Goal: Task Accomplishment & Management: Manage account settings

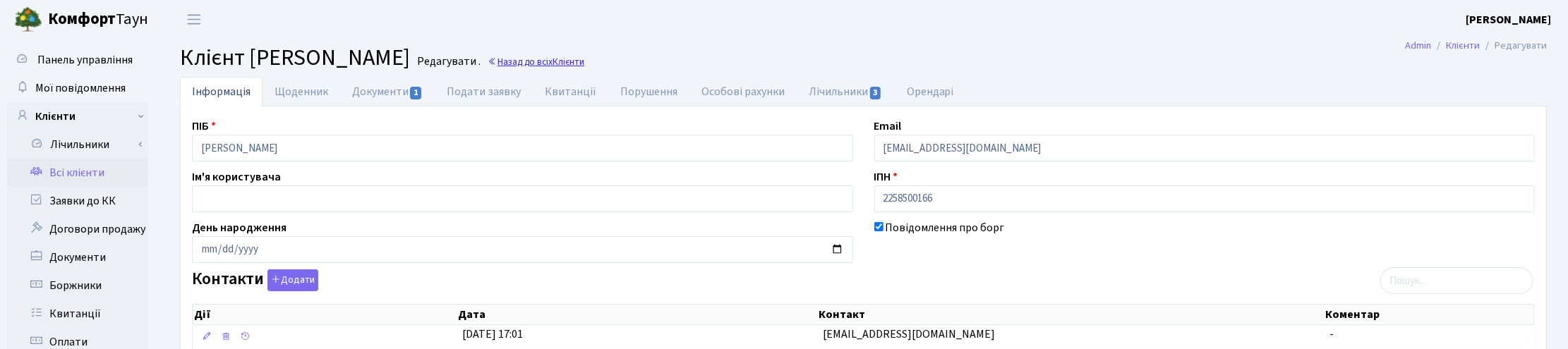
click at [585, 59] on link "Назад до всіх Клієнти" at bounding box center [536, 61] width 97 height 14
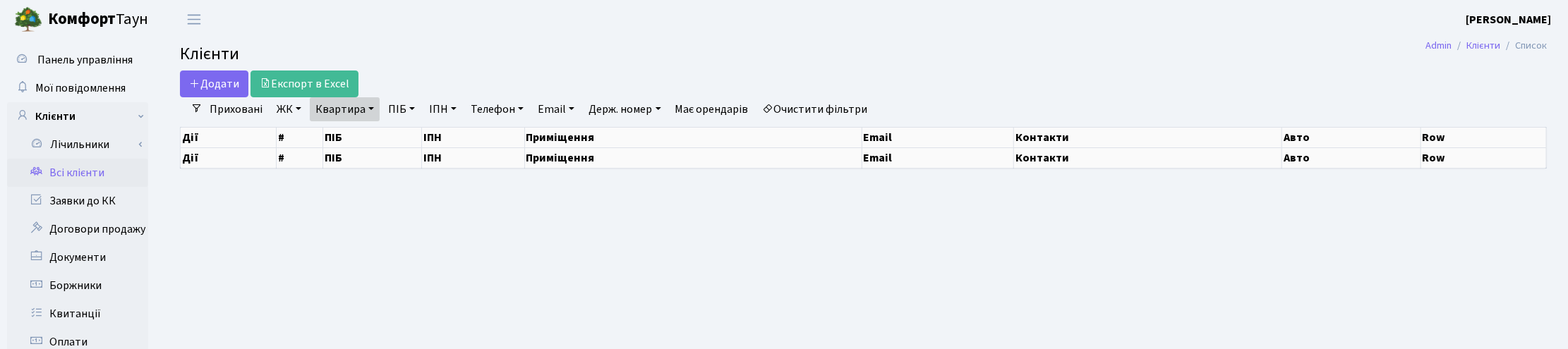
select select "25"
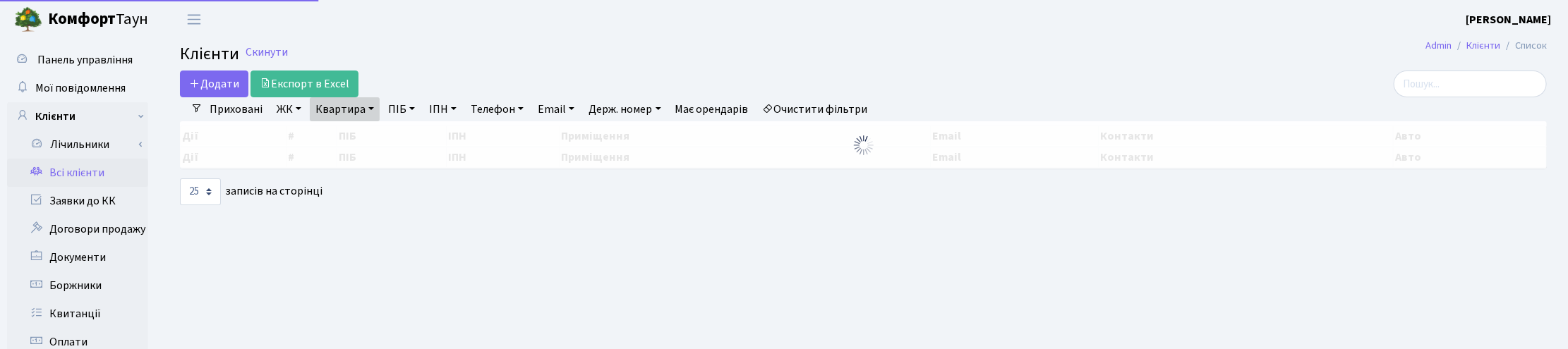
drag, startPoint x: 371, startPoint y: 111, endPoint x: 361, endPoint y: 122, distance: 14.9
click at [371, 111] on link "Квартира" at bounding box center [344, 109] width 69 height 24
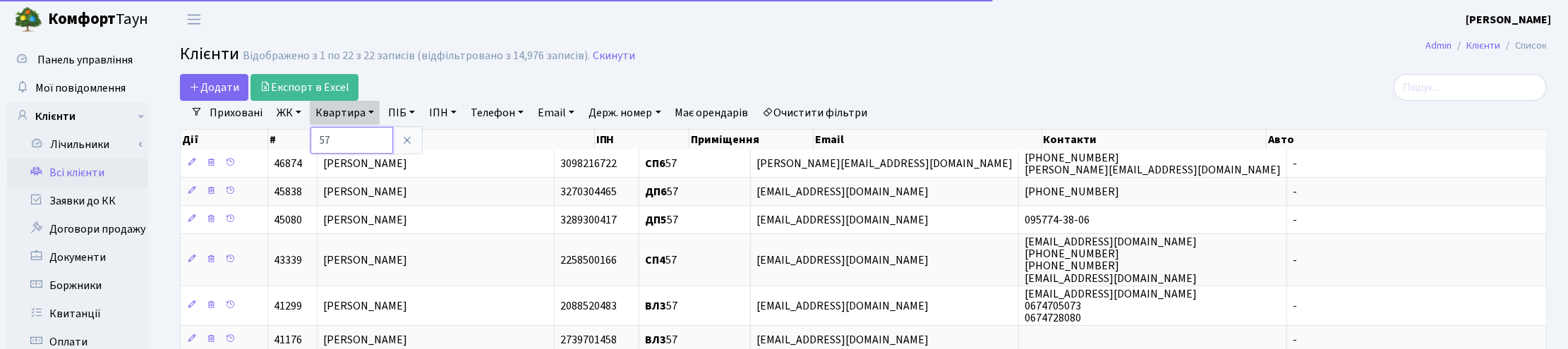
click at [355, 131] on input "57" at bounding box center [352, 141] width 83 height 27
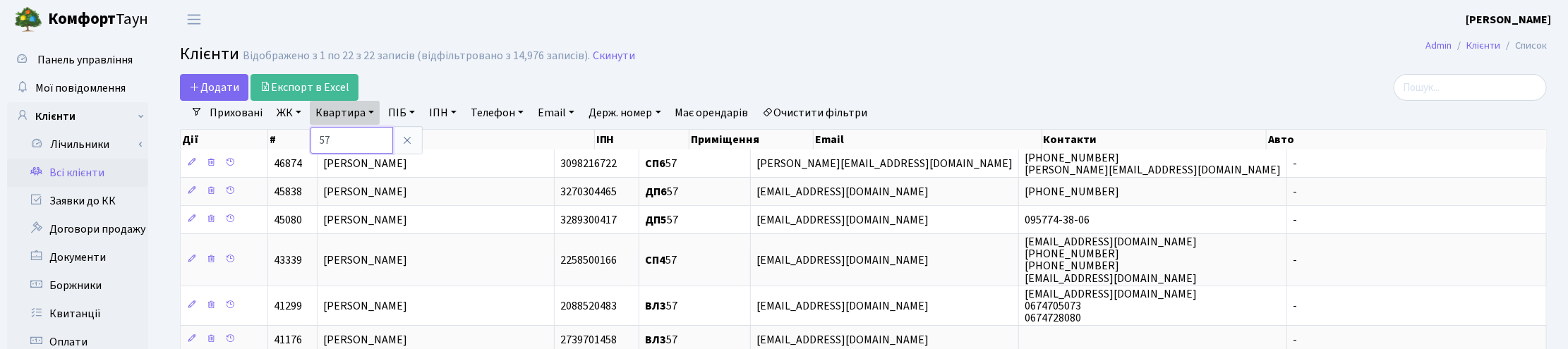
type input "5"
type input "П3-16"
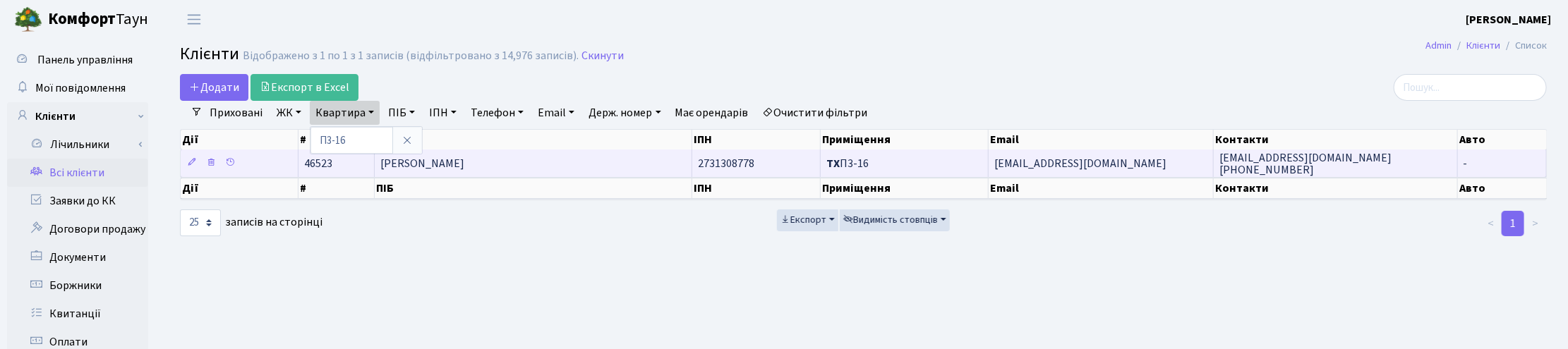
click at [464, 162] on span "[PERSON_NAME]" at bounding box center [422, 163] width 84 height 15
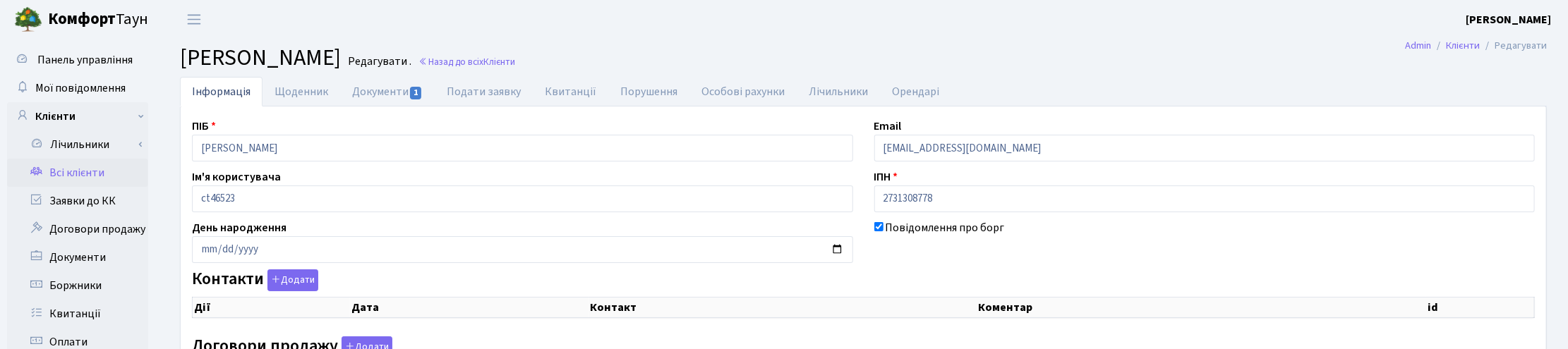
checkbox input "true"
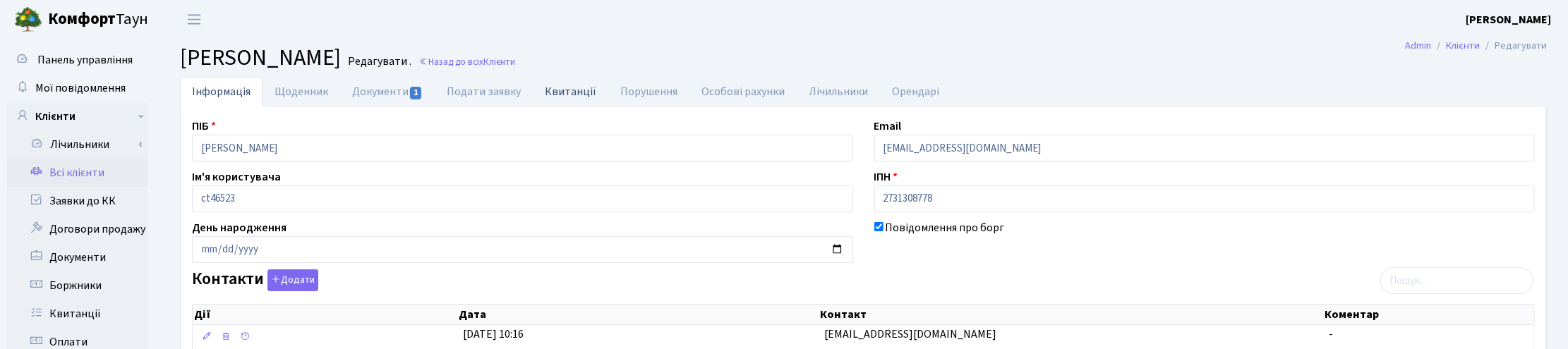
click at [563, 93] on link "Квитанції" at bounding box center [571, 91] width 76 height 29
select select "25"
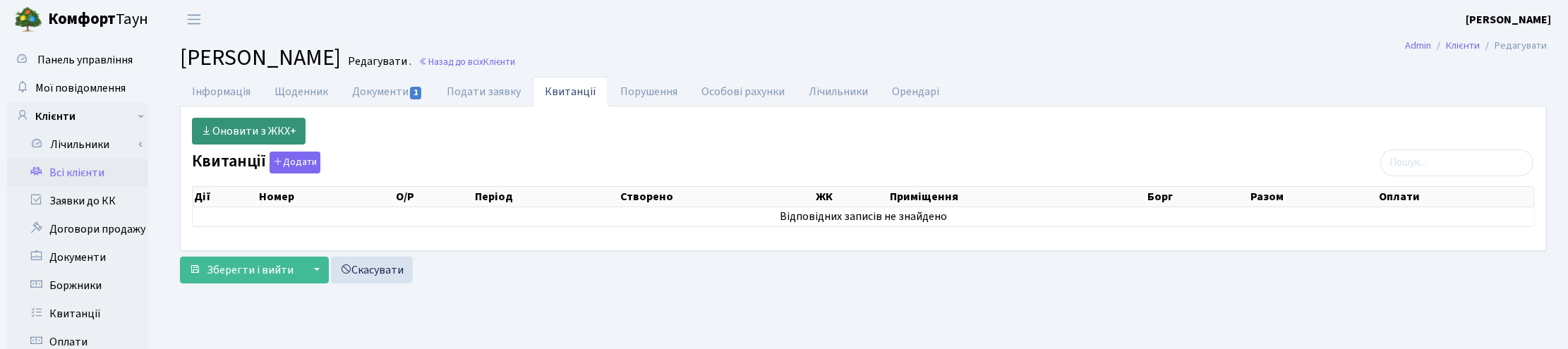
click at [233, 124] on link "Оновити з ЖКХ+" at bounding box center [249, 132] width 114 height 27
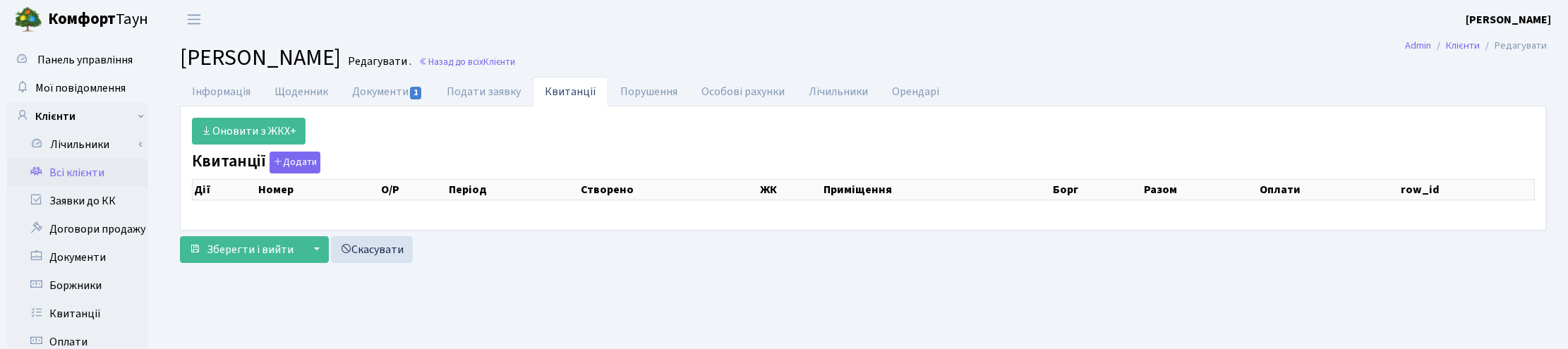
select select "25"
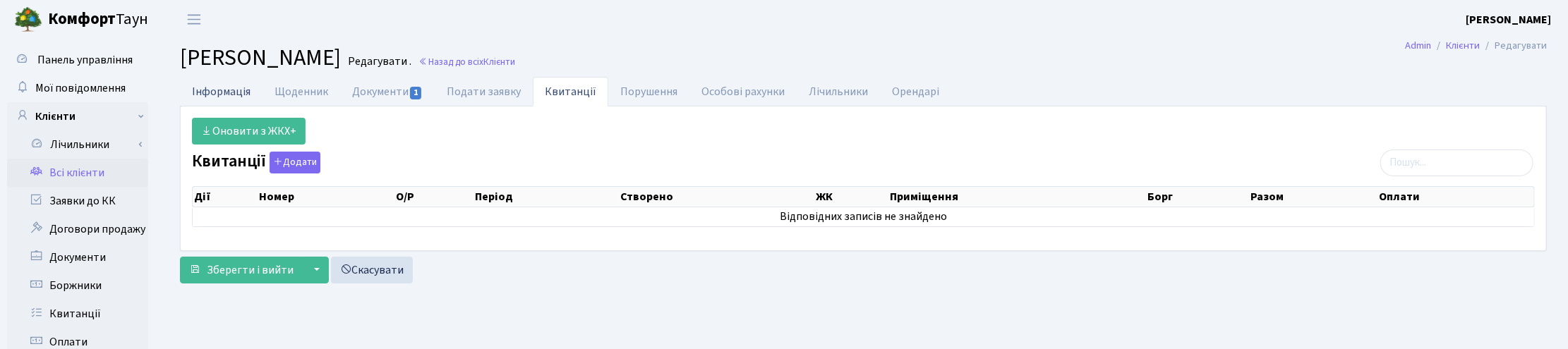
click at [201, 96] on link "Інформація" at bounding box center [221, 91] width 83 height 29
select select "25"
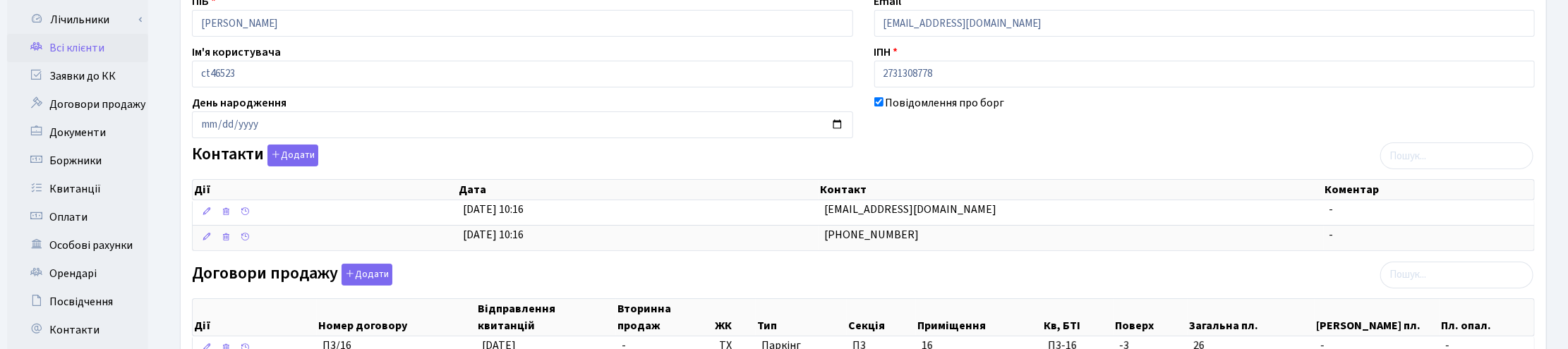
scroll to position [177, 0]
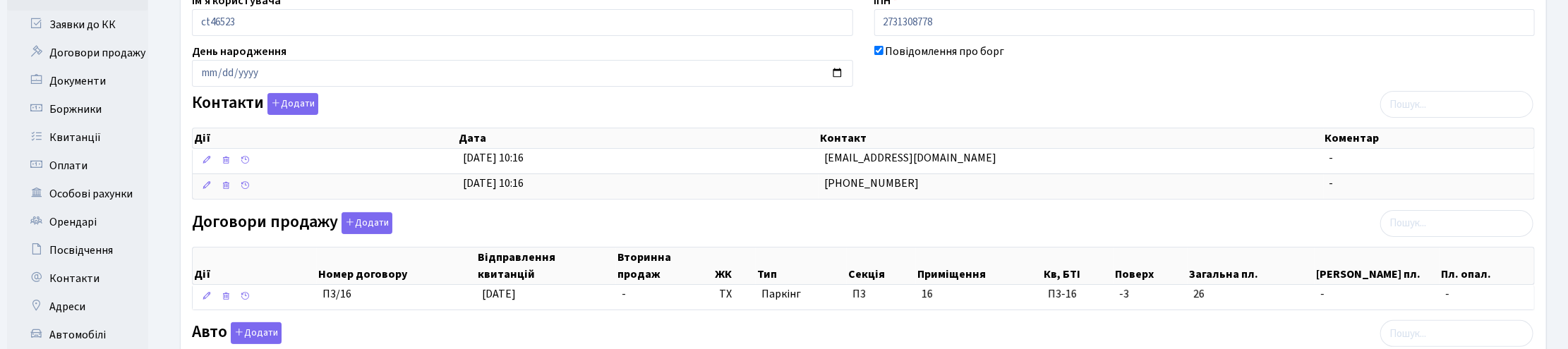
click at [1554, 212] on div "Інформація Щоденник Документи 1 Подати заявку Квитанції Порушення Особові рахун…" at bounding box center [863, 274] width 1388 height 748
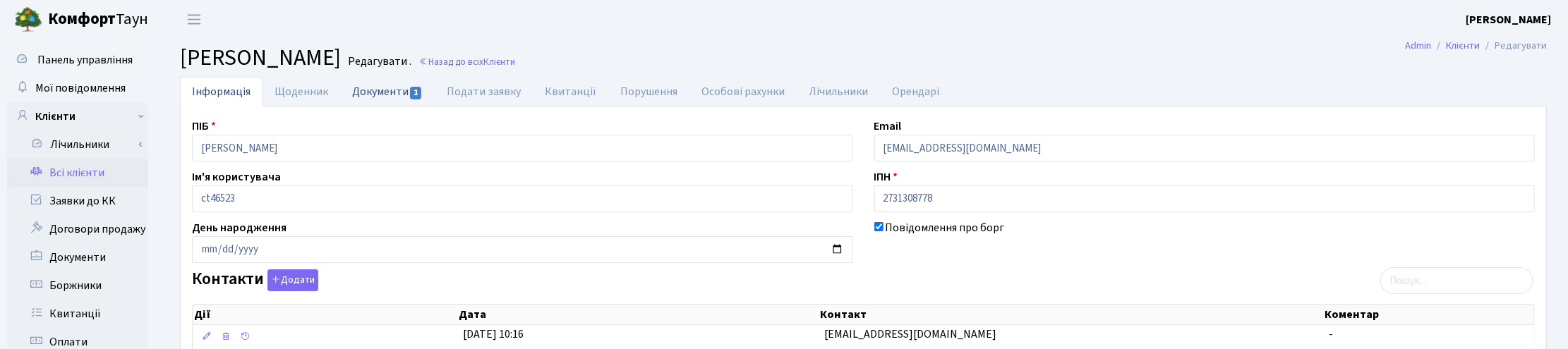
click at [395, 87] on link "Документи 1" at bounding box center [387, 91] width 95 height 29
select select "25"
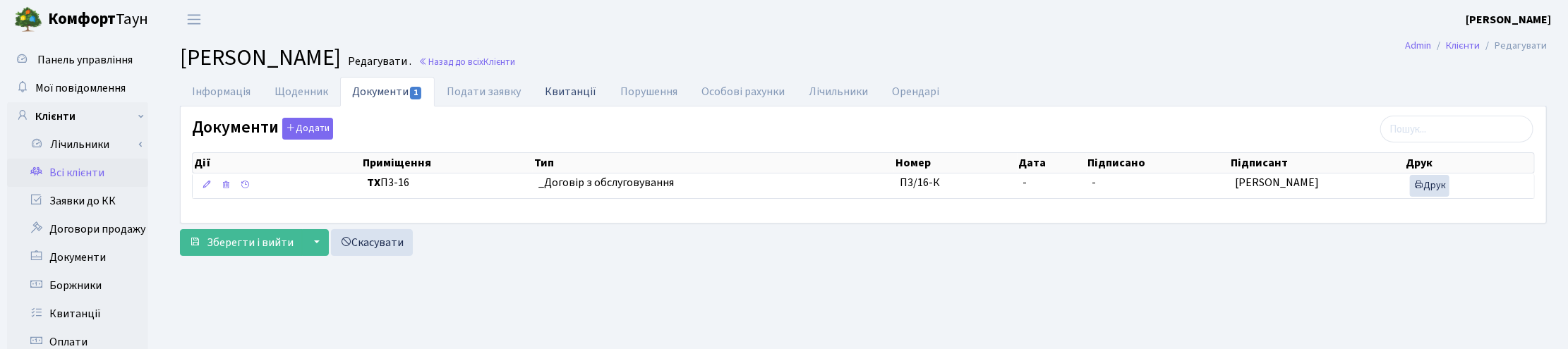
click at [585, 83] on link "Квитанції" at bounding box center [571, 91] width 76 height 29
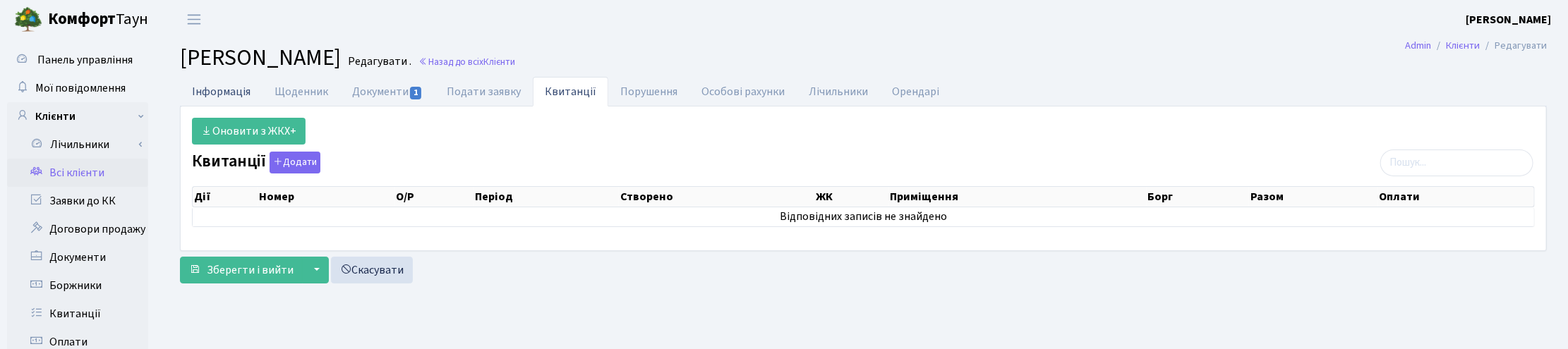
click at [224, 87] on link "Інформація" at bounding box center [221, 91] width 83 height 29
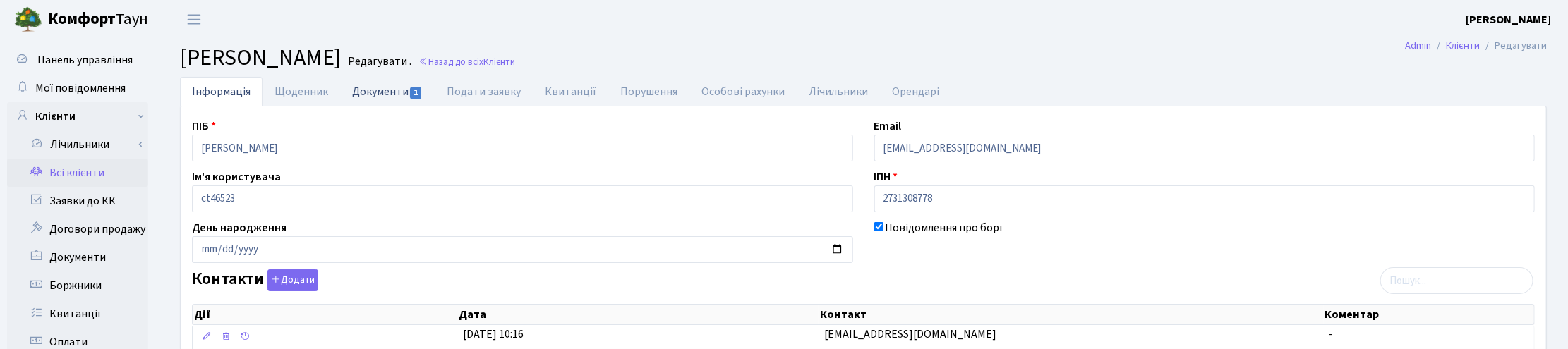
click at [378, 86] on link "Документи 1" at bounding box center [387, 91] width 95 height 29
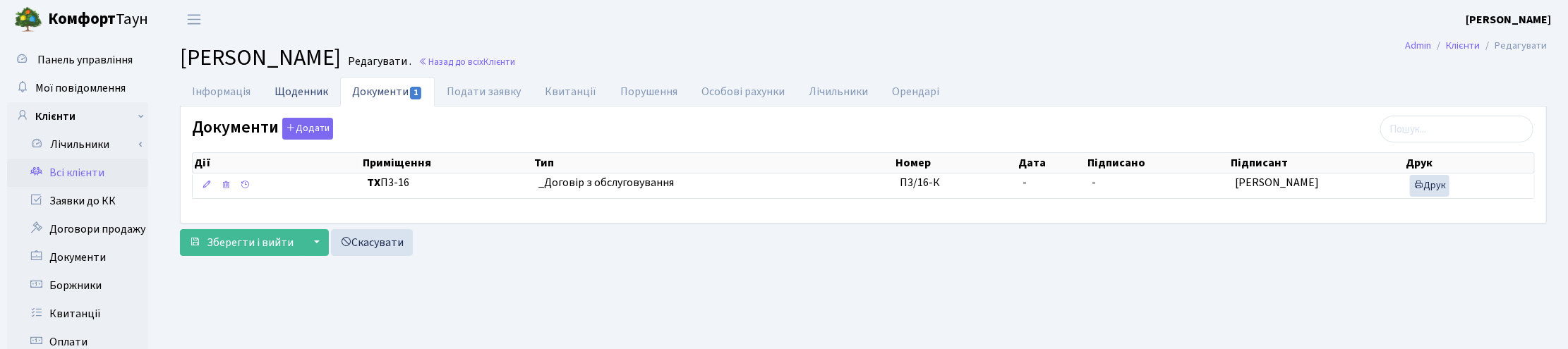
click at [287, 92] on link "Щоденник" at bounding box center [301, 91] width 78 height 29
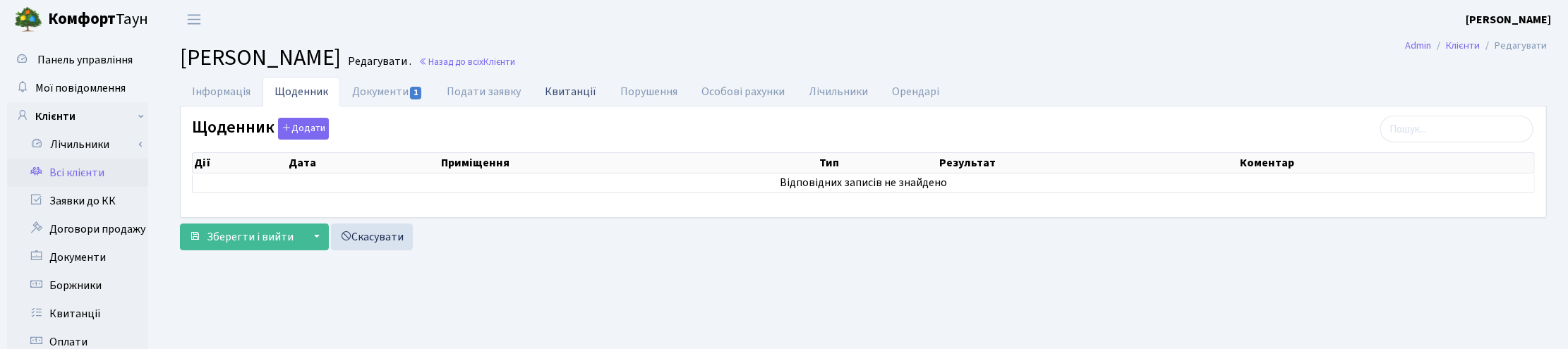
click at [568, 92] on link "Квитанції" at bounding box center [571, 91] width 76 height 29
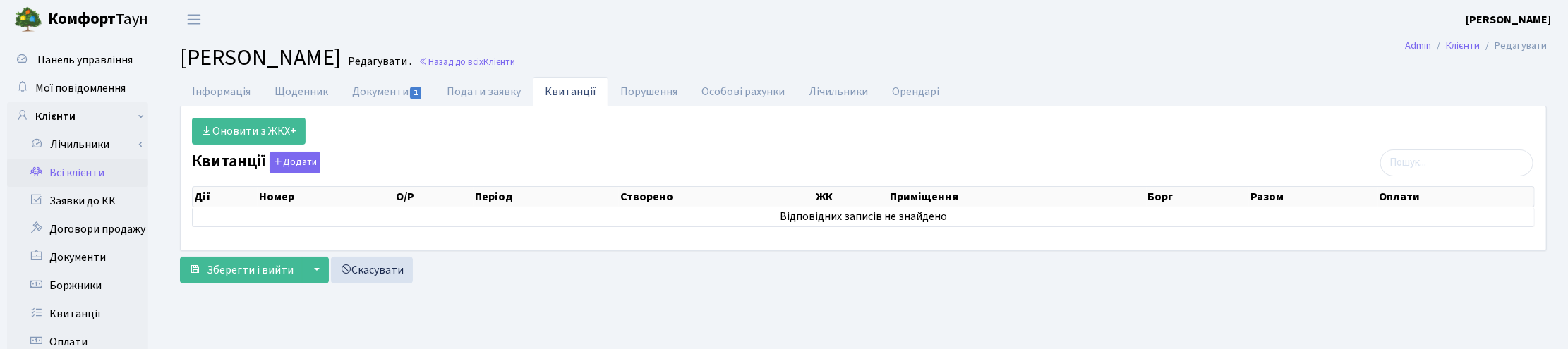
click at [1535, 66] on h2 "Клієнт Поповський Євген Емільянович Редагувати . Назад до всіх Клієнти" at bounding box center [862, 58] width 1367 height 27
click at [515, 61] on link "Назад до всіх Клієнти" at bounding box center [466, 61] width 97 height 14
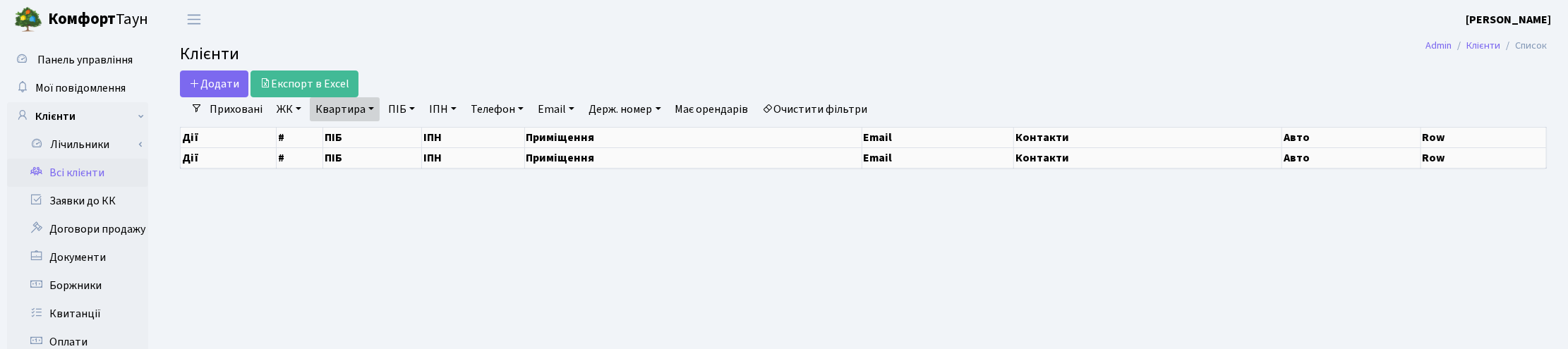
select select "25"
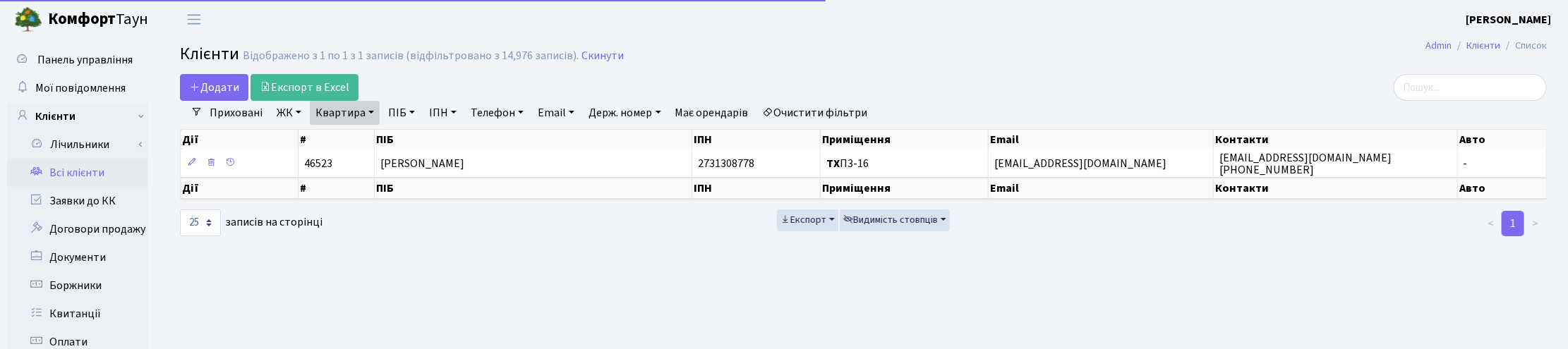
click at [365, 109] on link "Квартира" at bounding box center [344, 113] width 69 height 24
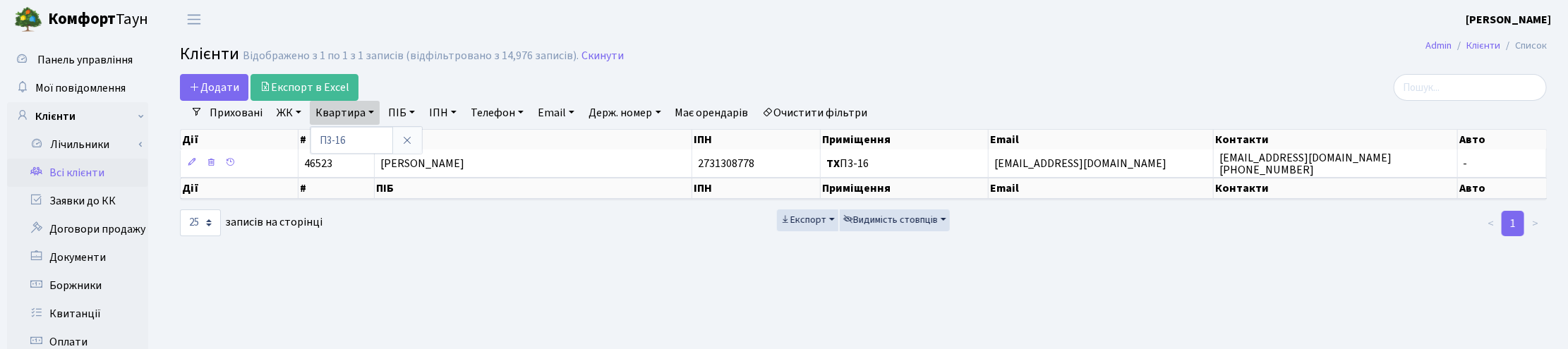
click at [1553, 78] on div at bounding box center [1325, 87] width 463 height 27
click at [368, 118] on link "Квартира" at bounding box center [344, 113] width 69 height 24
click at [354, 139] on input "П3-16" at bounding box center [352, 141] width 83 height 27
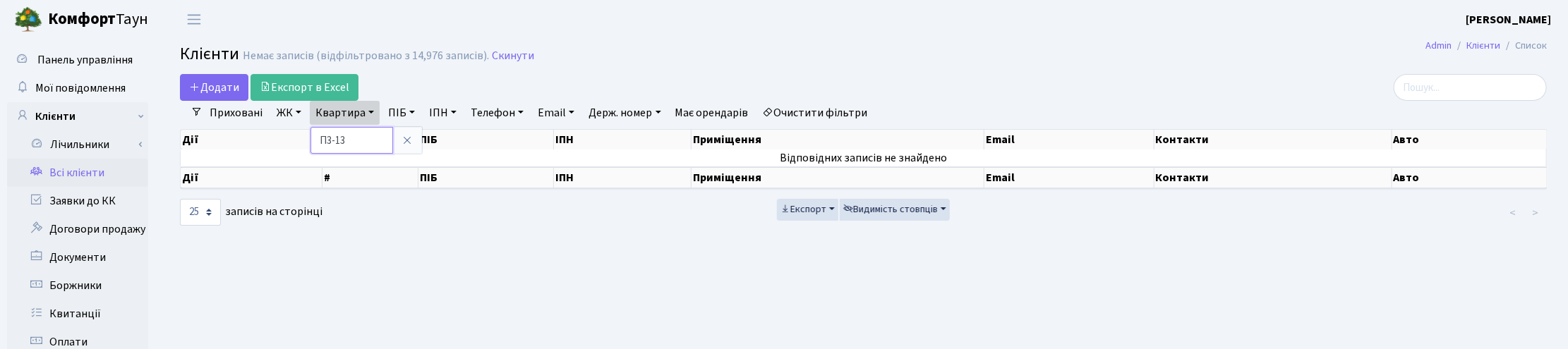
type input "П3-13"
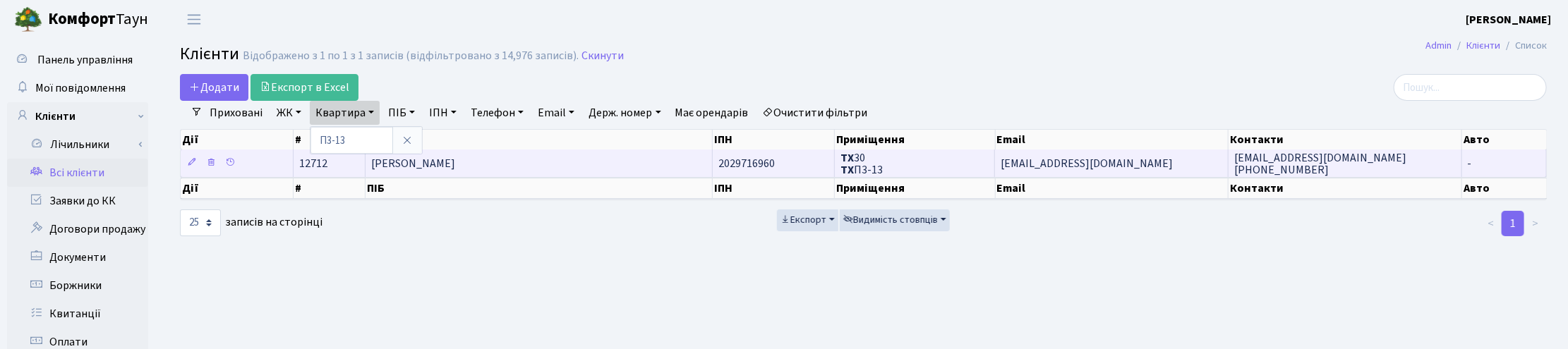
click at [456, 163] on span "Котлярова Людмила Володимирівна" at bounding box center [412, 163] width 84 height 15
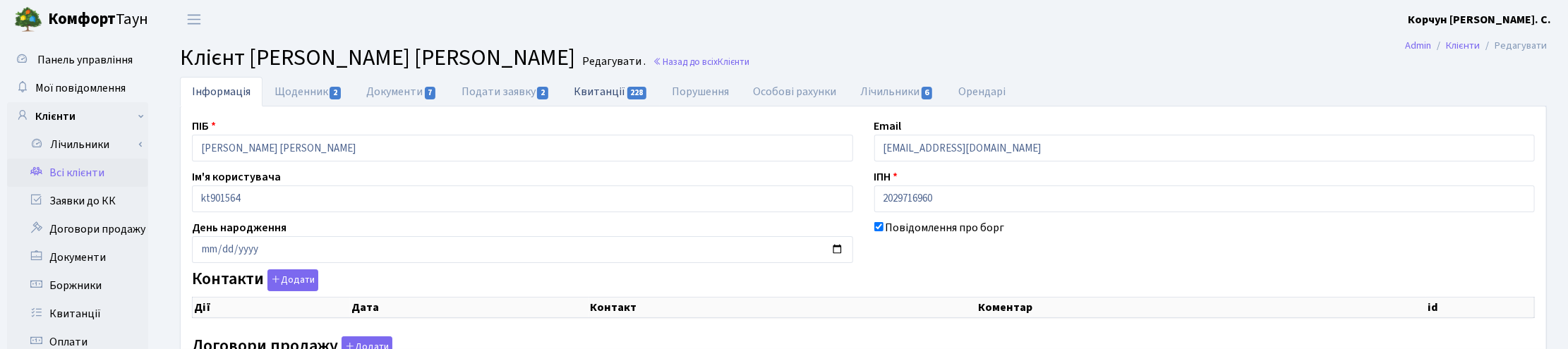
click at [607, 89] on link "Квитанції 228" at bounding box center [611, 91] width 98 height 29
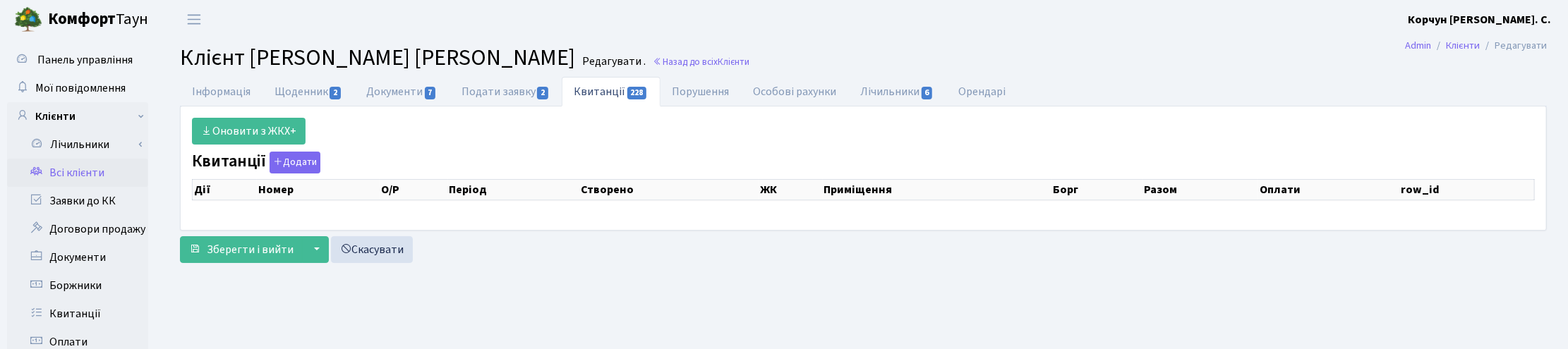
select select "25"
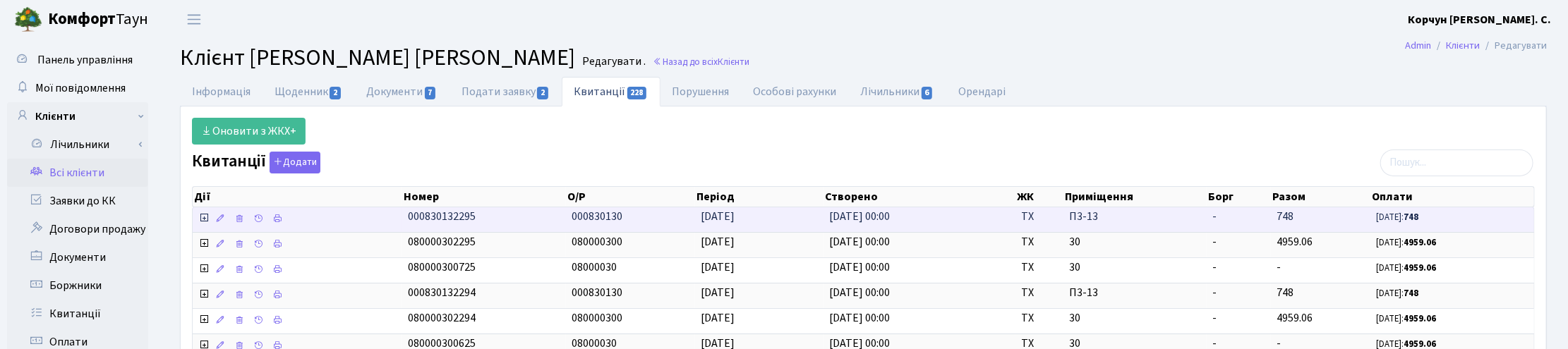
click at [202, 221] on icon at bounding box center [204, 217] width 12 height 12
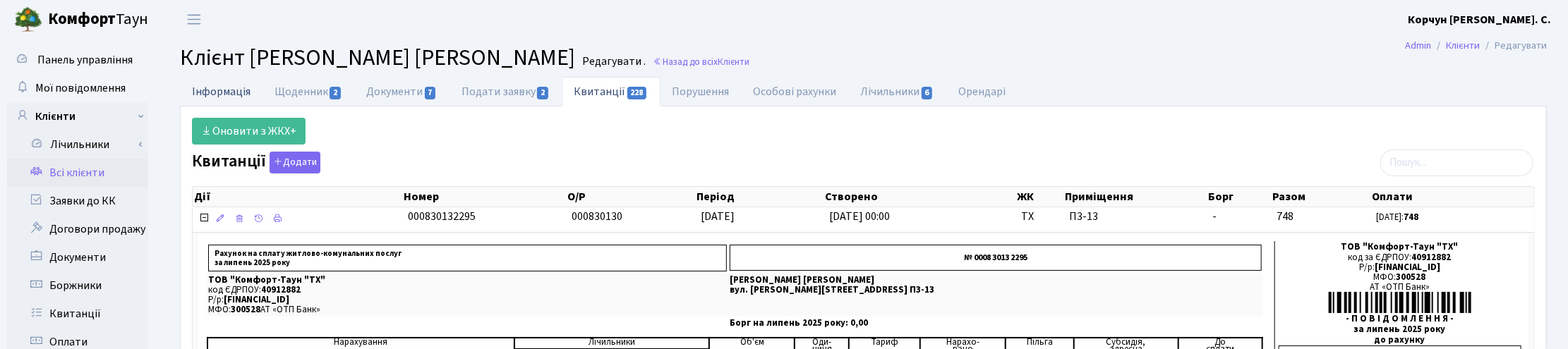
click at [222, 96] on link "Інформація" at bounding box center [221, 91] width 83 height 29
select select "25"
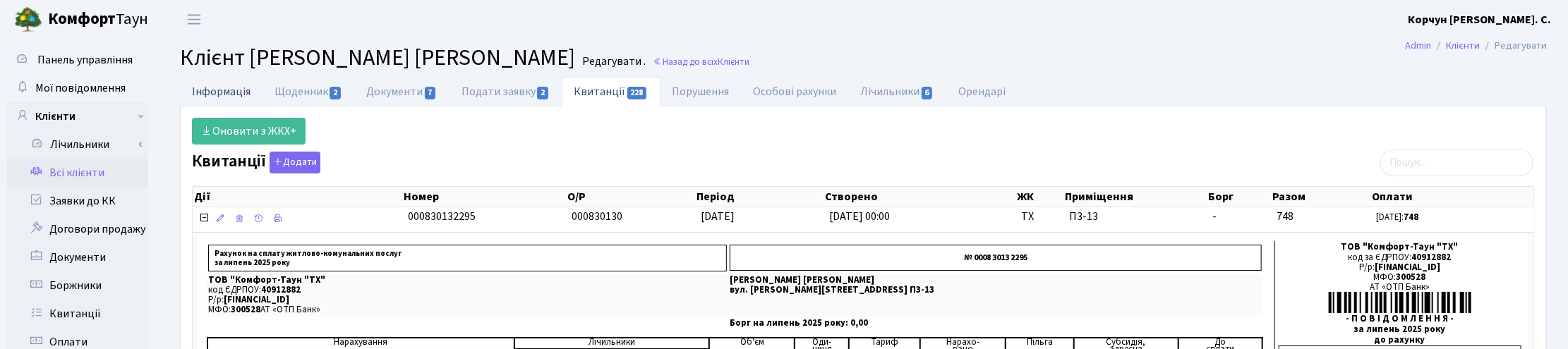
select select "25"
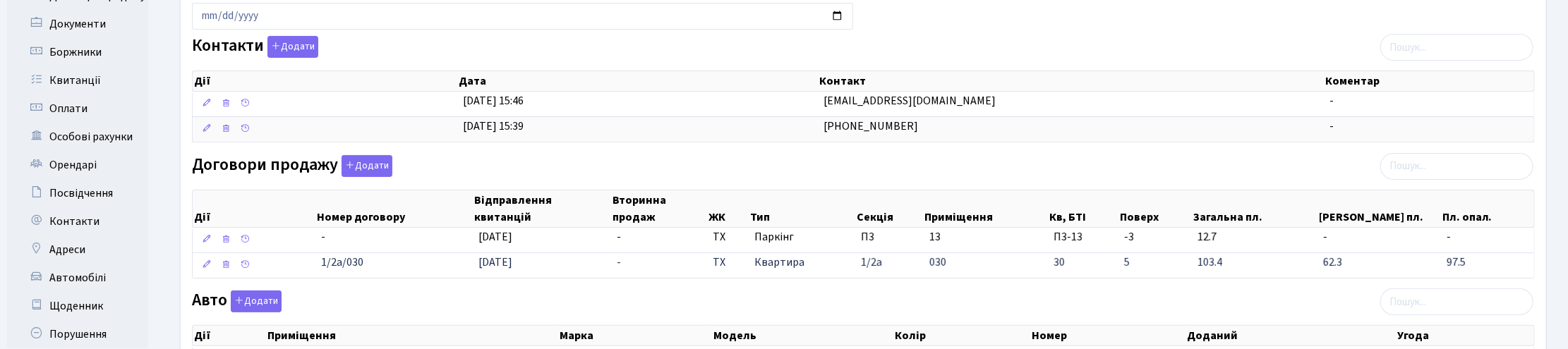
scroll to position [264, 0]
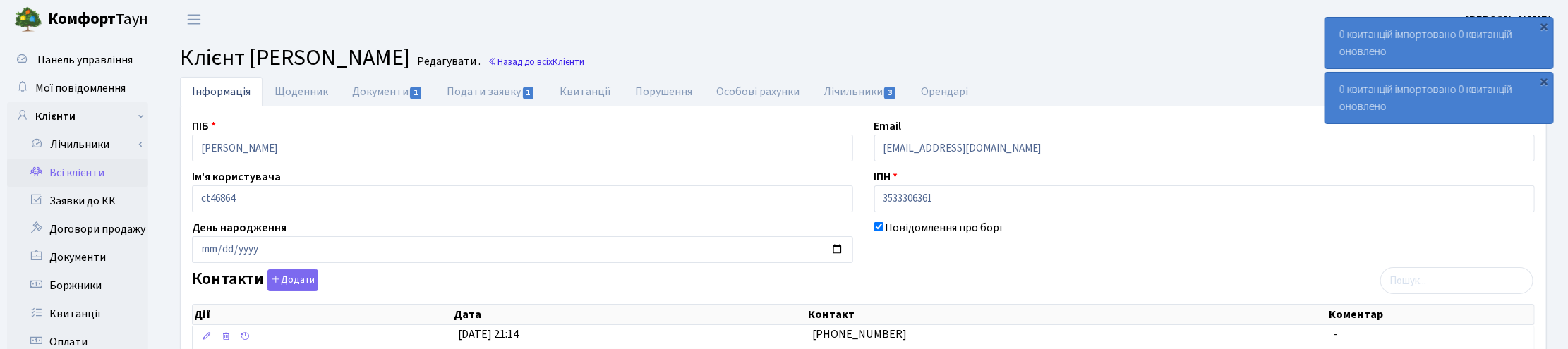
click at [585, 61] on link "Назад до всіх Клієнти" at bounding box center [536, 61] width 97 height 14
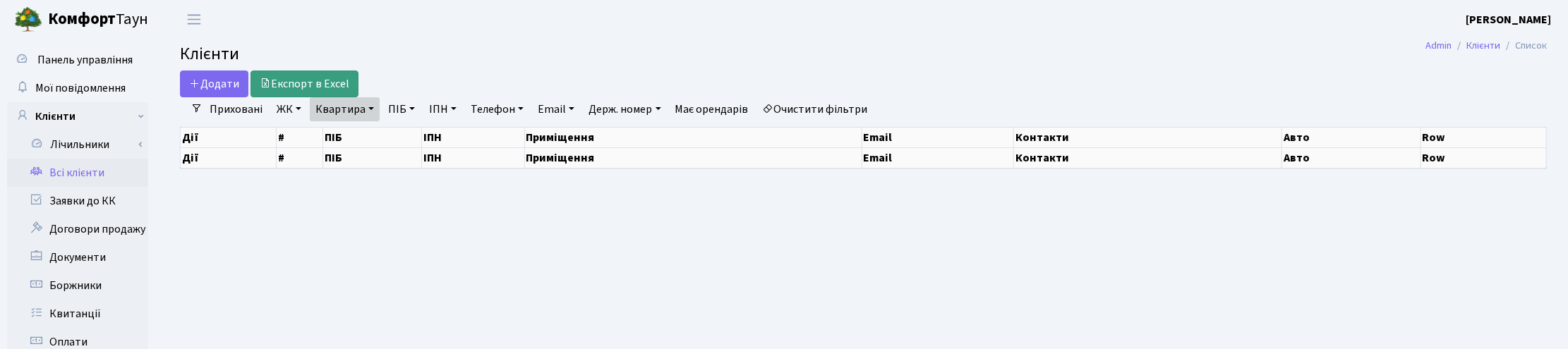
select select "25"
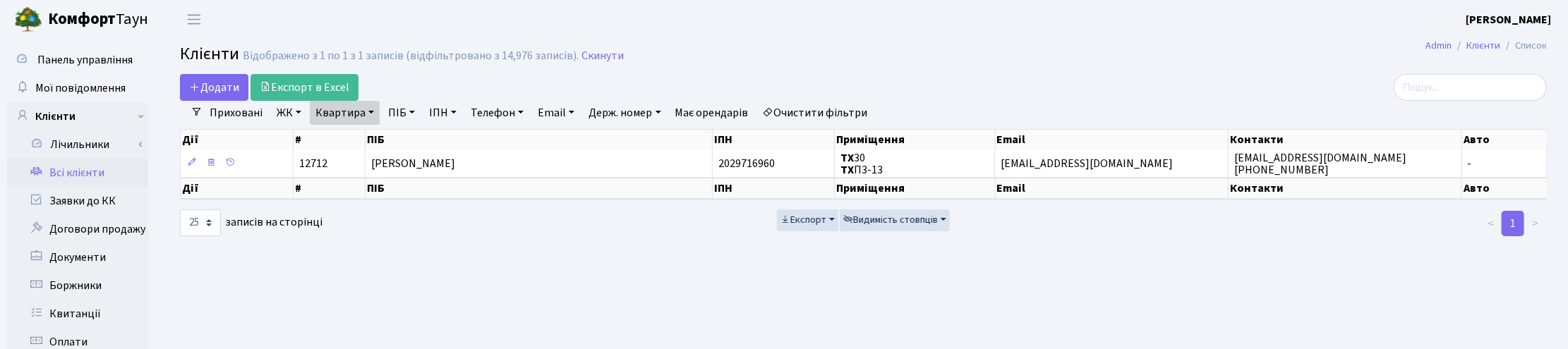
click at [365, 108] on link "Квартира" at bounding box center [344, 113] width 69 height 24
click at [365, 140] on input "П3-13" at bounding box center [352, 141] width 83 height 27
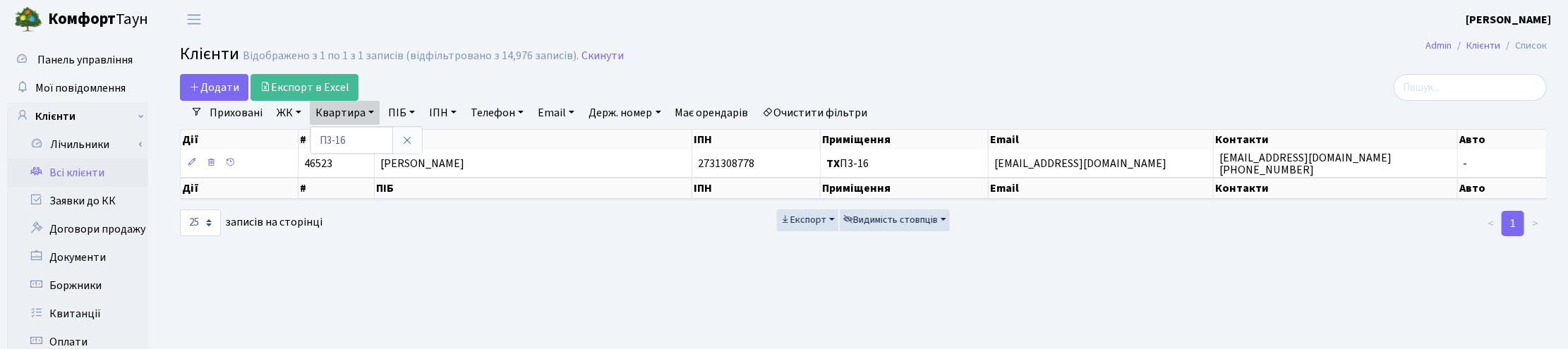
click at [358, 106] on link "Квартира" at bounding box center [344, 113] width 69 height 24
click at [356, 131] on input "П3-16" at bounding box center [352, 141] width 83 height 27
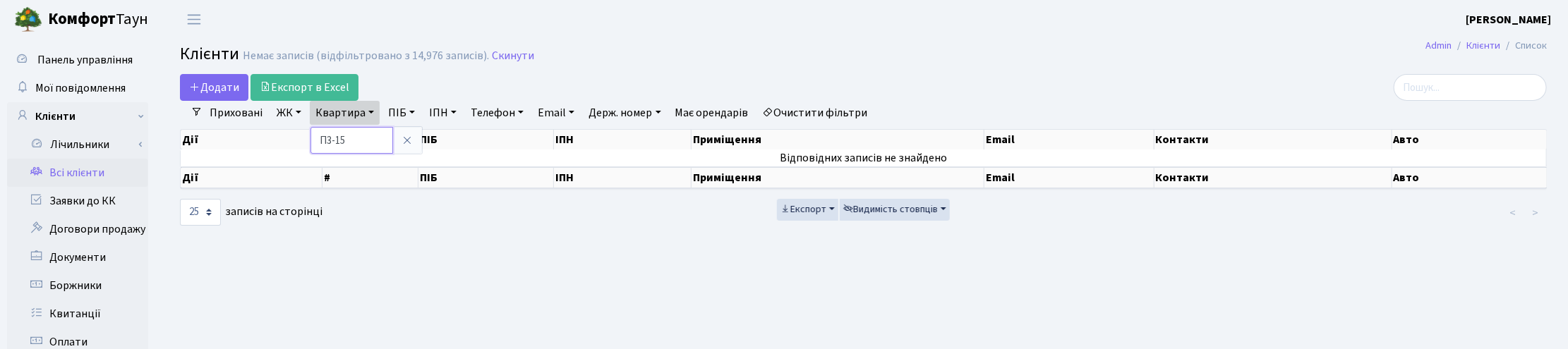
drag, startPoint x: 375, startPoint y: 139, endPoint x: 306, endPoint y: 133, distance: 69.3
click at [306, 133] on div "Додати Експорт в Excel Фільтри Приховані ЖК ТХ, вул. Ділова, 1/2 КТ, вул. Реген…" at bounding box center [863, 151] width 1388 height 153
click at [343, 108] on link "Квартира" at bounding box center [344, 113] width 69 height 24
type input "111"
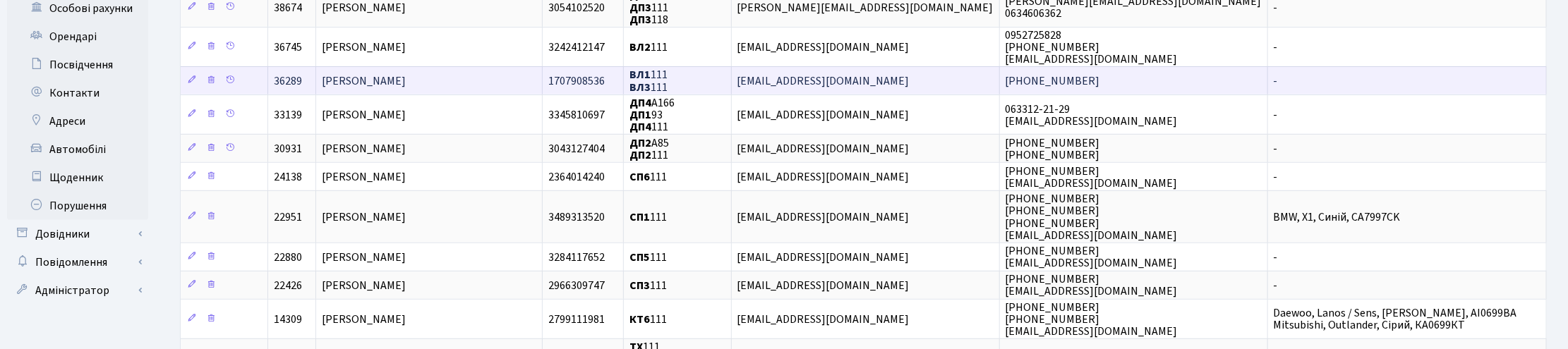
scroll to position [441, 0]
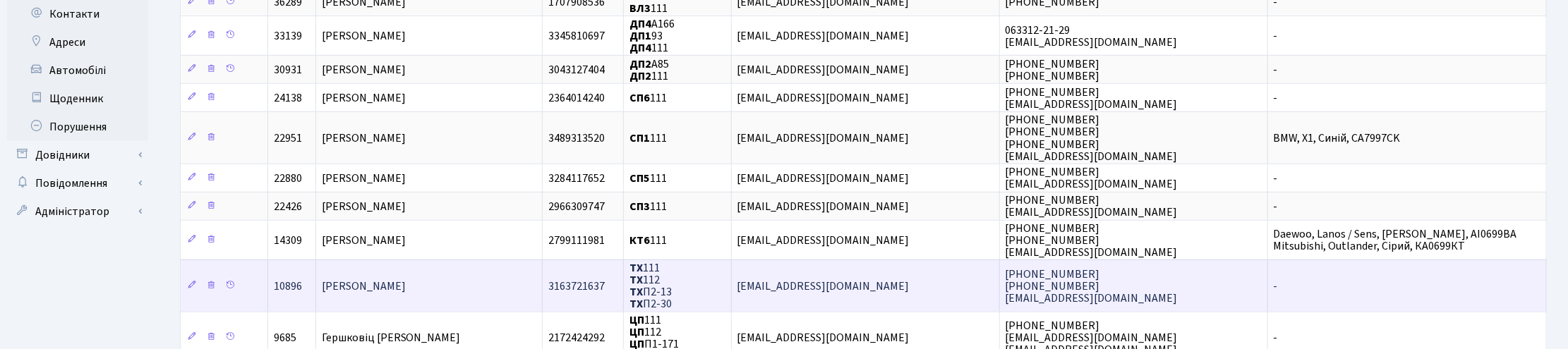
click at [364, 283] on span "Голдун Андрій Володимирович" at bounding box center [364, 286] width 84 height 15
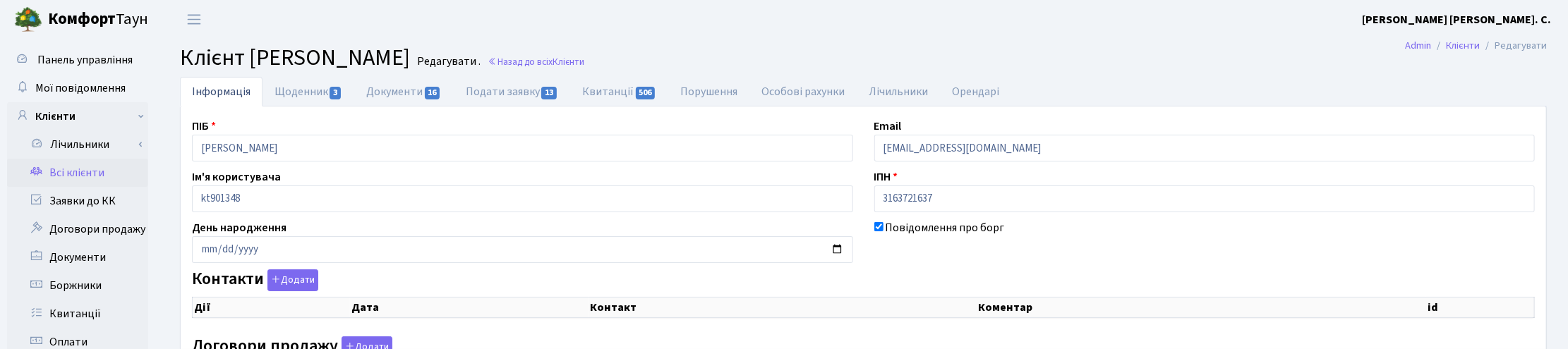
select select "25"
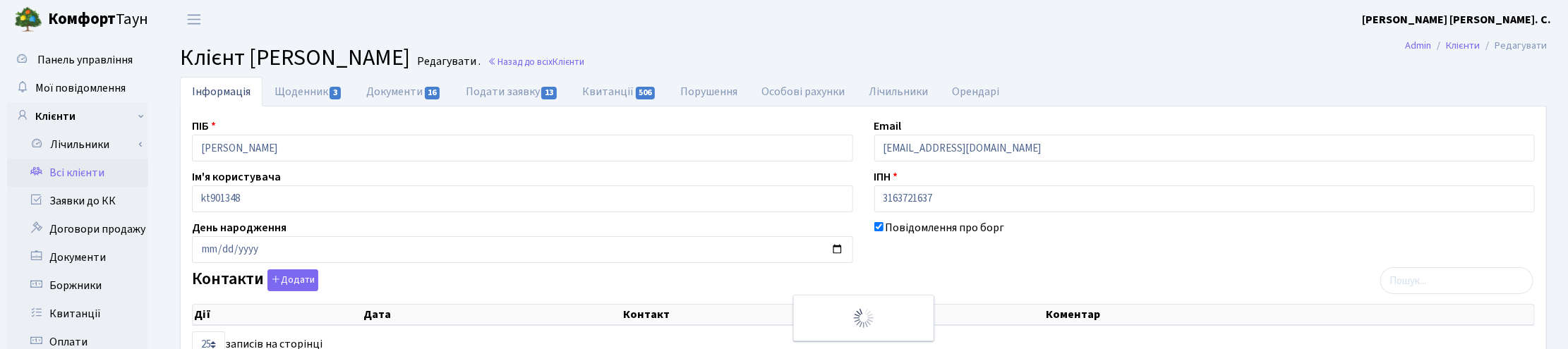
checkbox input "true"
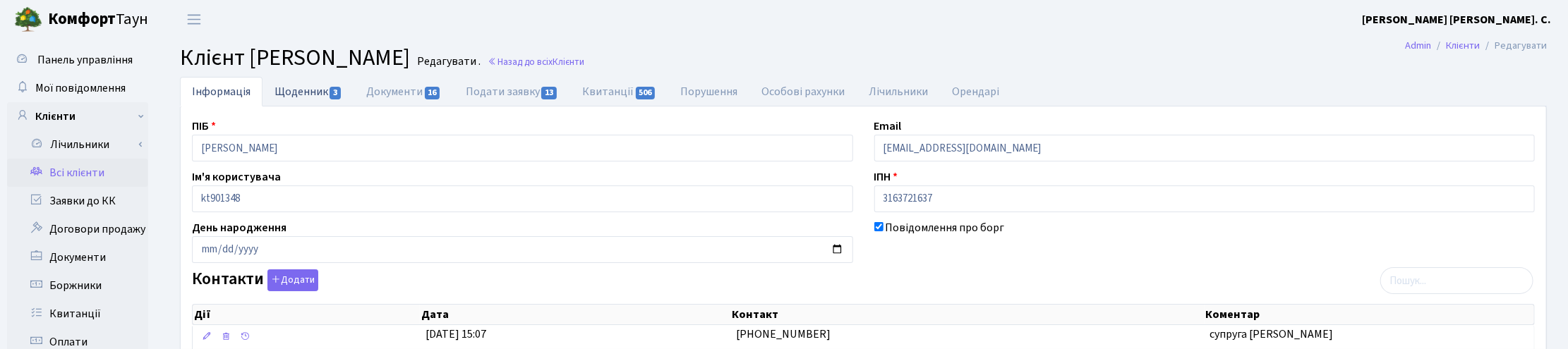
click at [290, 90] on link "Щоденник 3" at bounding box center [309, 91] width 92 height 29
select select "25"
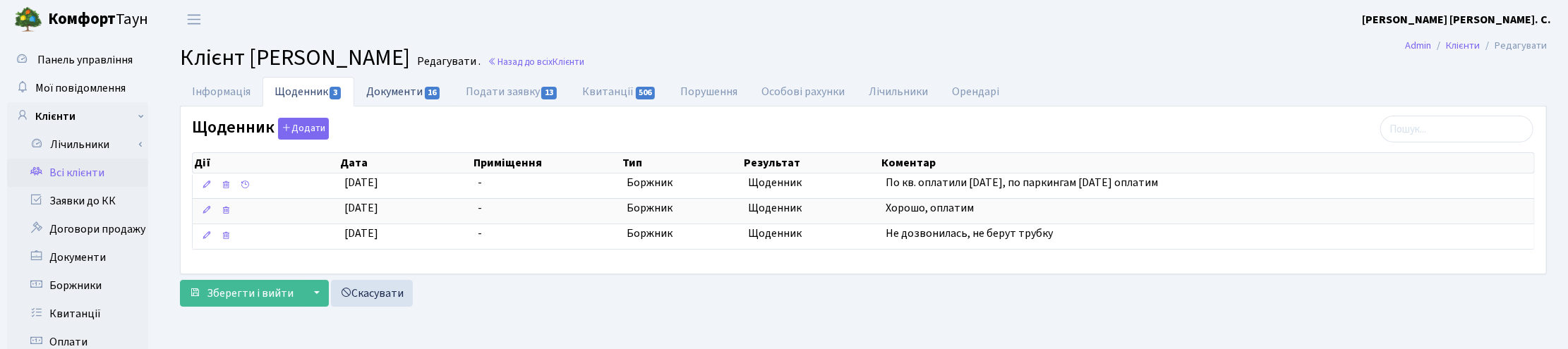
click at [413, 90] on link "Документи 16" at bounding box center [404, 91] width 99 height 29
select select "25"
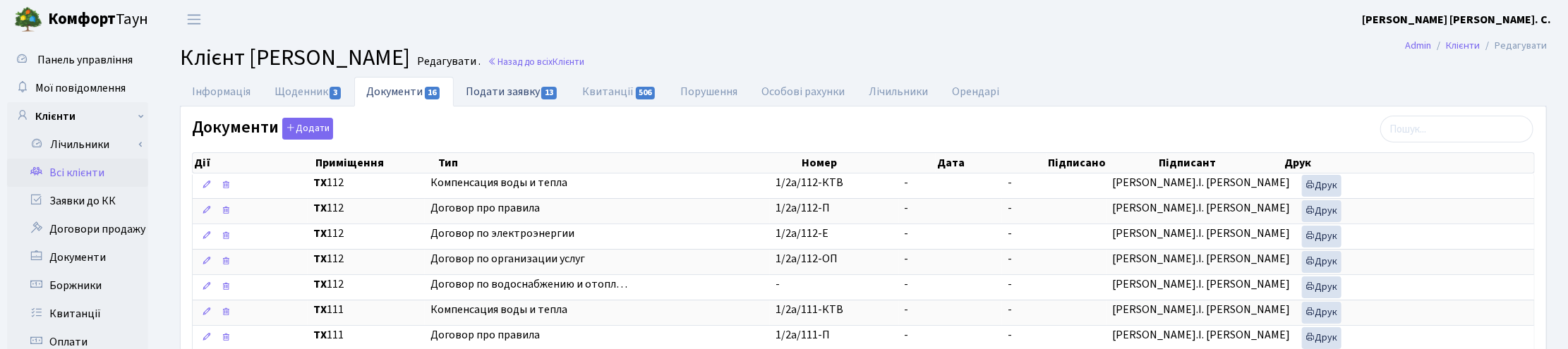
click at [500, 92] on link "Подати заявку 13" at bounding box center [512, 91] width 116 height 29
select select "25"
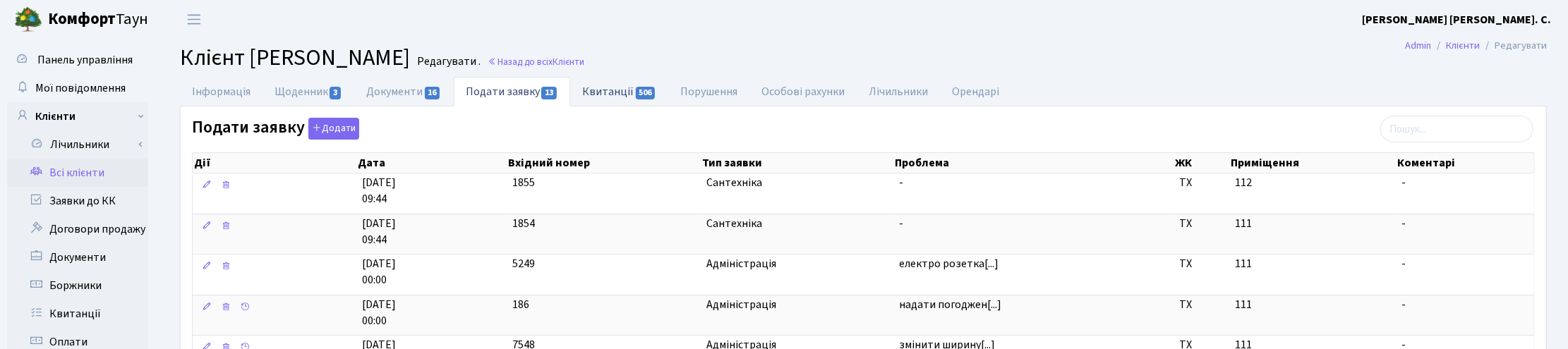
click at [608, 97] on link "Квитанції 506" at bounding box center [619, 91] width 98 height 29
select select "25"
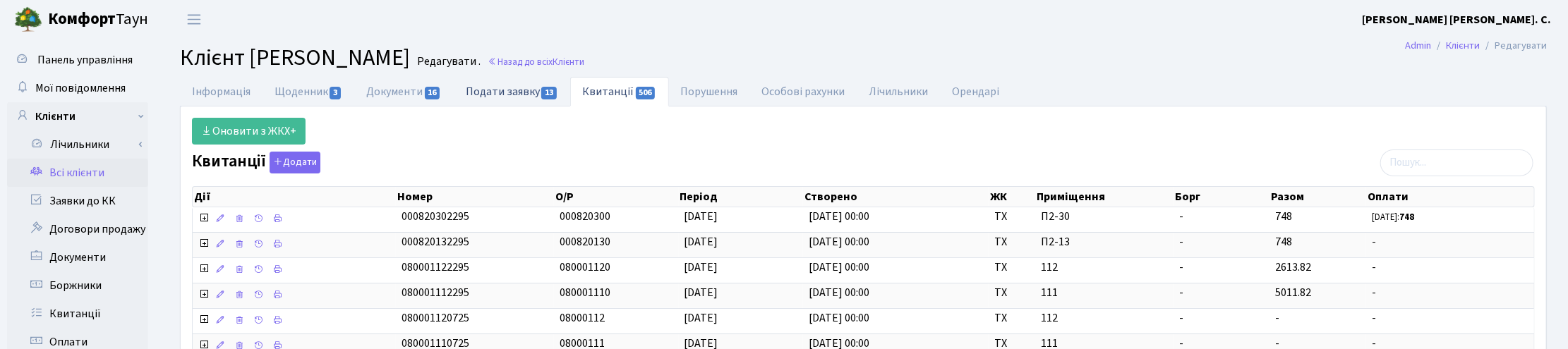
click at [499, 89] on link "Подати заявку 13" at bounding box center [512, 91] width 116 height 29
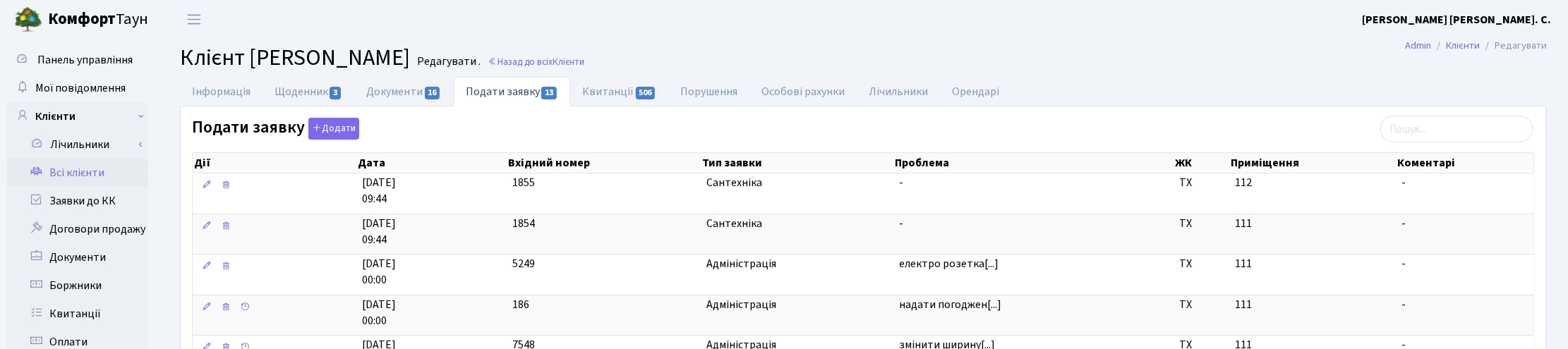
click at [1092, 37] on header "Комфорт Таун Корчун І. С. Мій обліковий запис Вийти" at bounding box center [784, 19] width 1568 height 39
click at [1349, 67] on h2 "Клієнт Голдун Андрій Володимирович Редагувати . Назад до всіх Клієнти" at bounding box center [862, 58] width 1367 height 27
click at [601, 94] on link "Квитанції 506" at bounding box center [619, 91] width 98 height 29
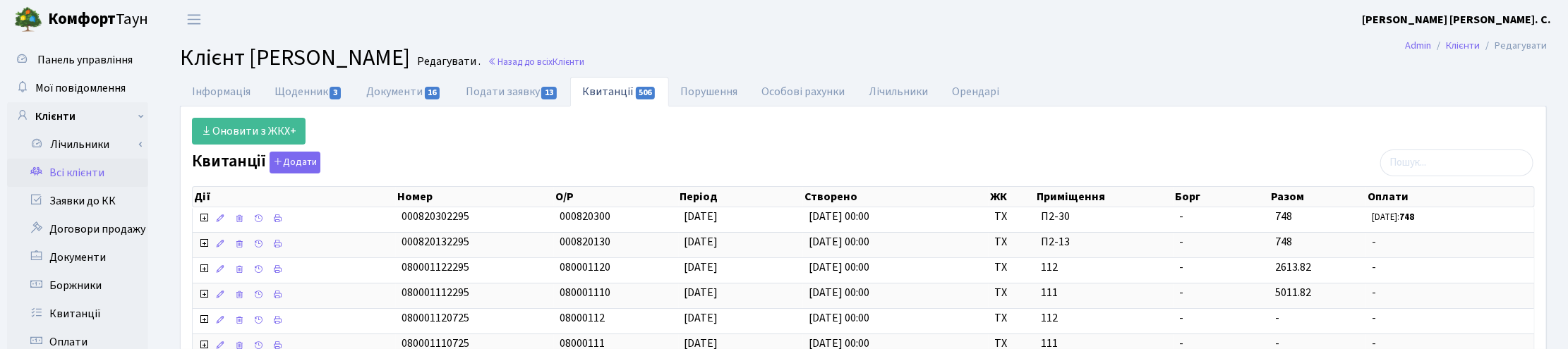
click at [1122, 12] on header "Комфорт Таун Корчун І. С. Мій обліковий запис Вийти" at bounding box center [784, 19] width 1568 height 39
click at [1073, 68] on h2 "Клієнт Голдун Андрій Володимирович Редагувати . Назад до всіх Клієнти" at bounding box center [862, 58] width 1367 height 27
click at [1305, 58] on h2 "Клієнт Голдун Андрій Володимирович Редагувати . Назад до всіх Клієнти" at bounding box center [862, 58] width 1367 height 27
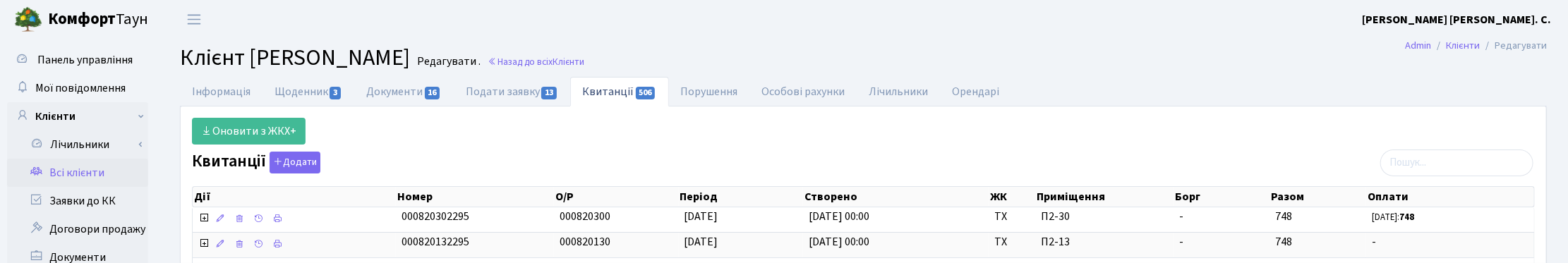
click at [1539, 89] on ul "Інформація Щоденник 3 Документи 16 Подати заявку 13 Квитанції 506 Порушення Осо…" at bounding box center [862, 91] width 1367 height 30
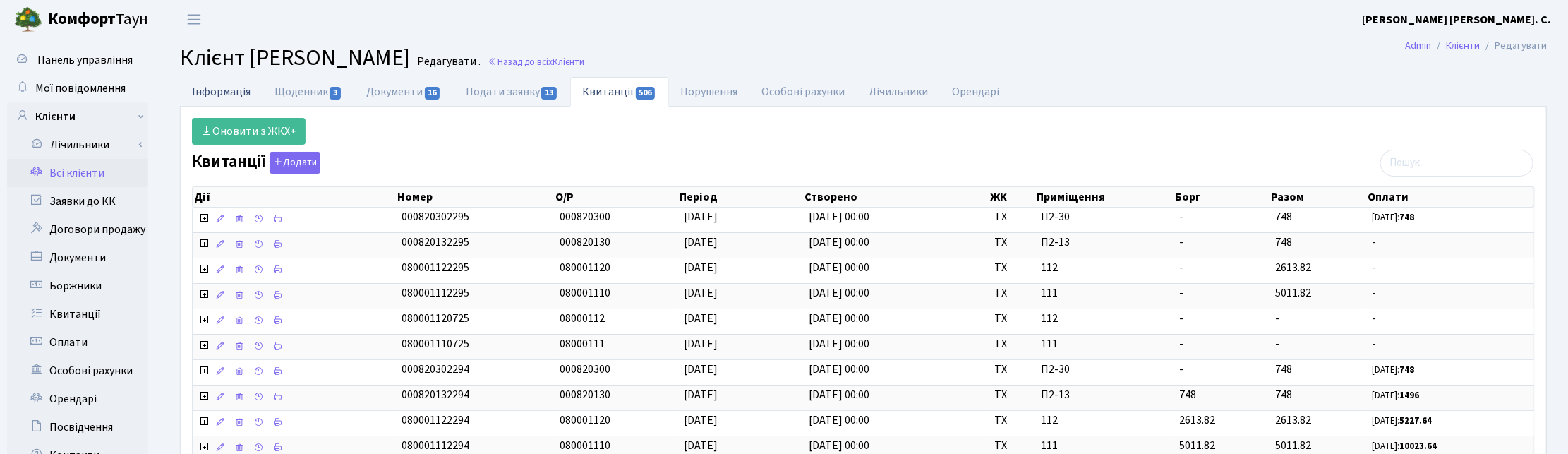
click at [229, 83] on link "Інформація" at bounding box center [221, 91] width 83 height 29
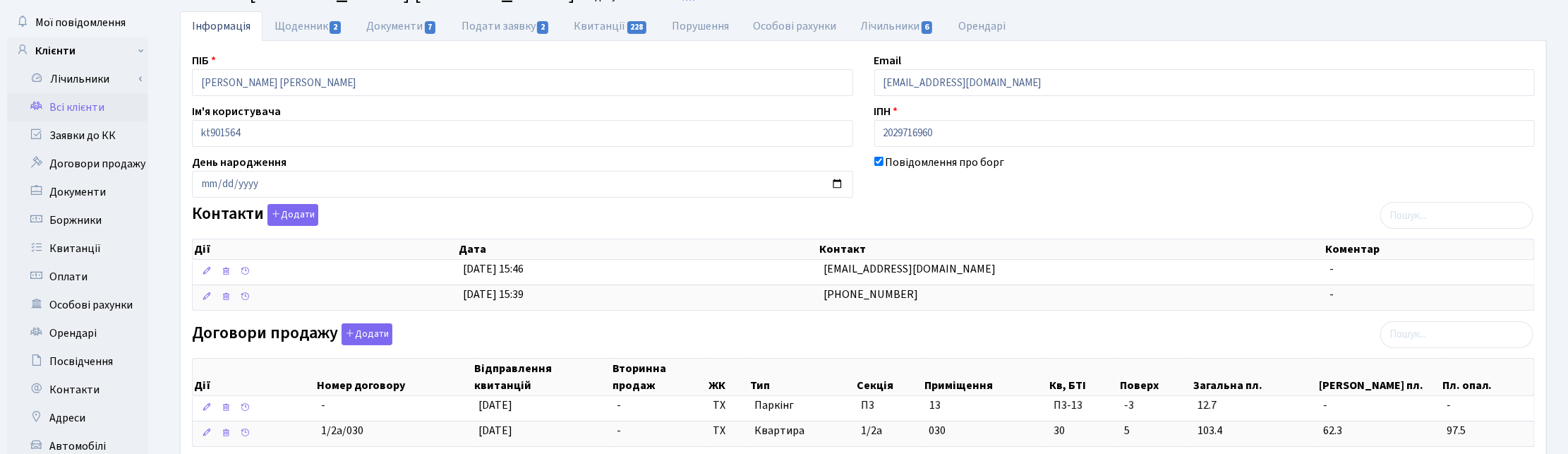
scroll to position [177, 0]
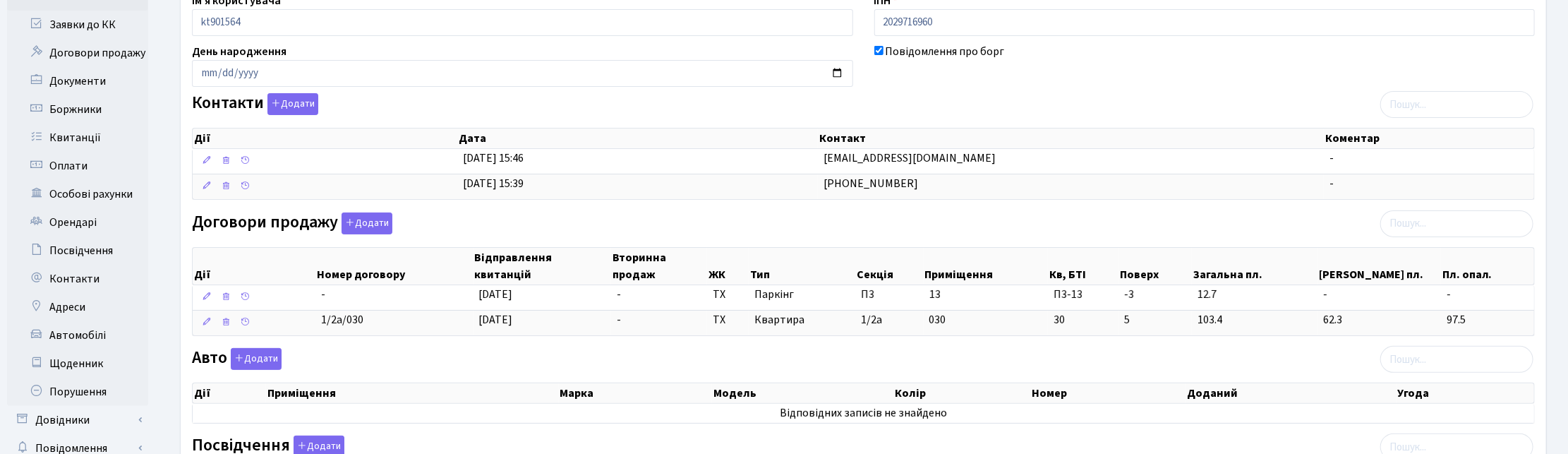
click at [1024, 230] on div "Договори продажу Додати Дії Номер договору Відправлення квитанцій Вторинна прод…" at bounding box center [863, 276] width 1364 height 129
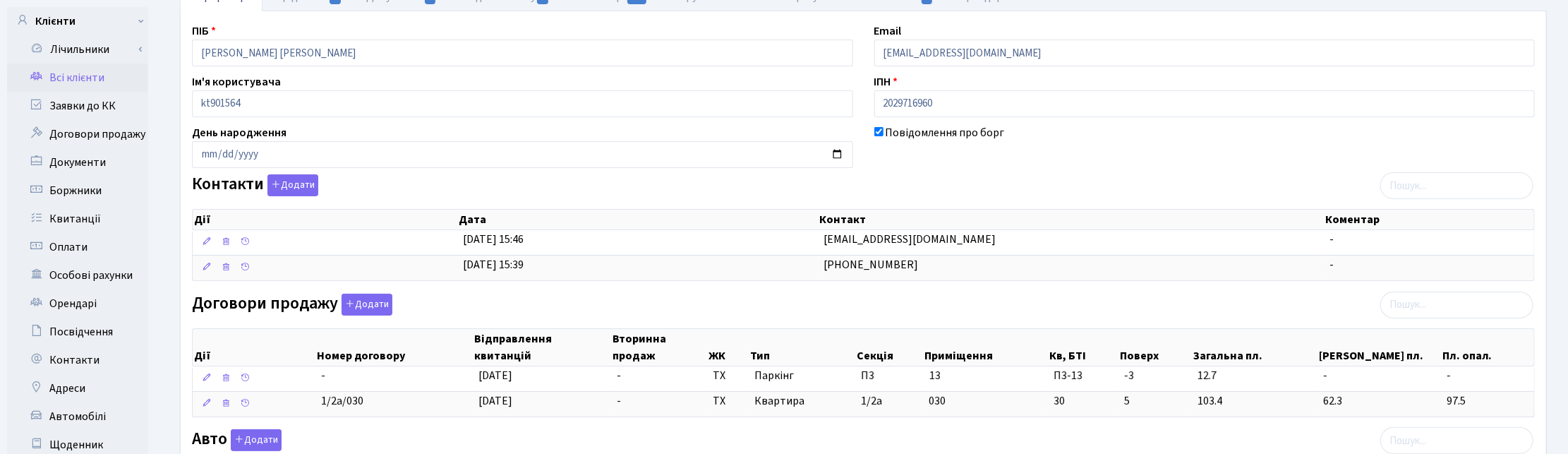
scroll to position [0, 0]
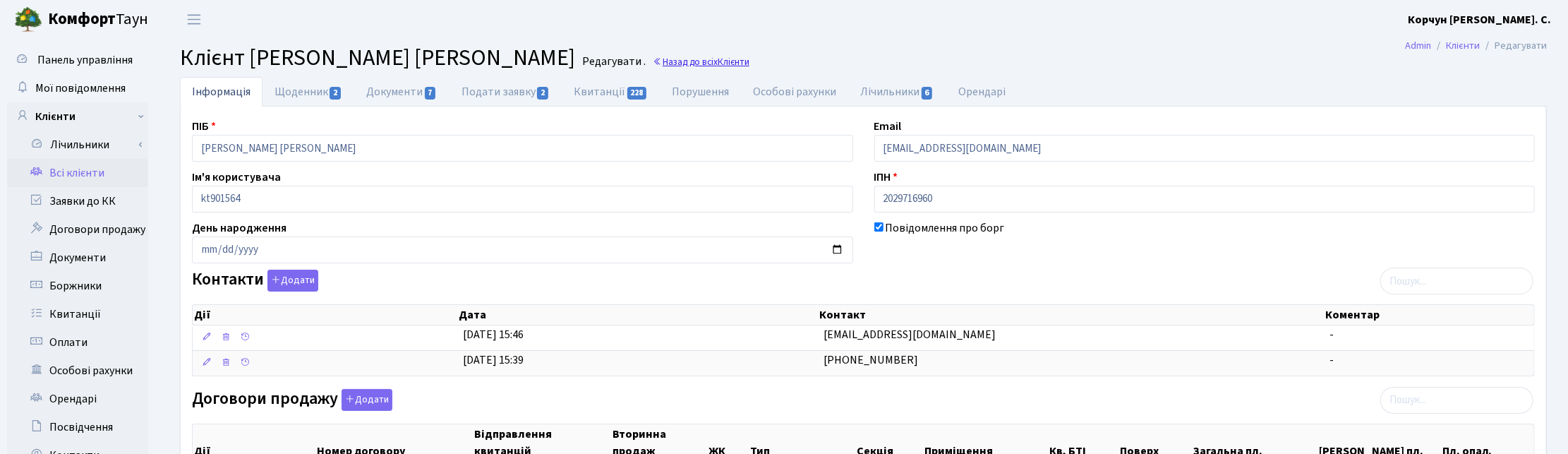
click at [738, 60] on link "Назад до всіх Клієнти" at bounding box center [701, 61] width 97 height 14
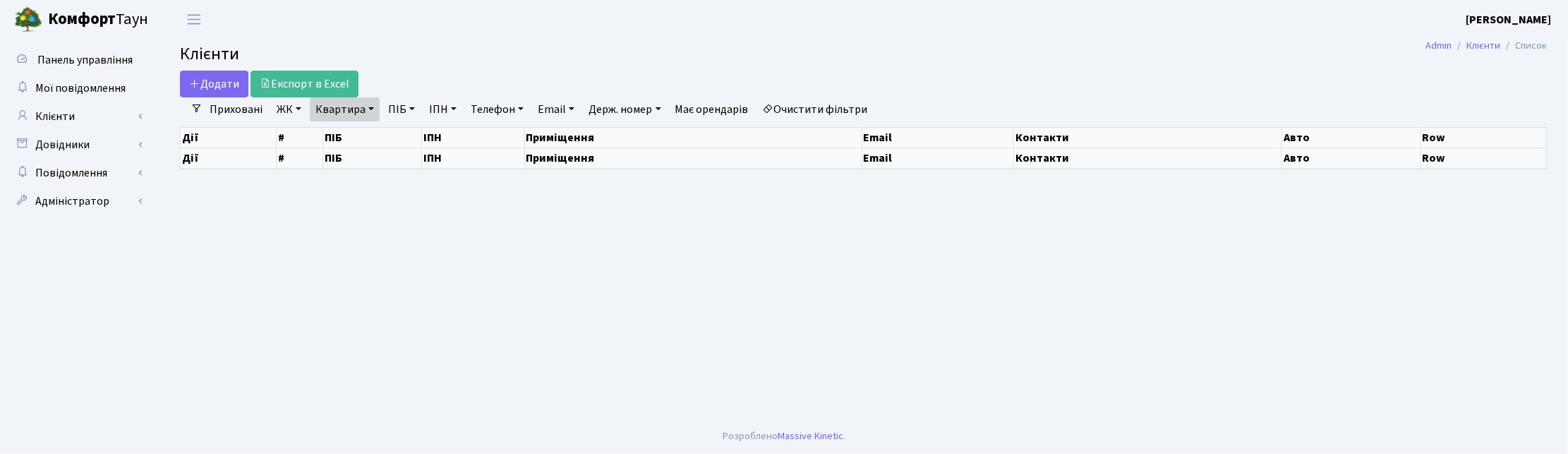
select select "25"
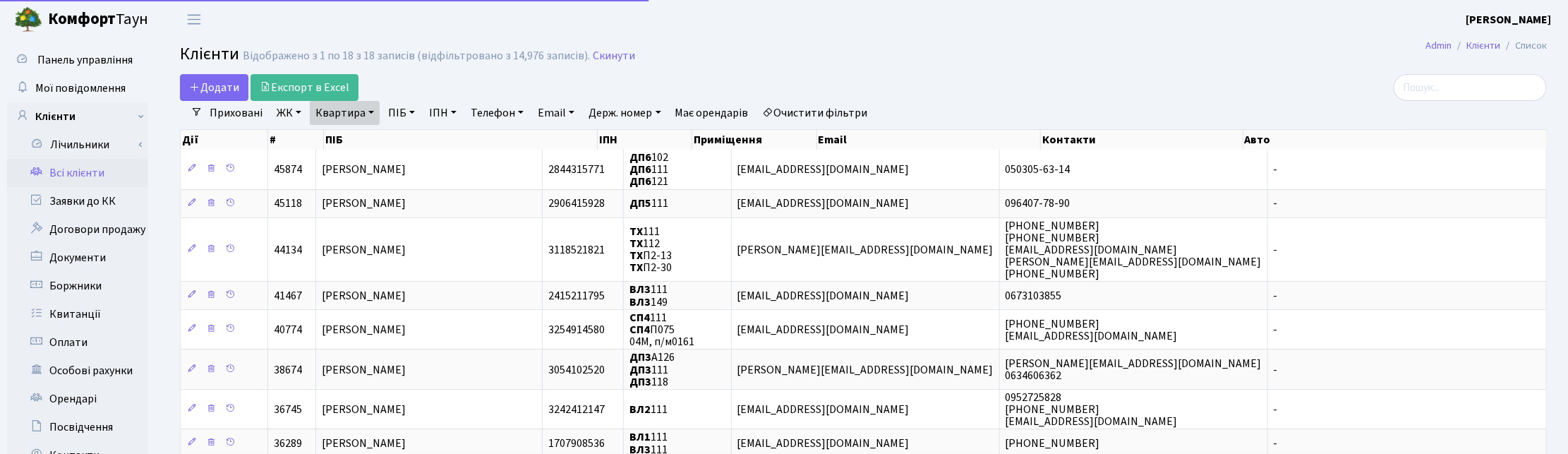
click at [373, 110] on link "Квартира" at bounding box center [344, 113] width 69 height 24
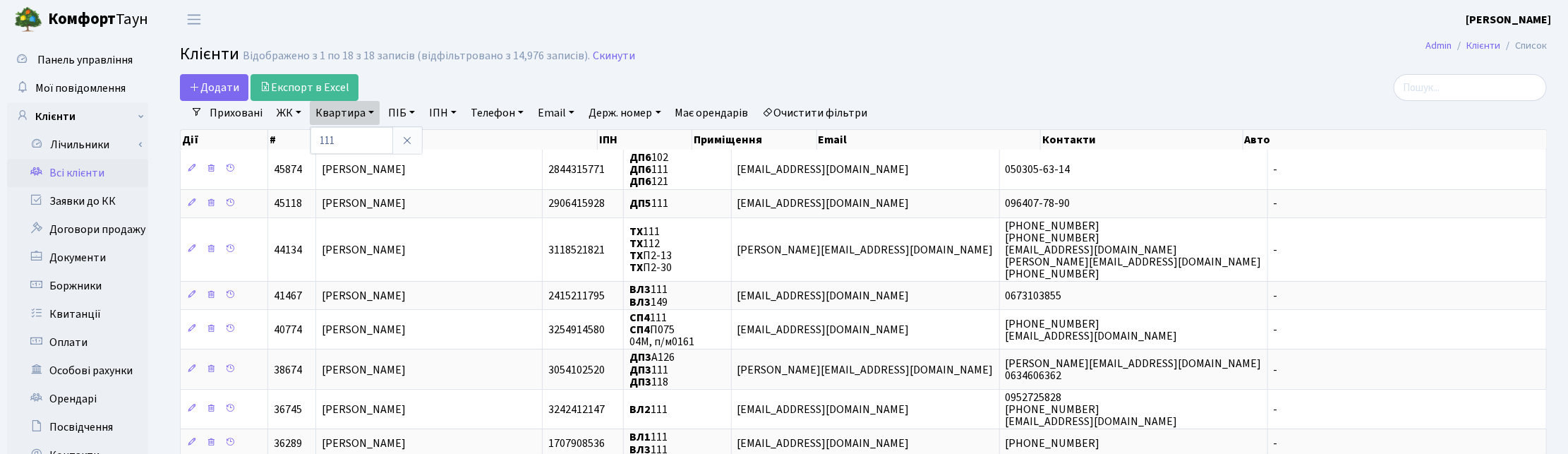
click at [291, 113] on link "ЖК" at bounding box center [289, 113] width 36 height 24
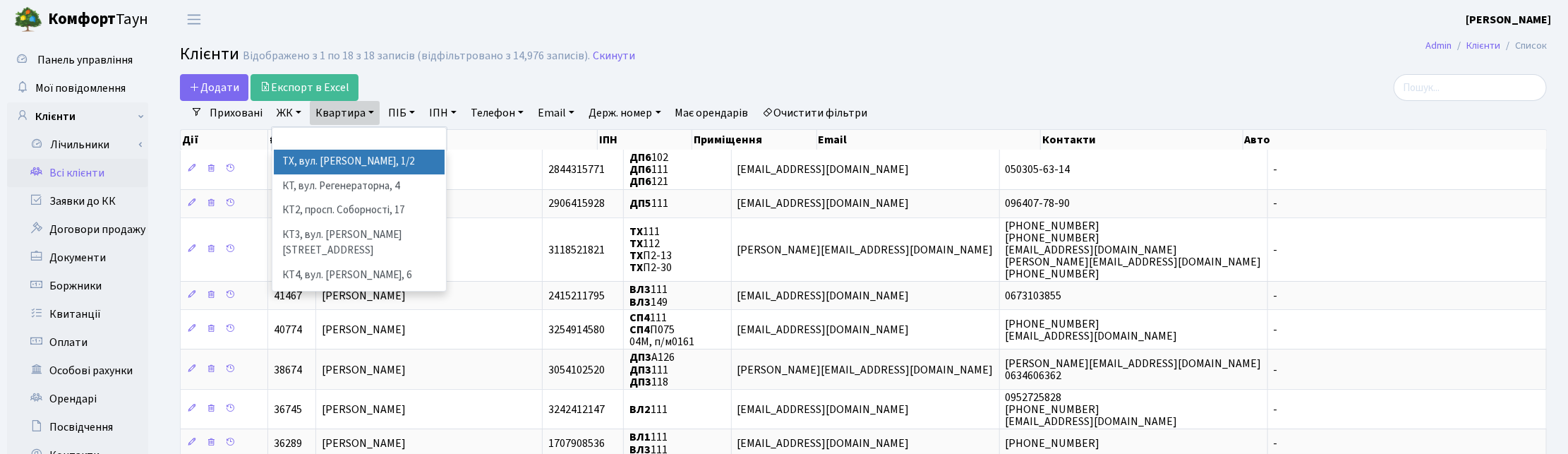
click at [300, 168] on li "ТХ, вул. [PERSON_NAME], 1/2" at bounding box center [358, 162] width 171 height 24
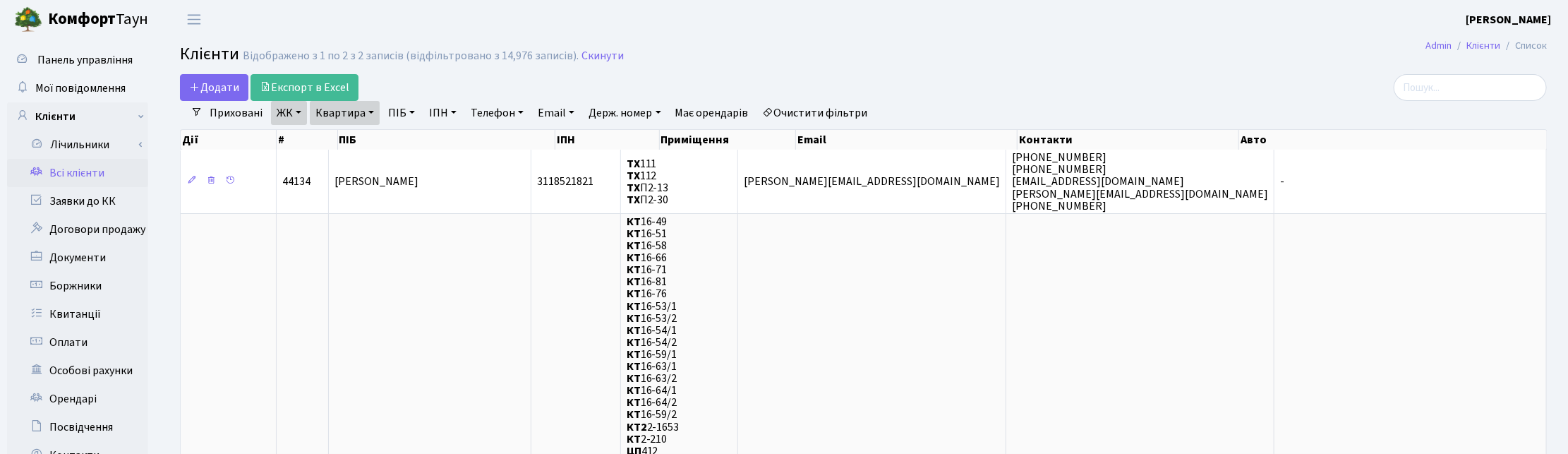
click at [918, 62] on h2 "Клієнти Відображено з 1 по 2 з 2 записів (відфільтровано з 14,976 записів). Ски…" at bounding box center [862, 56] width 1367 height 24
drag, startPoint x: 1282, startPoint y: 43, endPoint x: 1272, endPoint y: 46, distance: 10.4
click at [1281, 44] on h2 "Клієнти Відображено з 1 по 2 з 2 записів (відфільтровано з 14,976 записів). Ски…" at bounding box center [862, 56] width 1367 height 24
click at [365, 114] on link "Квартира" at bounding box center [344, 113] width 69 height 24
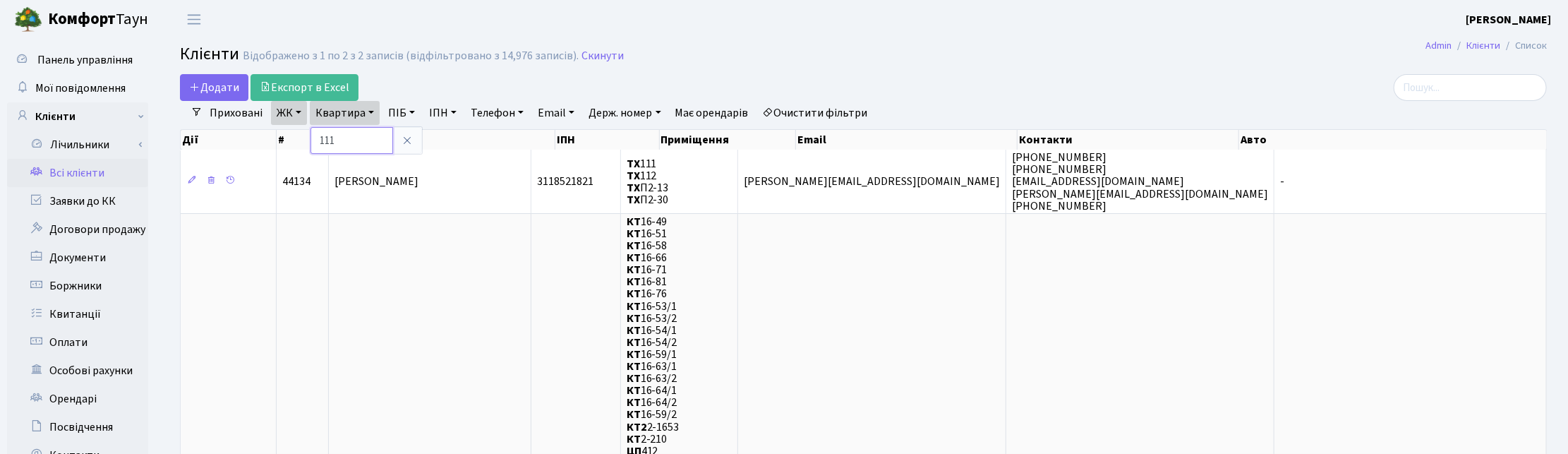
click at [347, 143] on input "111" at bounding box center [352, 141] width 83 height 27
type input "1"
click at [594, 60] on link "Скинути" at bounding box center [603, 56] width 42 height 14
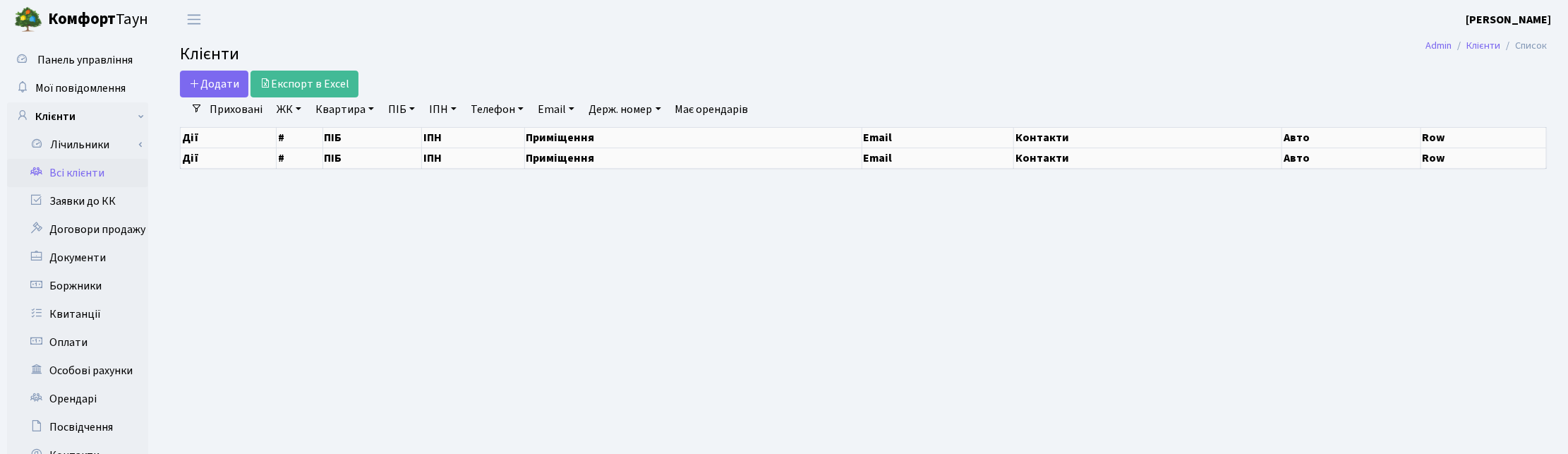
click at [336, 108] on link "Квартира" at bounding box center [344, 109] width 69 height 24
select select "25"
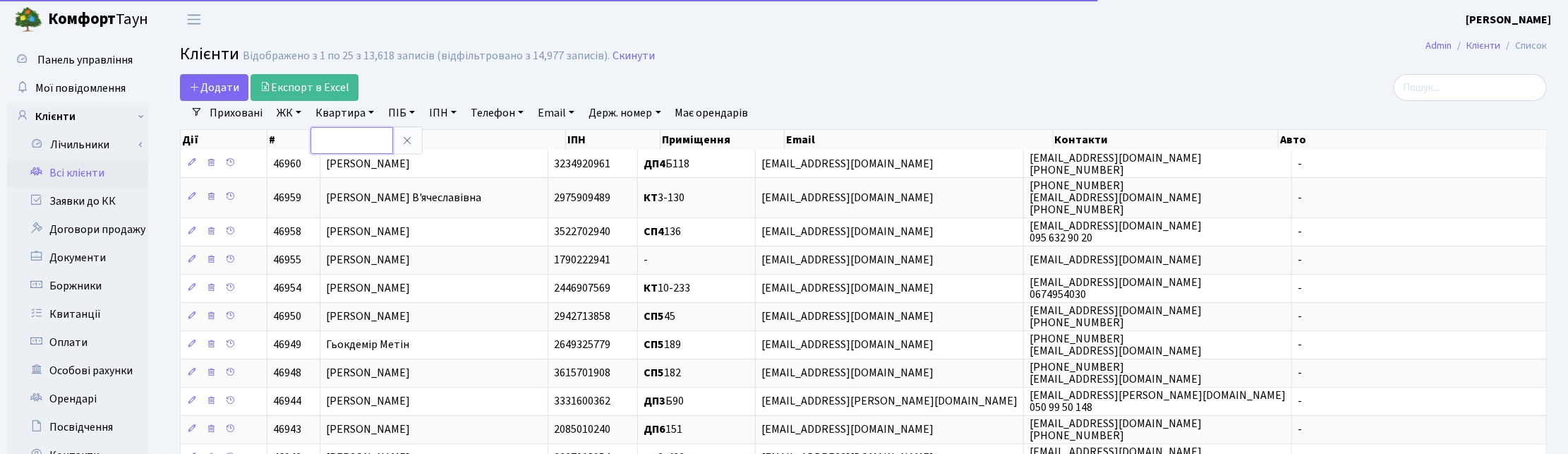
click at [332, 132] on input "text" at bounding box center [352, 141] width 83 height 27
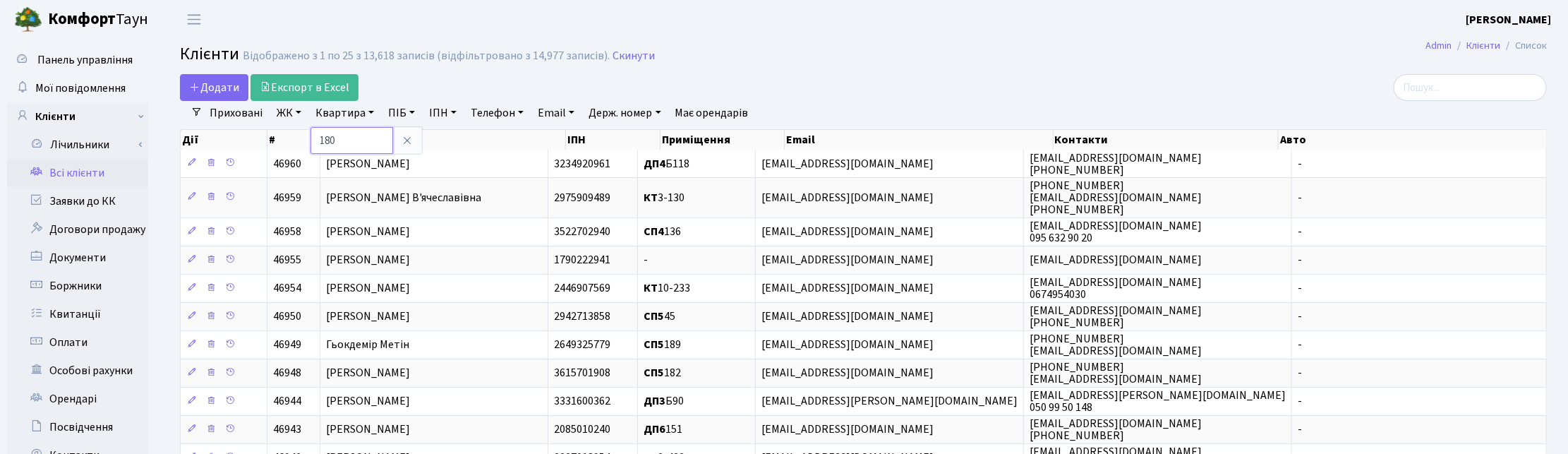
type input "180"
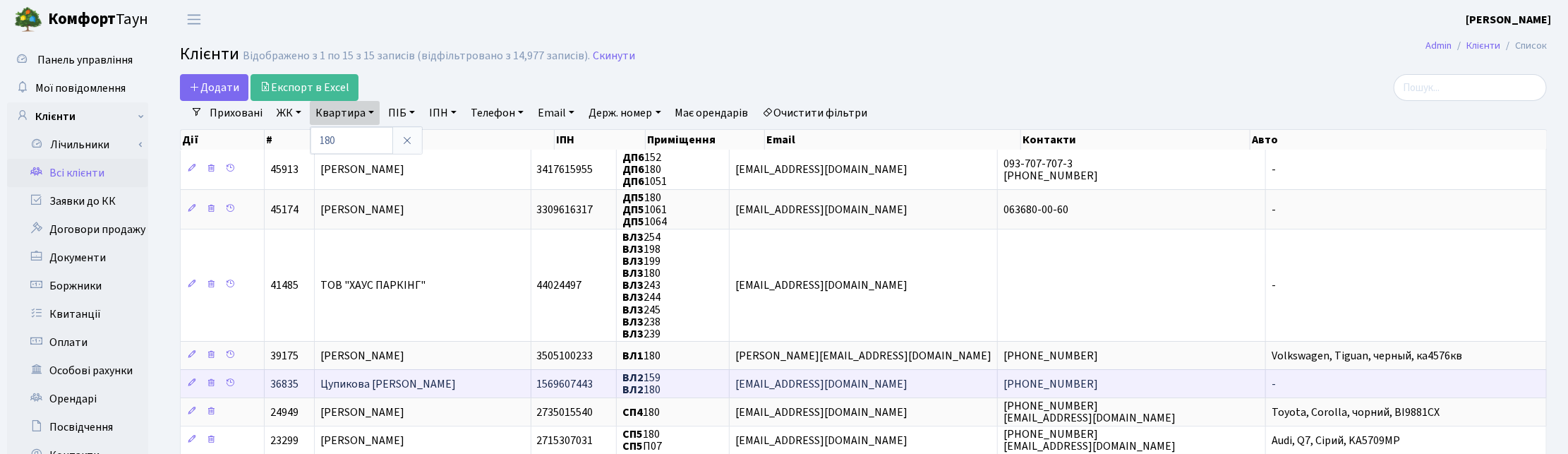
click at [397, 388] on td "Цупикова [PERSON_NAME]" at bounding box center [422, 383] width 216 height 28
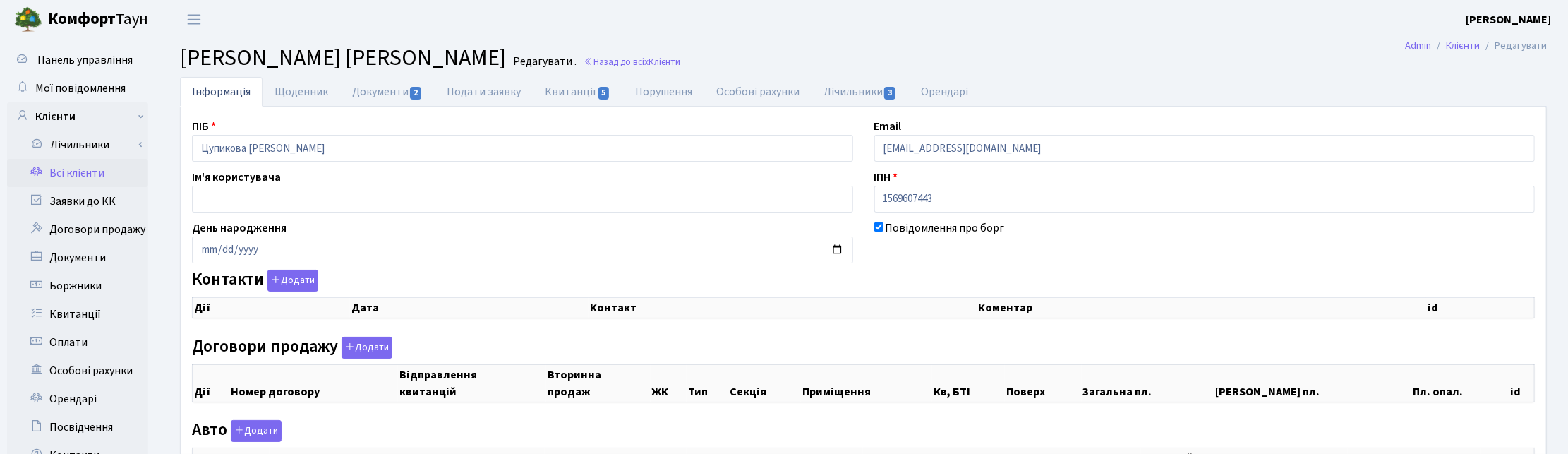
select select "25"
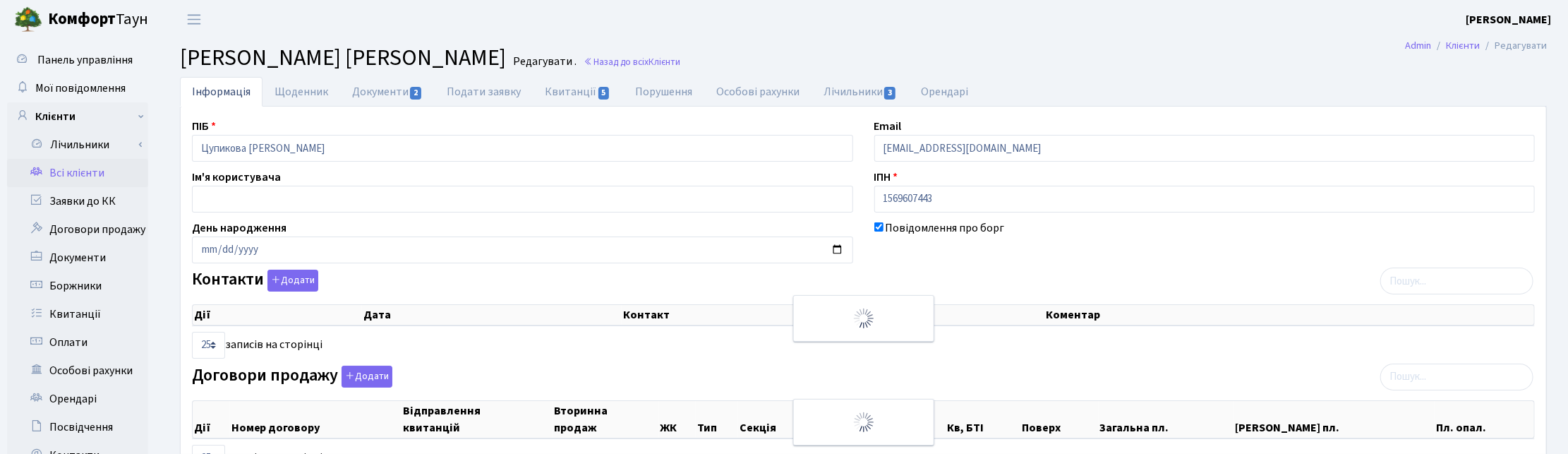
checkbox input "true"
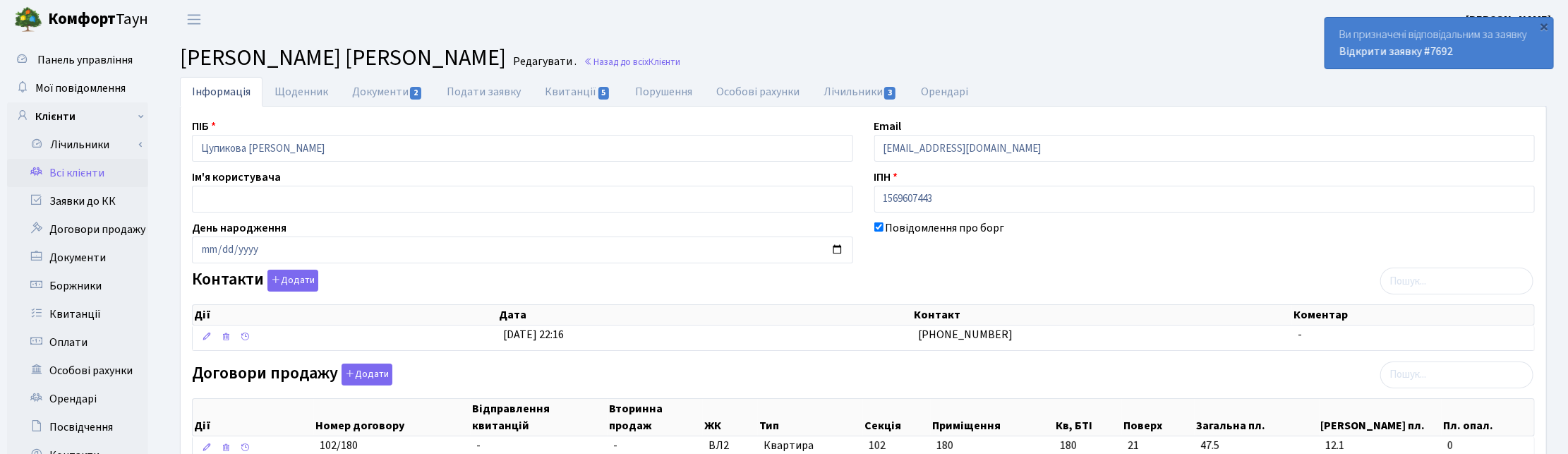
click at [977, 281] on div "Контакти Додати Дії Дата Контакт Коментар Дії Дата Контакт Коментар" at bounding box center [863, 313] width 1364 height 87
click at [632, 64] on link "Назад до всіх Клієнти" at bounding box center [632, 61] width 97 height 14
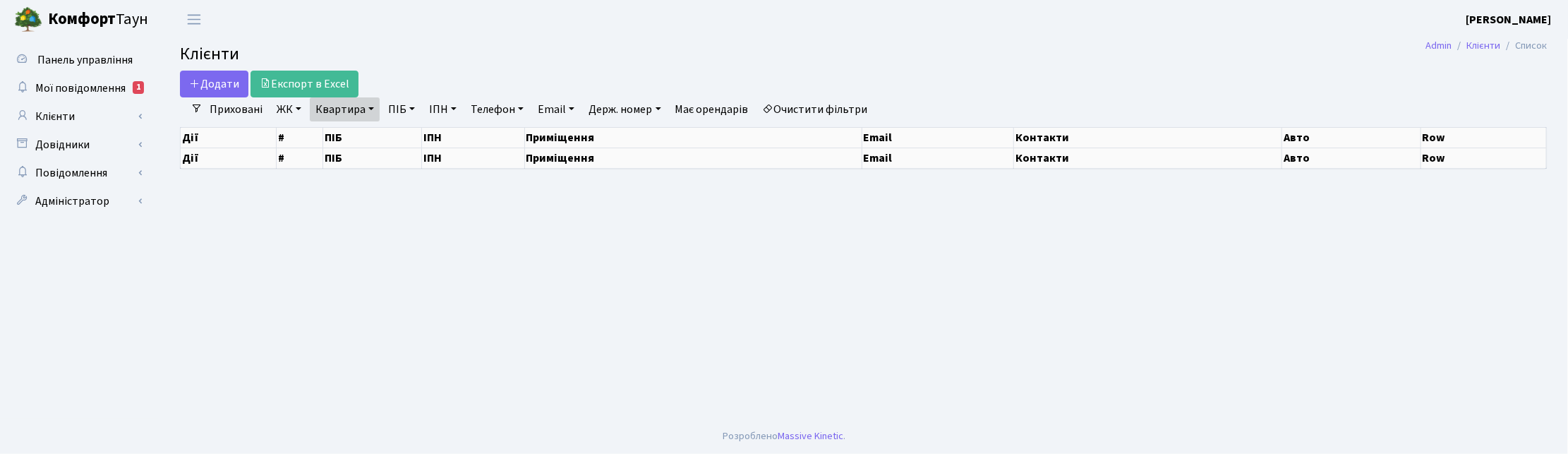
select select "25"
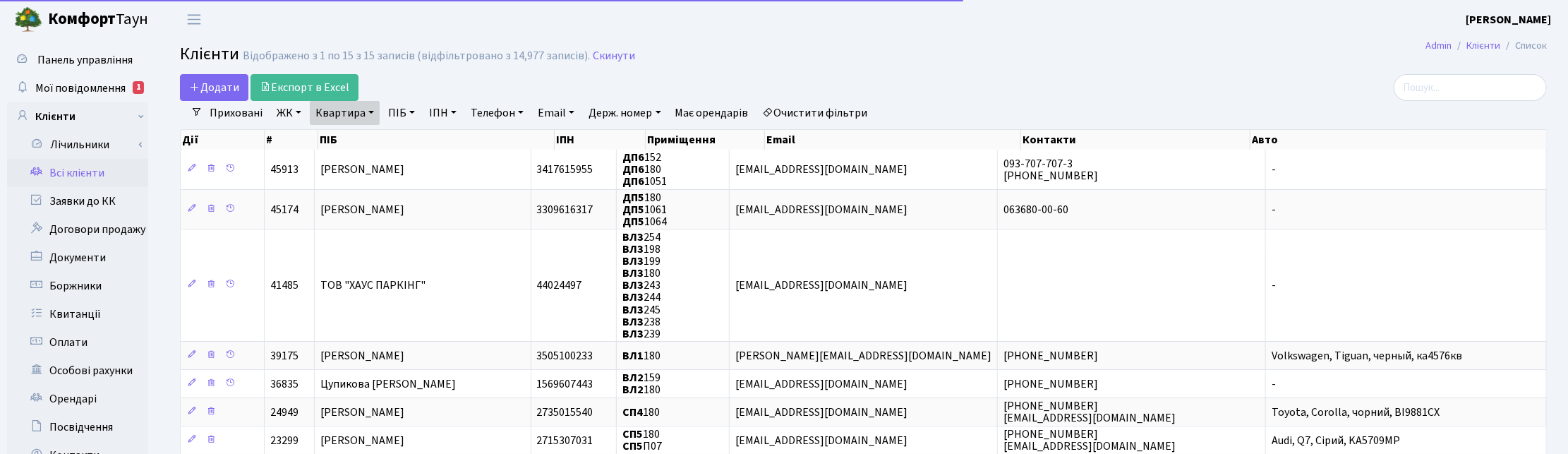
click at [367, 107] on link "Квартира" at bounding box center [344, 113] width 69 height 24
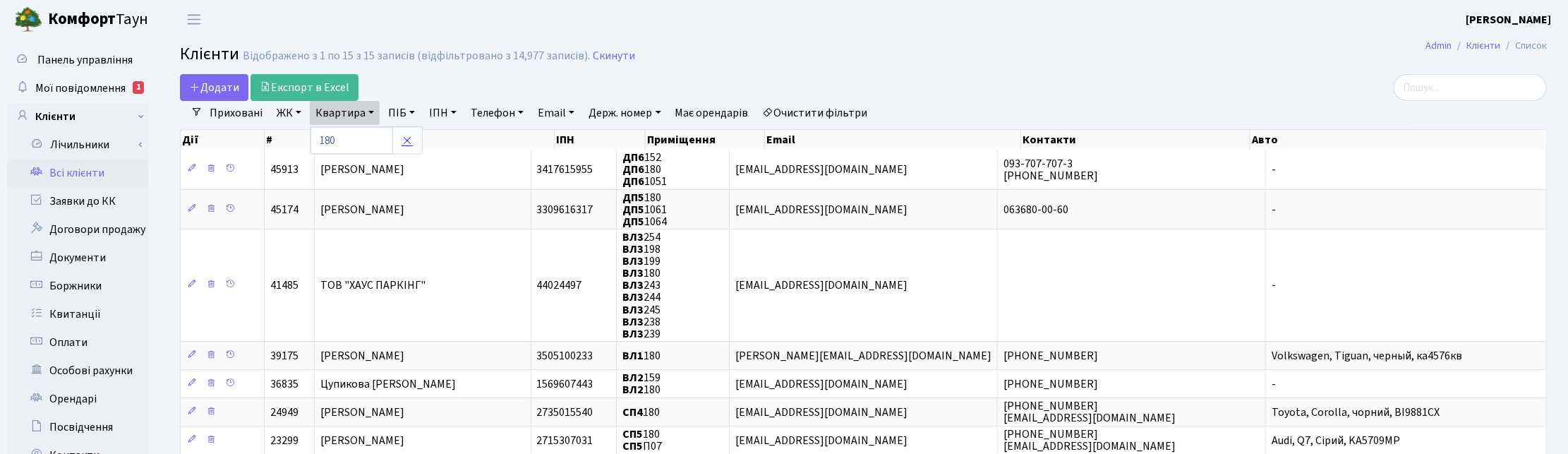
click at [407, 140] on icon at bounding box center [407, 140] width 12 height 12
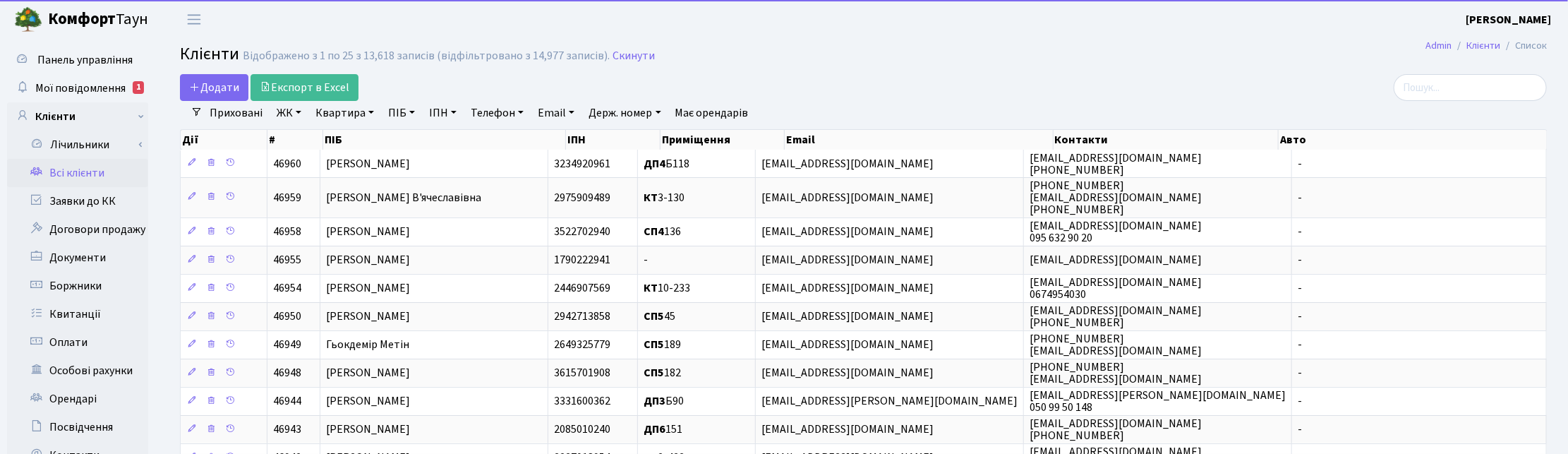
click at [403, 114] on link "ПІБ" at bounding box center [401, 113] width 38 height 24
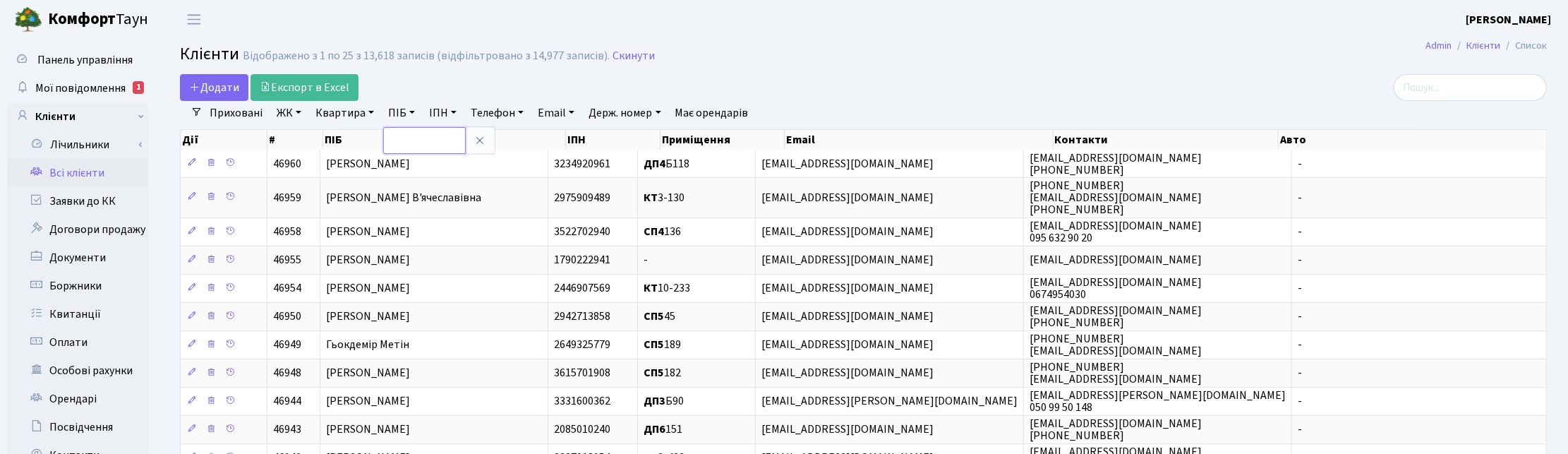
click at [395, 138] on input "text" at bounding box center [425, 141] width 83 height 27
type input "меріно"
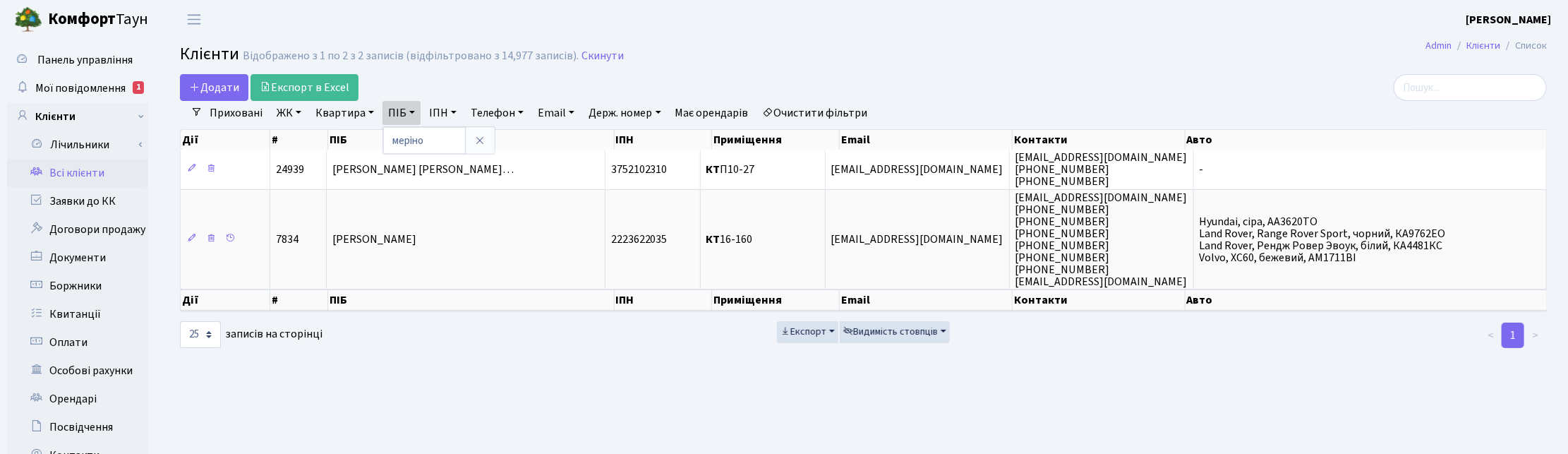
click at [1288, 361] on main "Admin Клієнти Список Клієнти Відображено з 1 по 2 з 2 записів (відфільтровано з…" at bounding box center [863, 357] width 1409 height 635
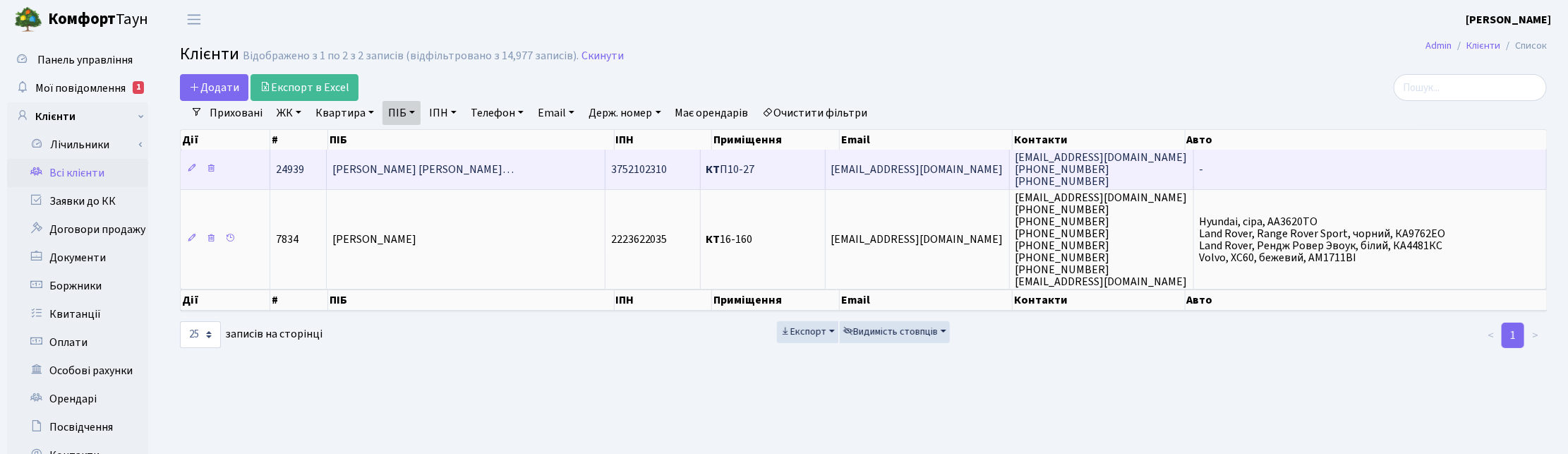
click at [468, 159] on td "Меріно-Рощупкін Фелікс Олександр…" at bounding box center [466, 169] width 279 height 39
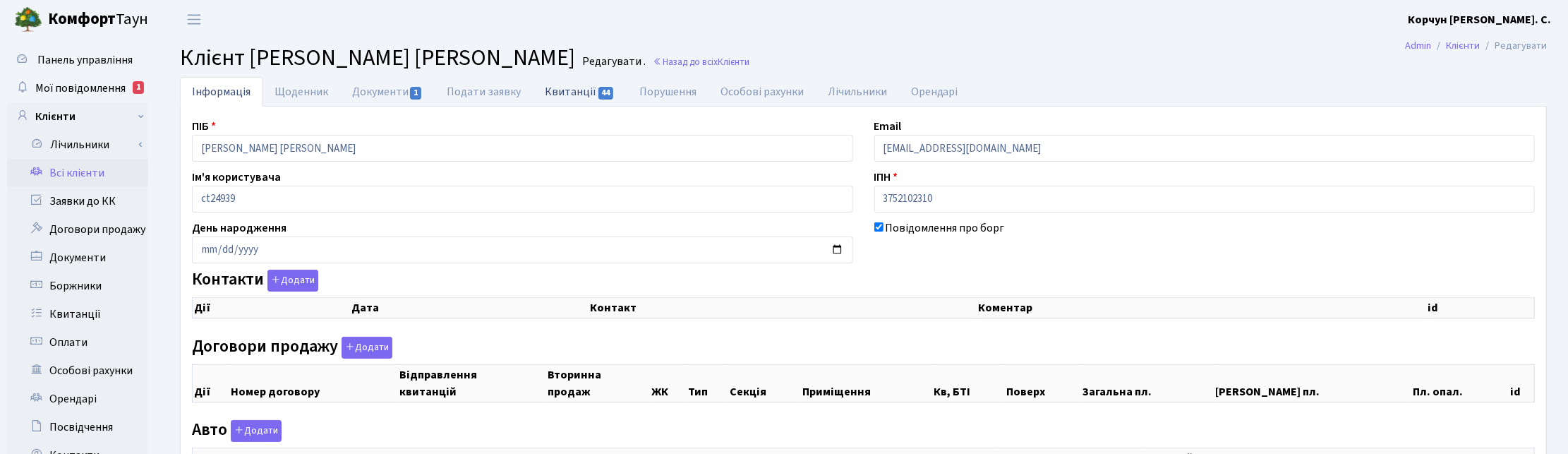
click at [572, 92] on link "Квитанції 44" at bounding box center [580, 91] width 94 height 29
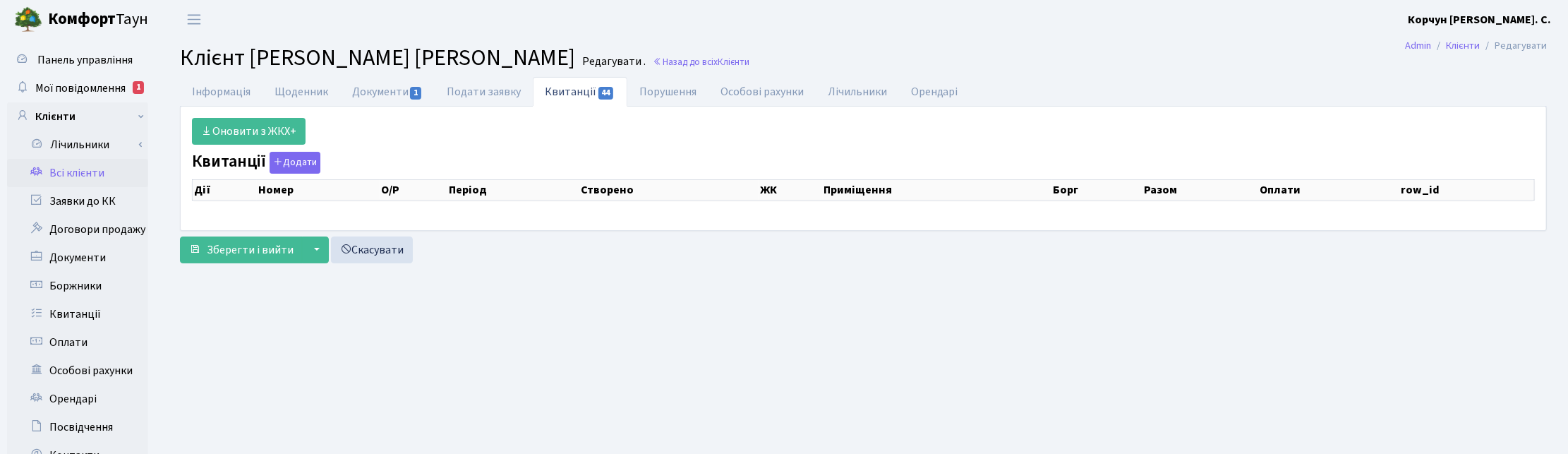
select select "25"
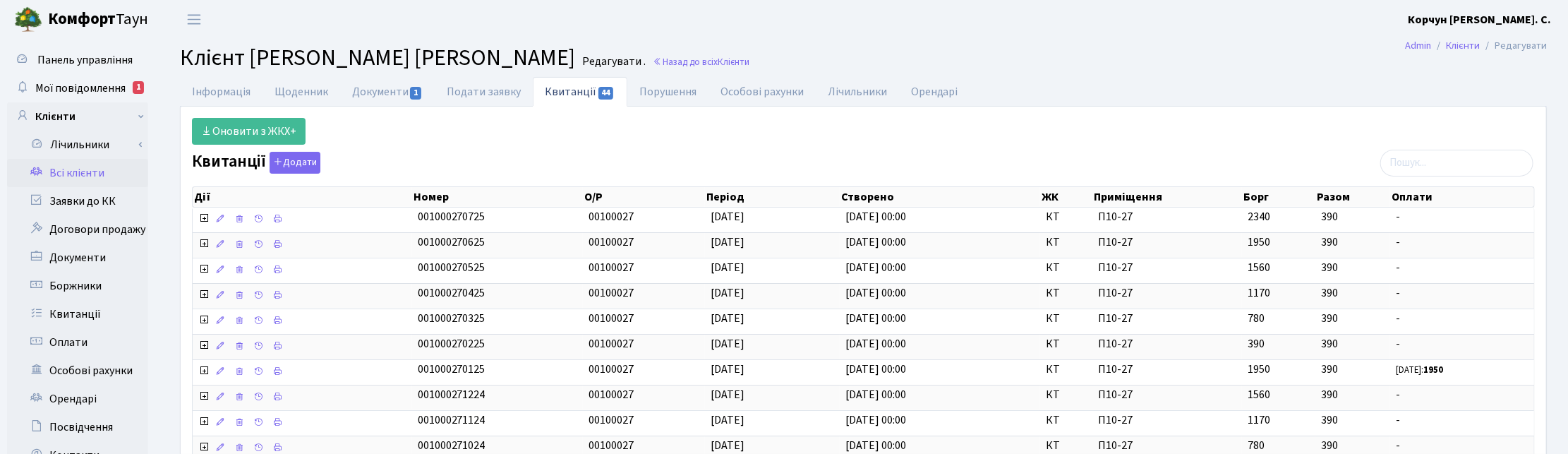
click at [1514, 90] on ul "Інформація Щоденник Документи 1 Подати заявку Квитанції 44 Порушення Особові ра…" at bounding box center [862, 91] width 1367 height 30
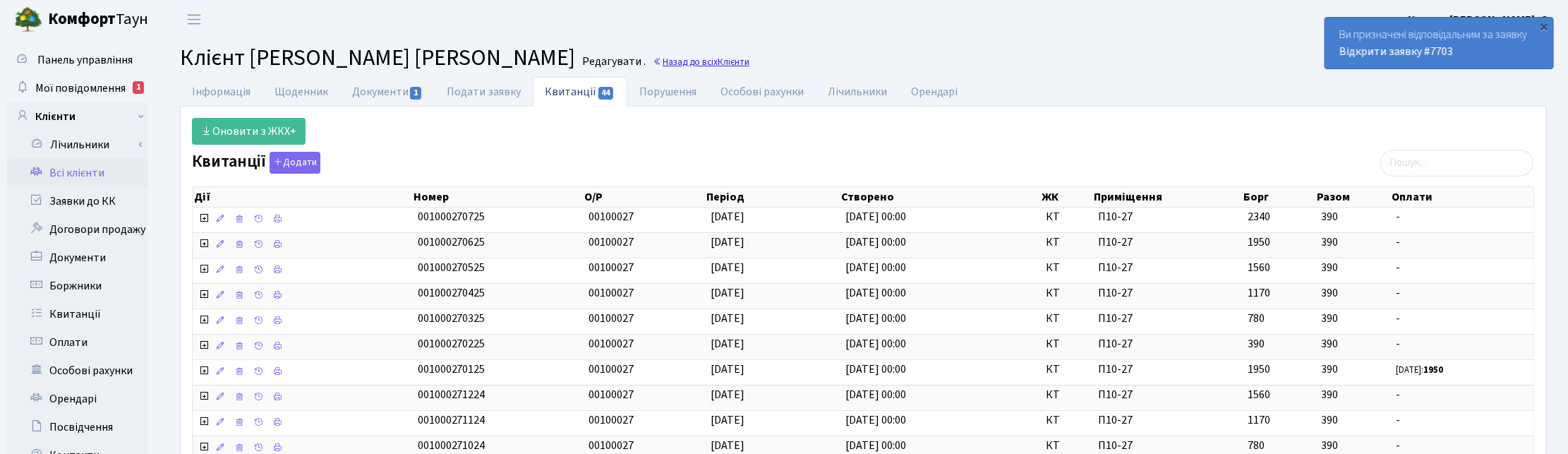
click at [750, 65] on link "Назад до всіх Клієнти" at bounding box center [701, 61] width 97 height 14
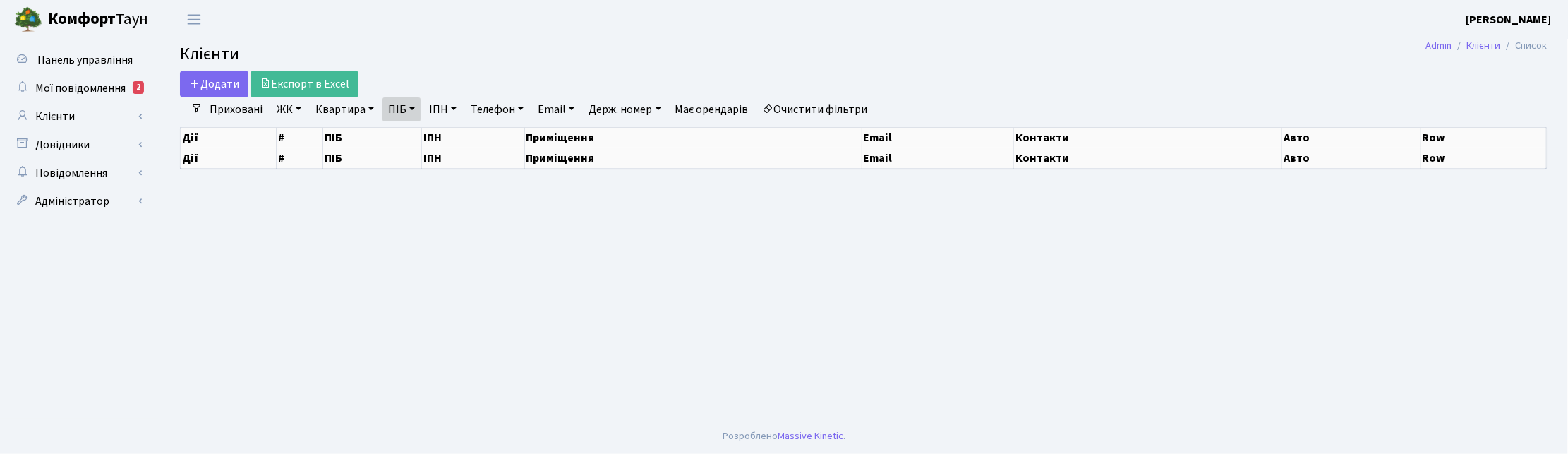
select select "25"
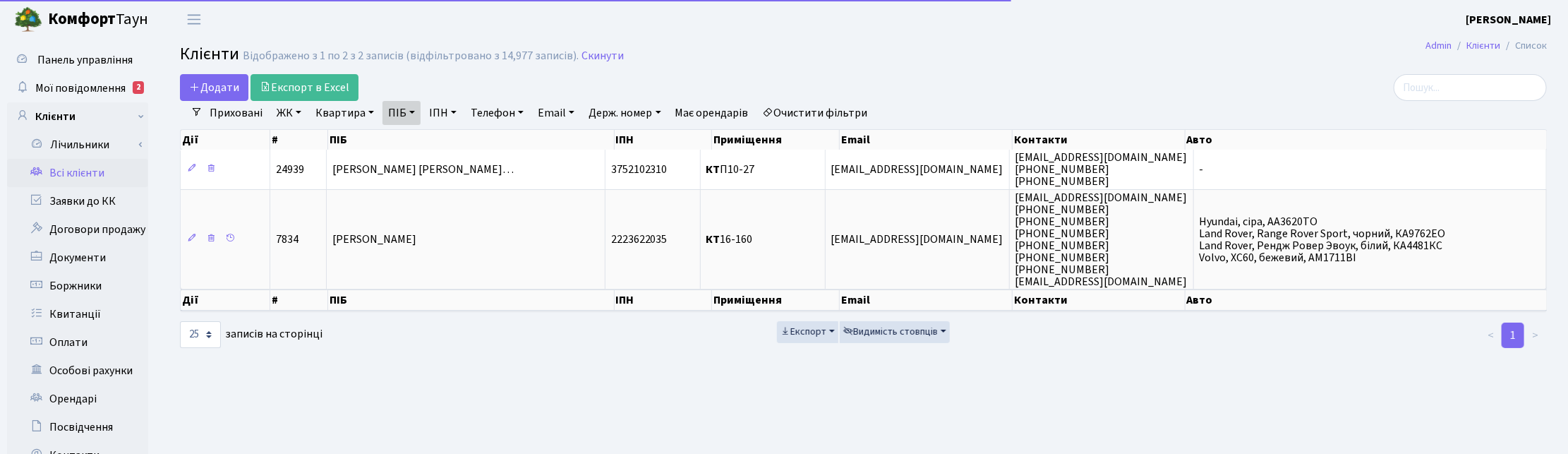
drag, startPoint x: 411, startPoint y: 107, endPoint x: 414, endPoint y: 116, distance: 9.5
click at [411, 109] on link "ПІБ" at bounding box center [401, 113] width 38 height 24
drag, startPoint x: 427, startPoint y: 141, endPoint x: 378, endPoint y: 139, distance: 49.0
click at [378, 139] on div "Додати Експорт в Excel Фільтри Приховані ЖК ТХ, вул. [PERSON_NAME], 1/2 КТ, вул…" at bounding box center [863, 211] width 1388 height 275
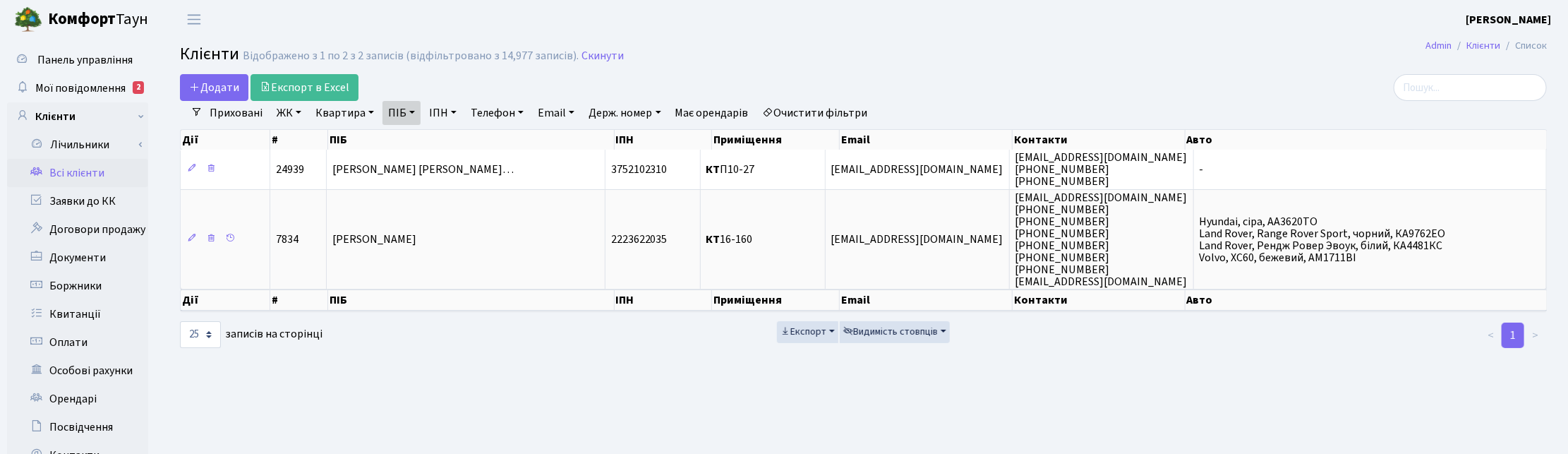
click at [397, 114] on link "ПІБ" at bounding box center [401, 113] width 38 height 24
type input "топор"
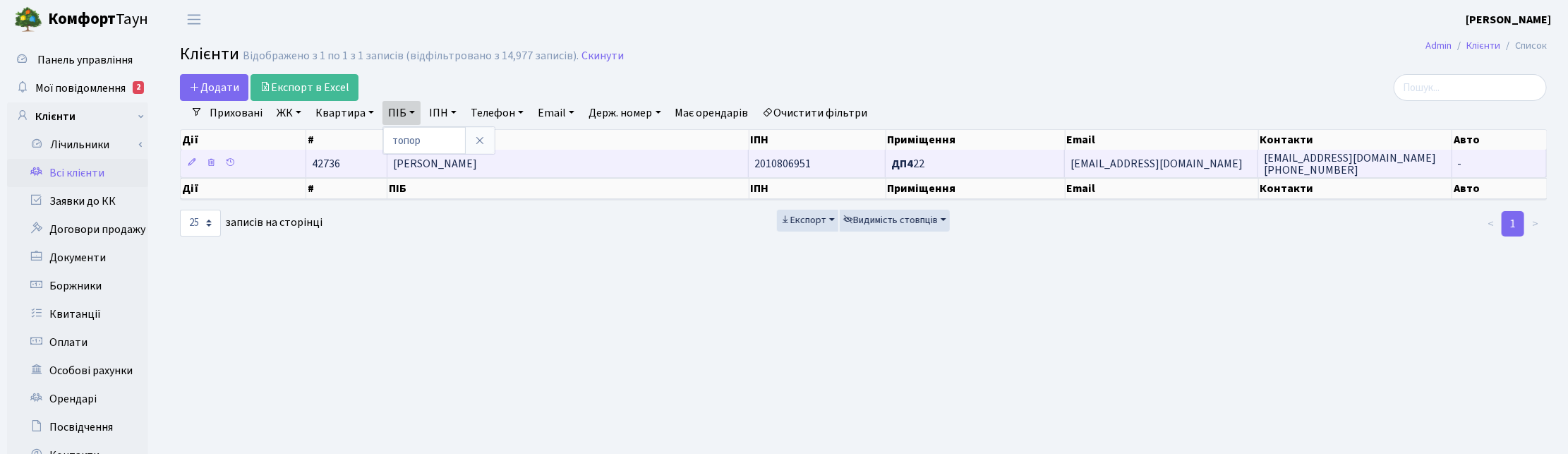
click at [608, 161] on td "[PERSON_NAME]" at bounding box center [567, 163] width 362 height 28
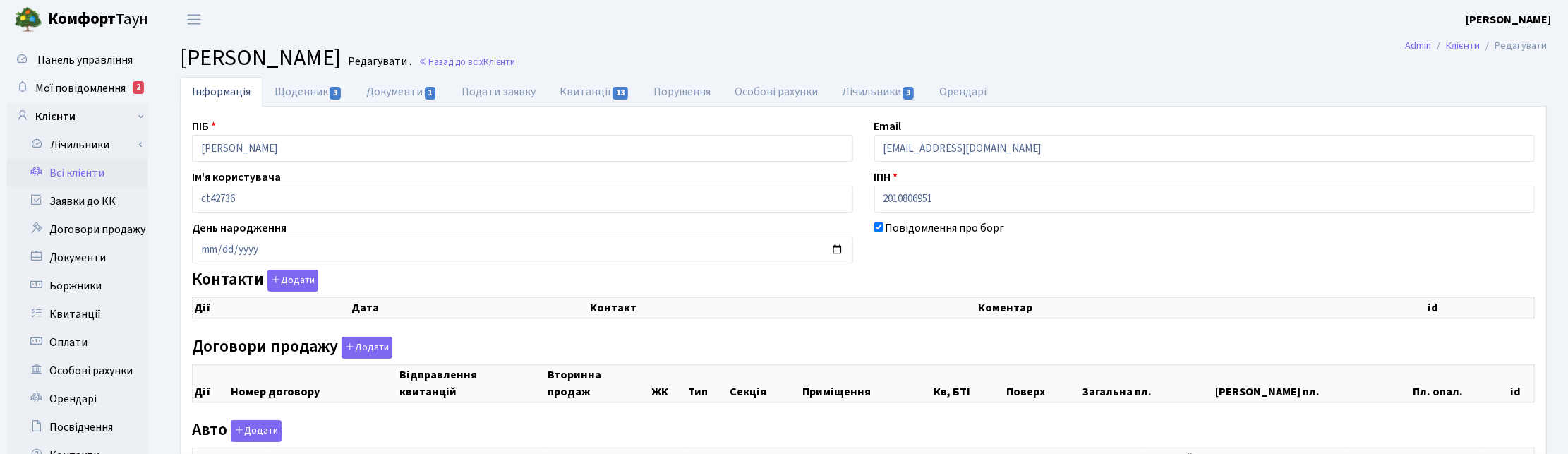
checkbox input "true"
select select "25"
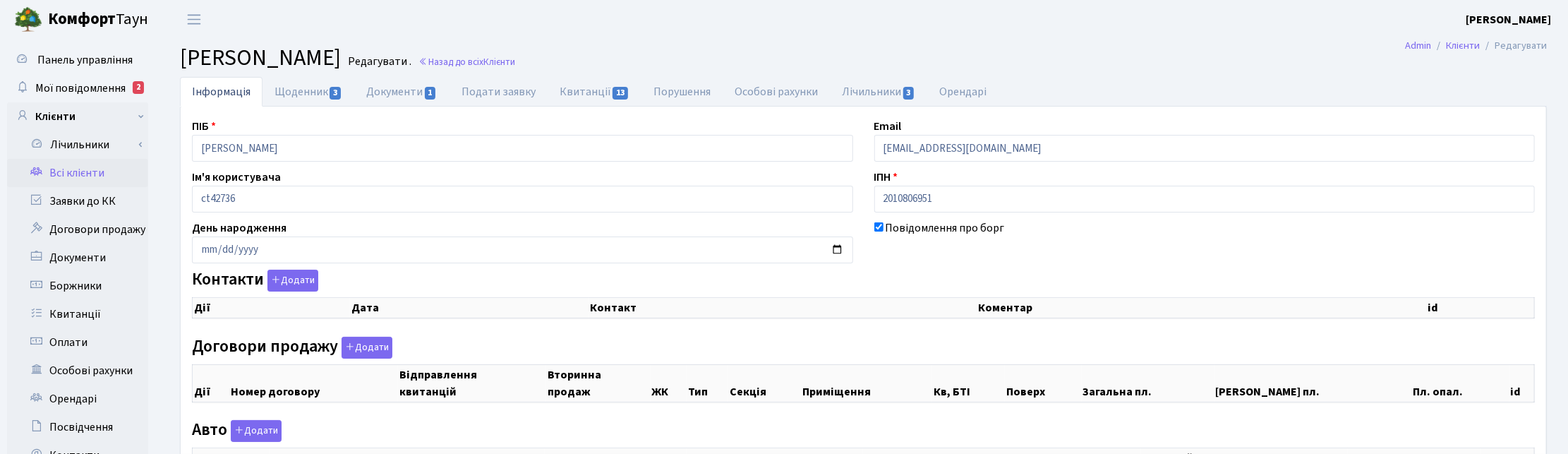
select select "25"
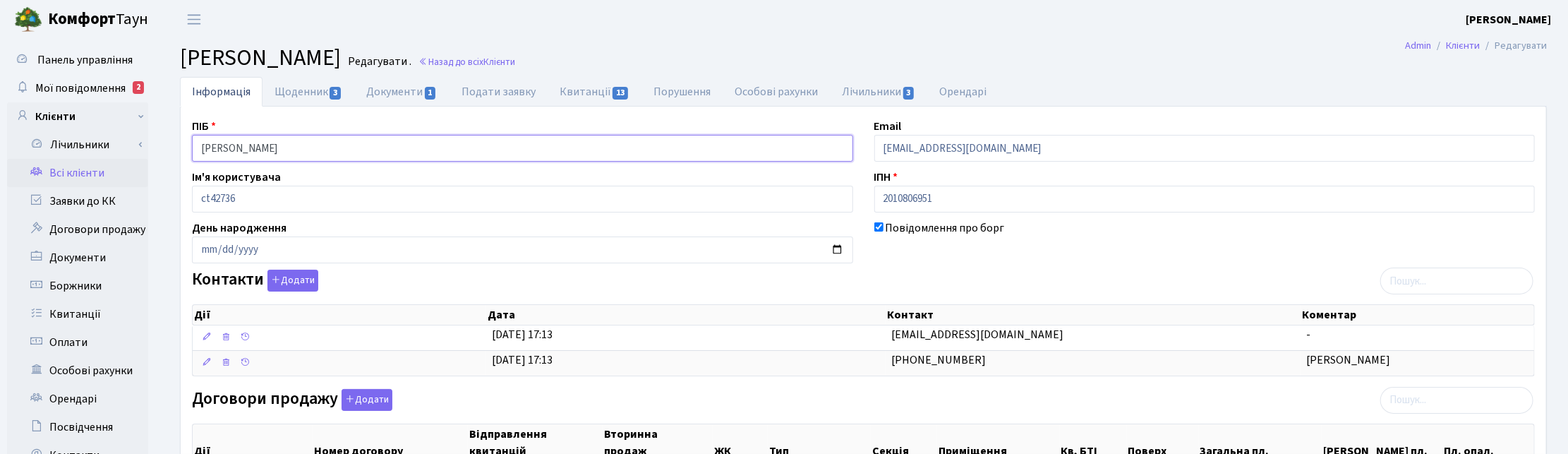
drag, startPoint x: 368, startPoint y: 142, endPoint x: 148, endPoint y: 134, distance: 220.1
click at [148, 134] on div "Панель управління Мої повідомлення 2 Клієнти Лічильники Показання" at bounding box center [784, 431] width 1568 height 786
click at [588, 86] on link "Квитанції 13" at bounding box center [595, 91] width 94 height 29
select select "25"
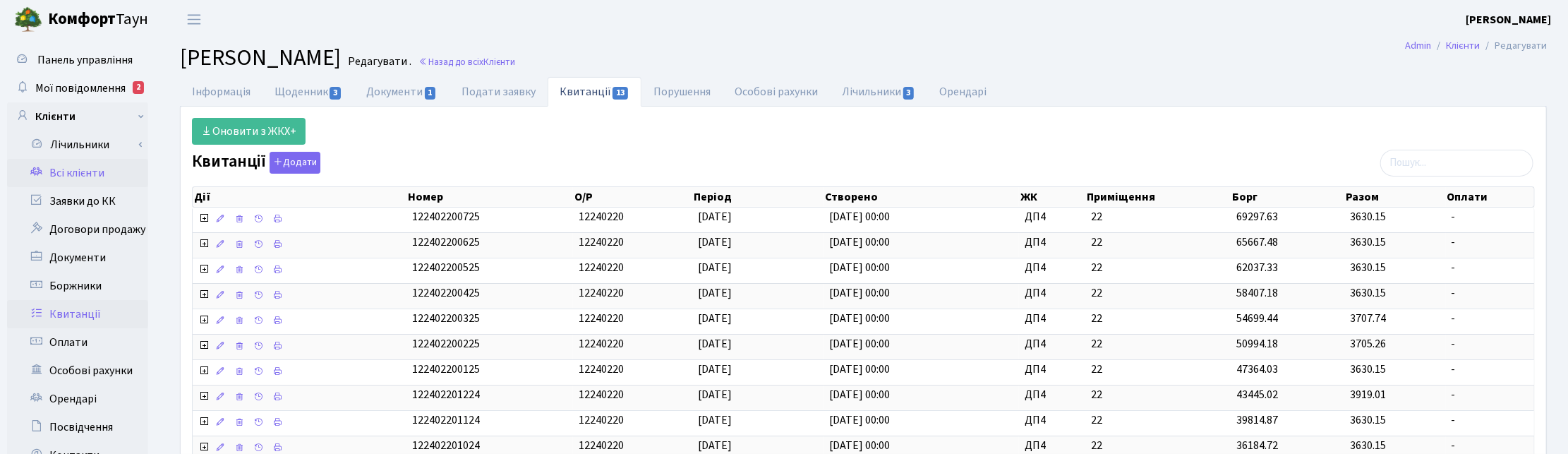
click at [70, 310] on link "Квитанції" at bounding box center [78, 313] width 141 height 28
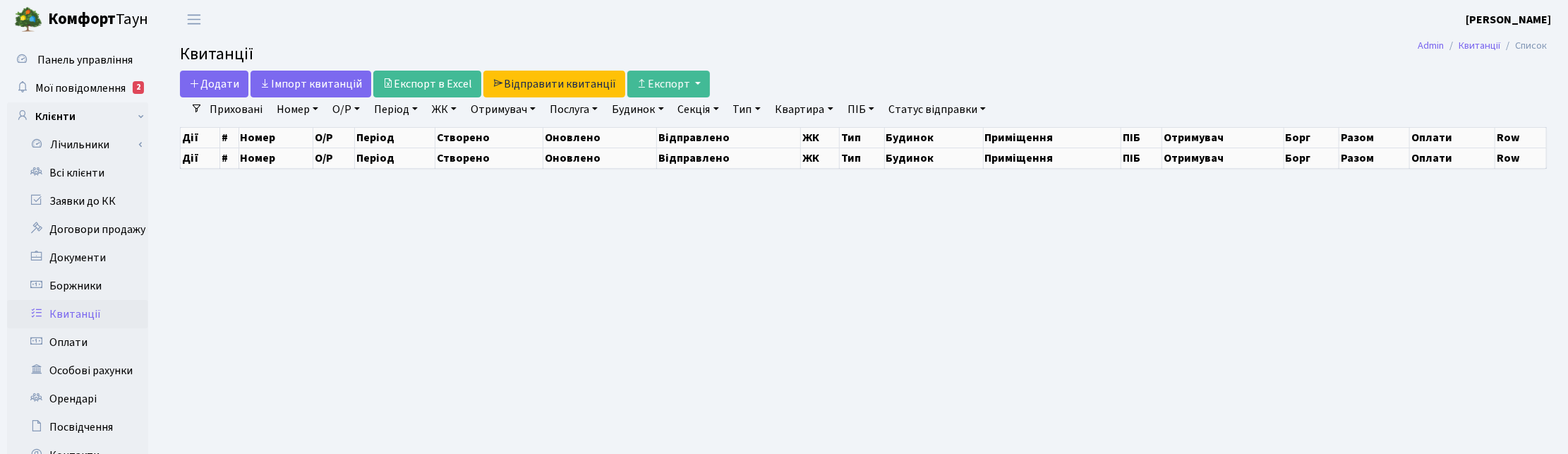
select select "25"
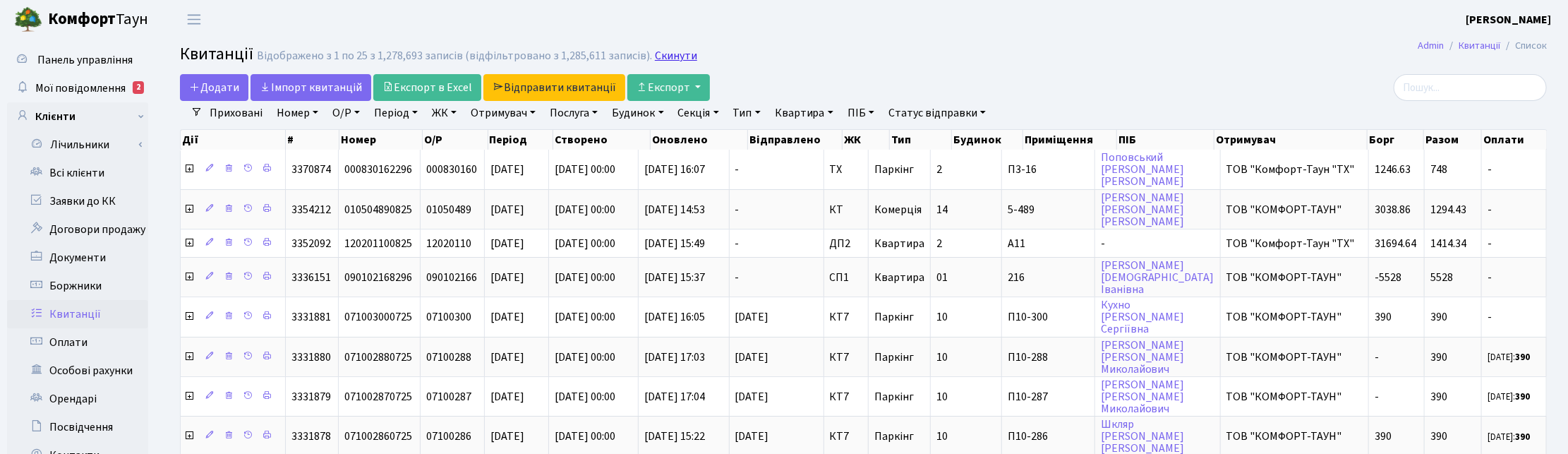
click at [668, 53] on link "Скинути" at bounding box center [676, 56] width 42 height 14
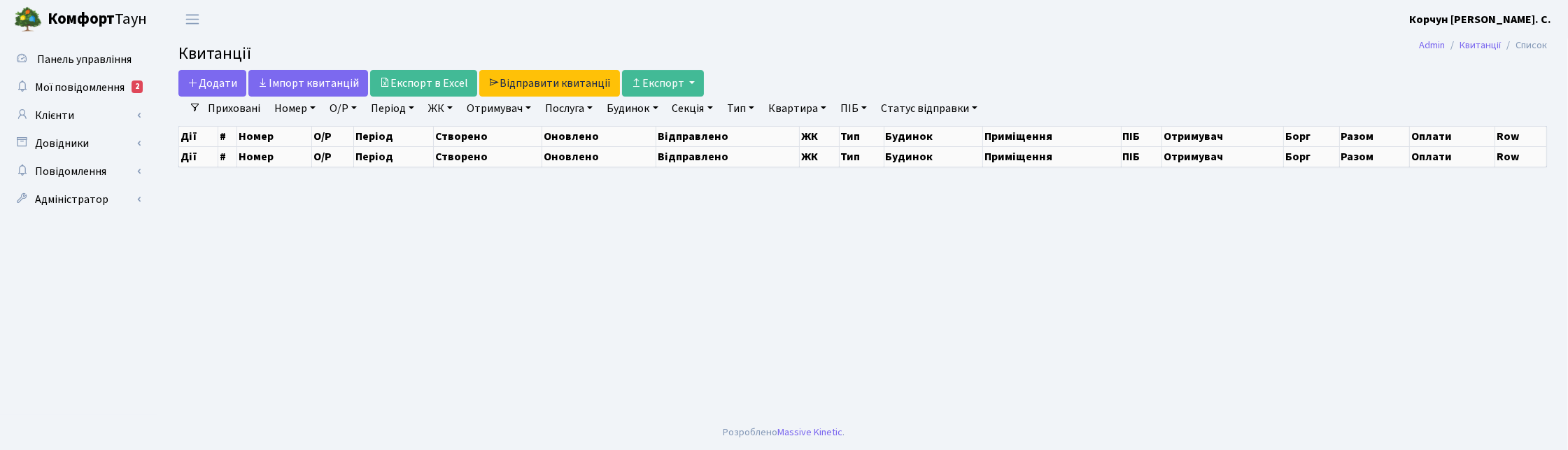
select select "25"
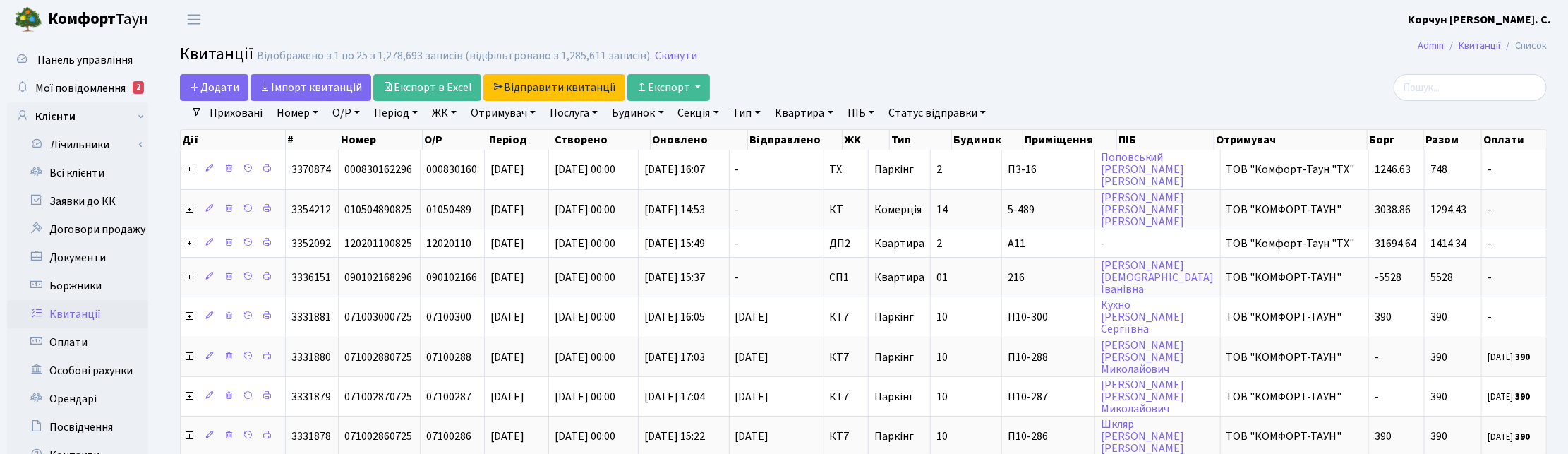
click at [452, 115] on link "ЖК" at bounding box center [444, 113] width 36 height 24
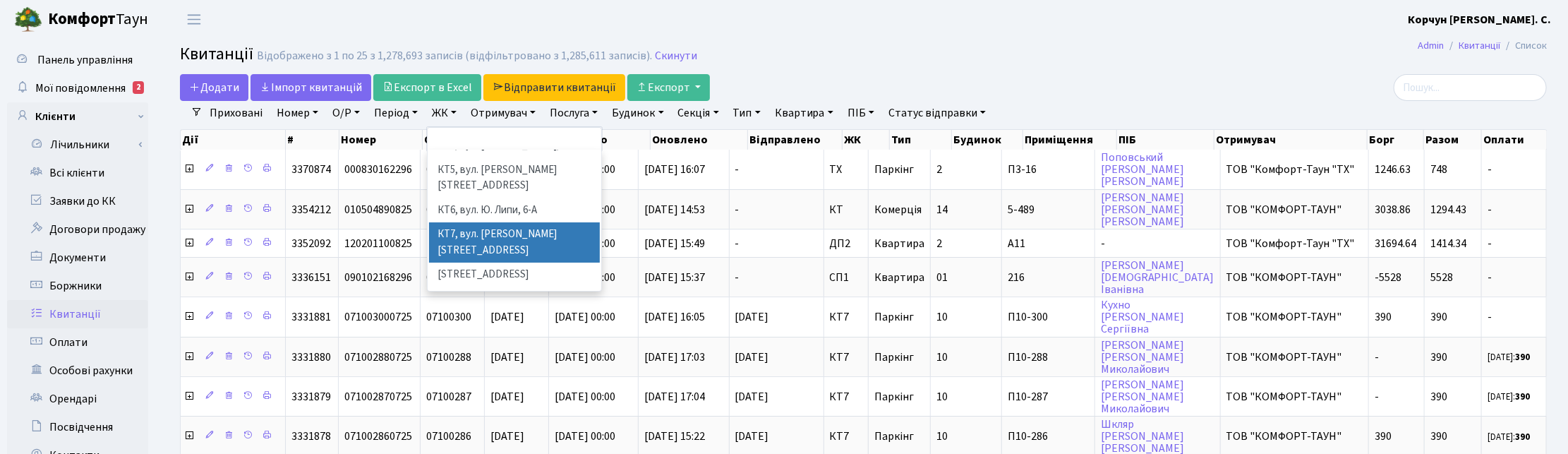
scroll to position [177, 0]
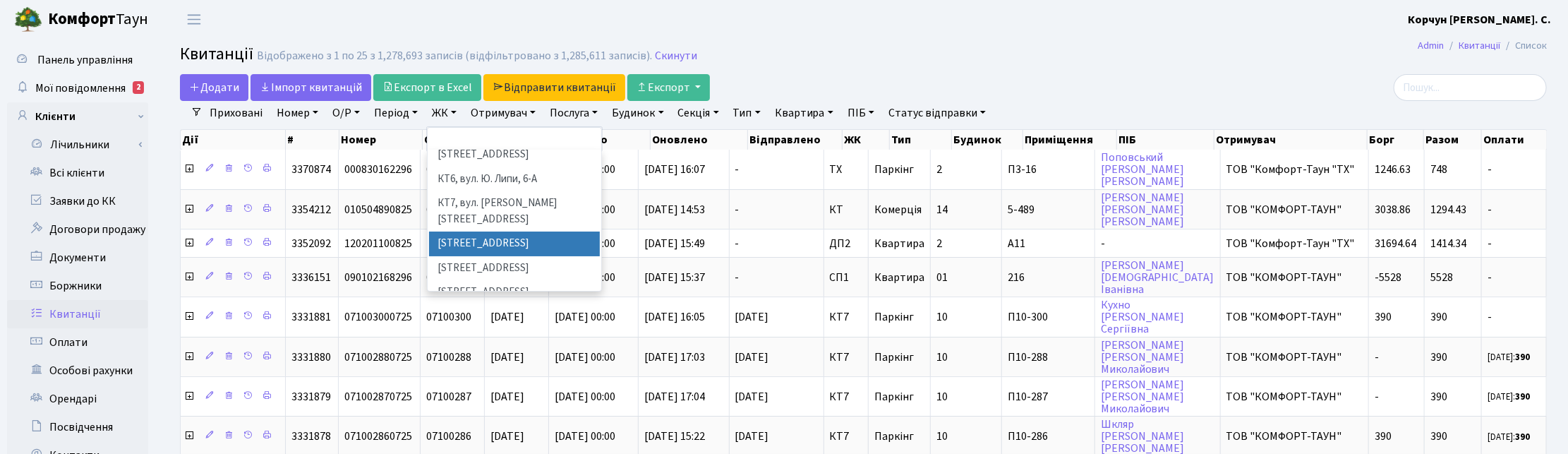
click at [495, 232] on li "[STREET_ADDRESS]" at bounding box center [514, 244] width 171 height 24
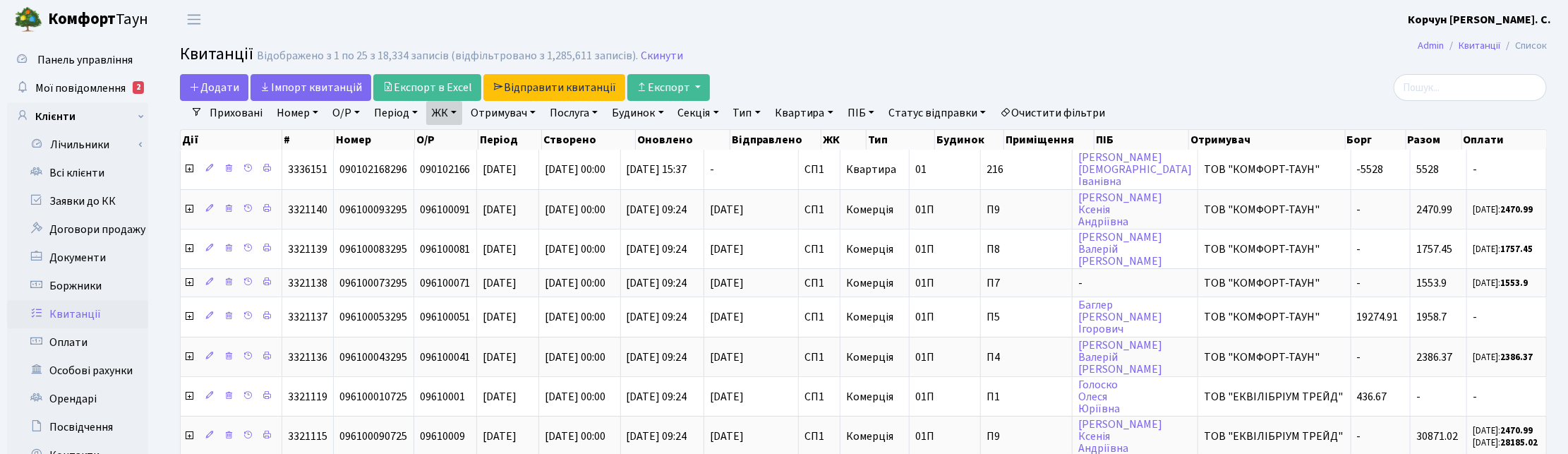
click at [454, 109] on link "ЖК" at bounding box center [444, 113] width 36 height 24
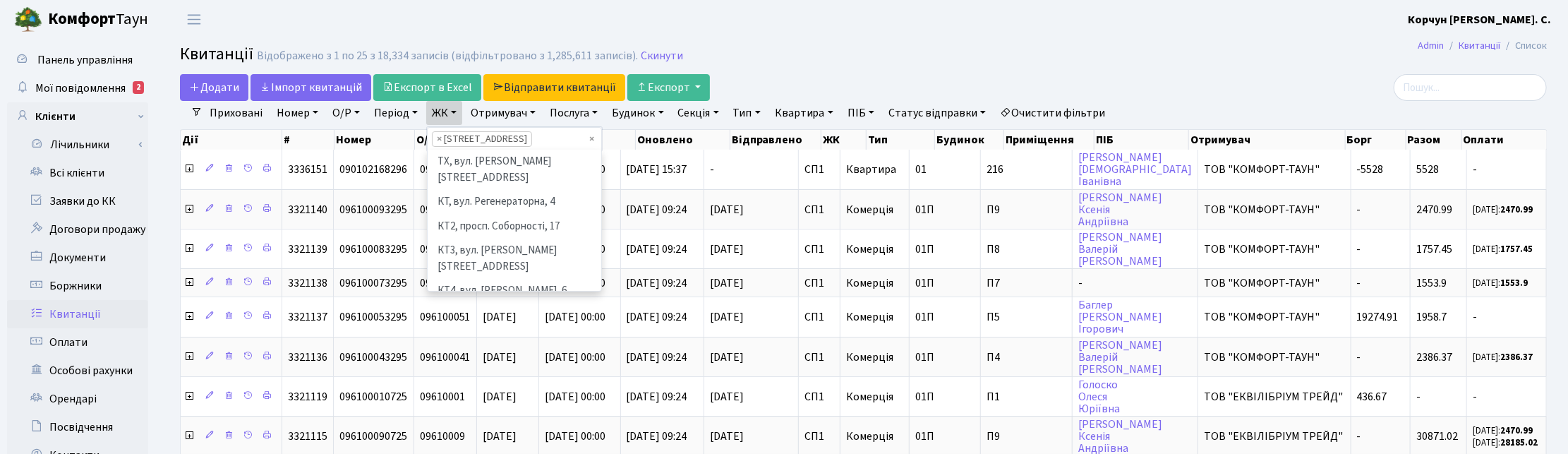
scroll to position [171, 0]
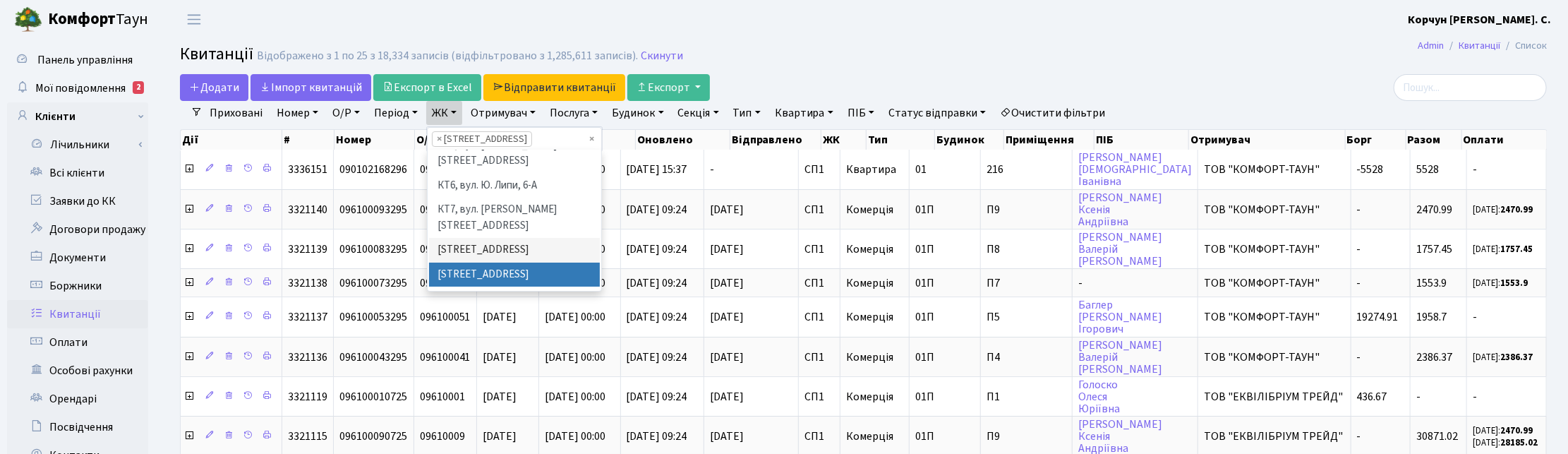
click at [462, 263] on li "[STREET_ADDRESS]" at bounding box center [514, 274] width 171 height 24
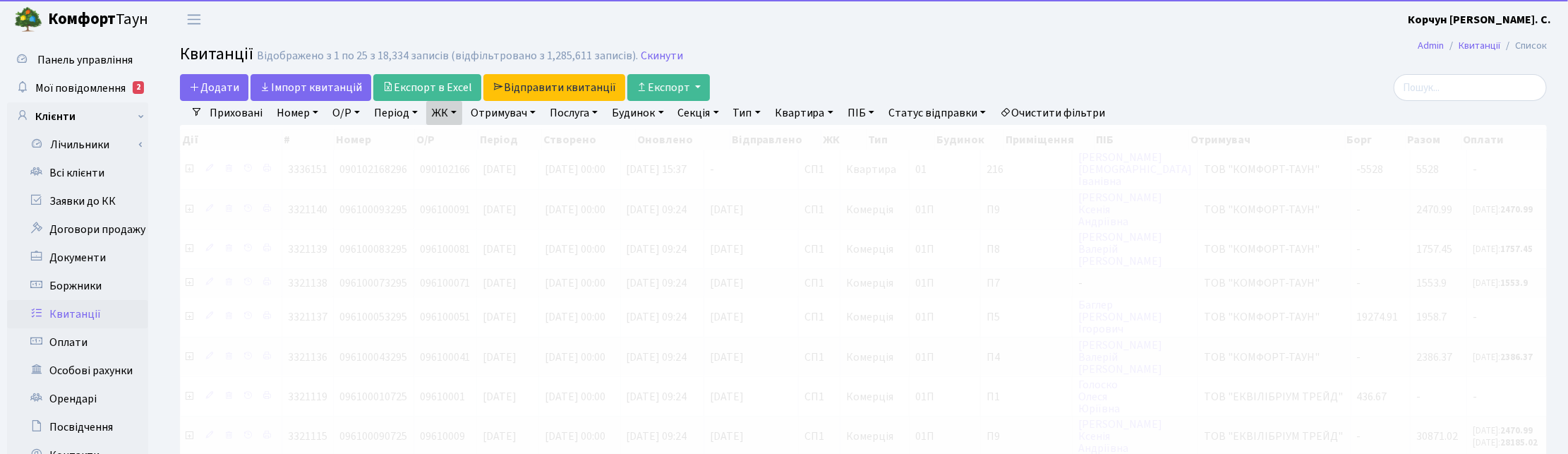
click at [456, 115] on link "ЖК" at bounding box center [444, 113] width 36 height 24
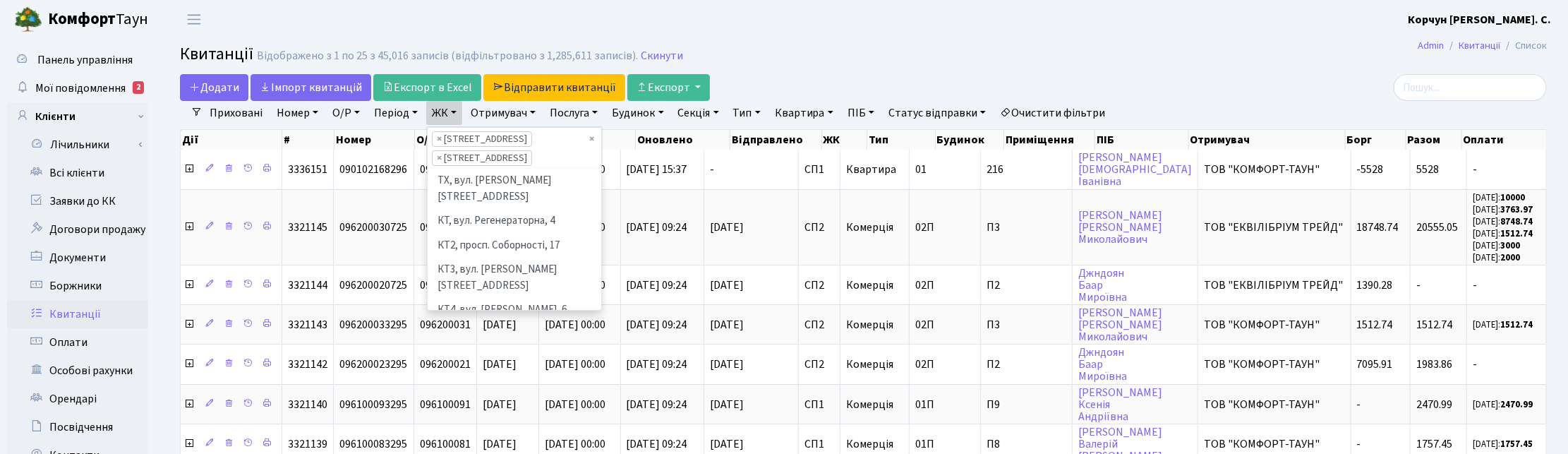
scroll to position [146, 0]
click at [457, 329] on li "[STREET_ADDRESS]" at bounding box center [514, 341] width 171 height 24
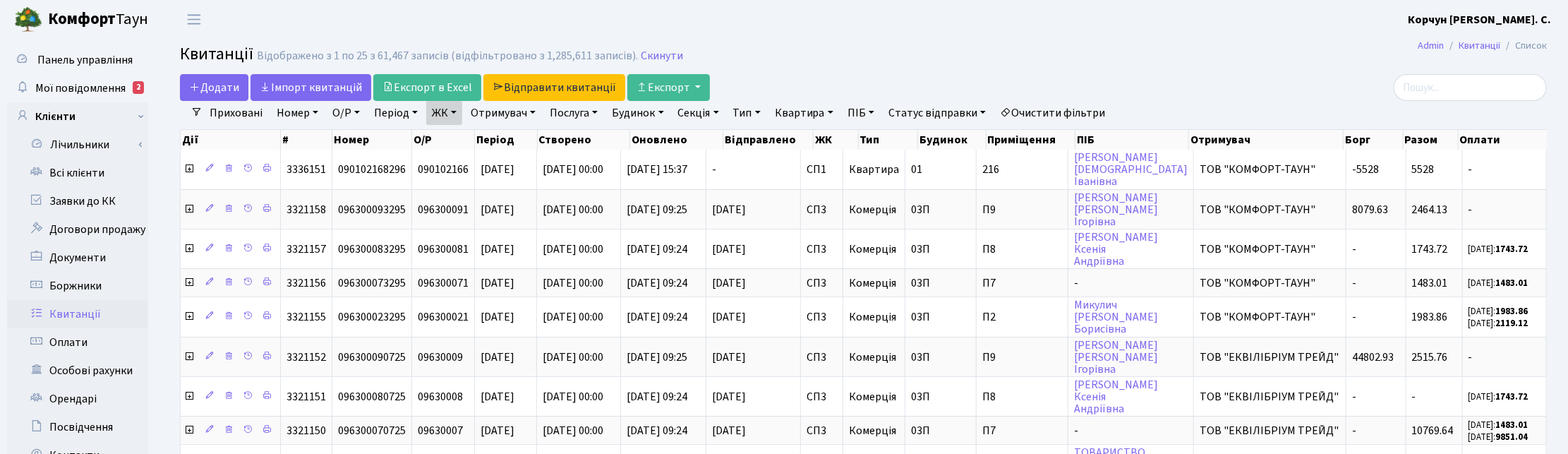
click at [462, 111] on link "ЖК" at bounding box center [444, 113] width 36 height 24
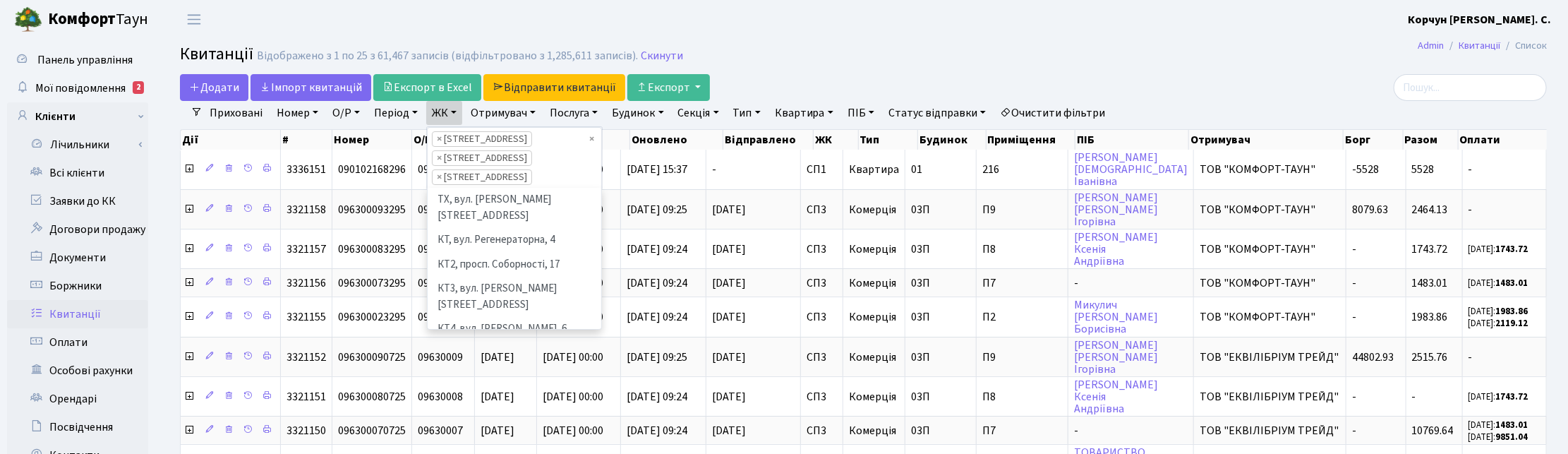
scroll to position [146, 0]
click at [469, 374] on li "СП4, [STREET_ADDRESS]" at bounding box center [514, 385] width 171 height 24
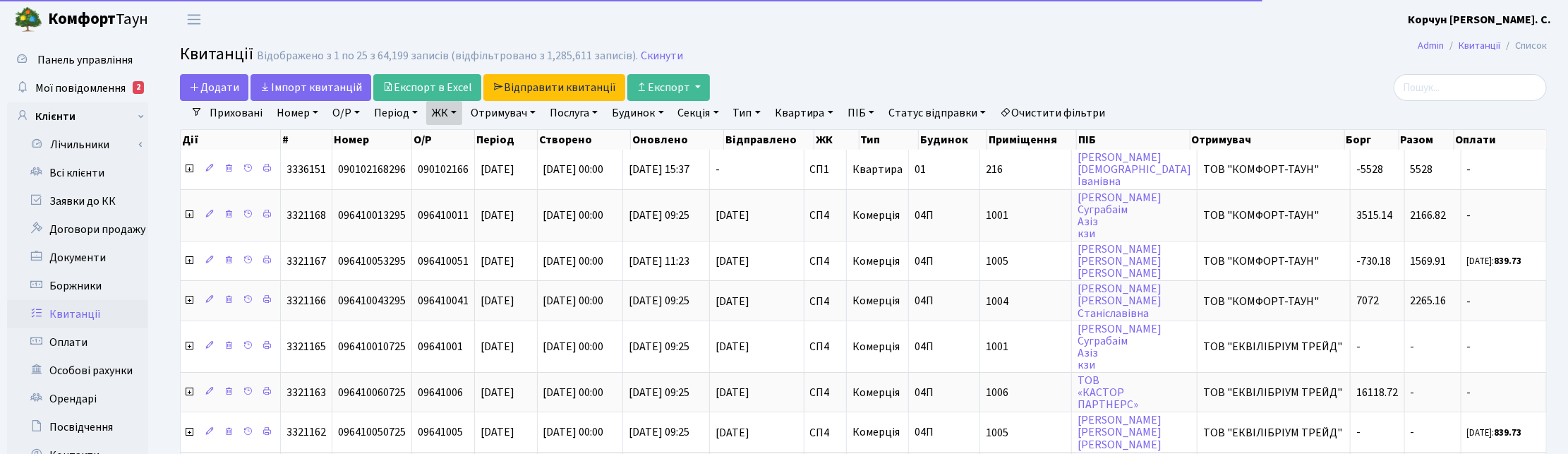
click at [456, 107] on link "ЖК" at bounding box center [444, 113] width 36 height 24
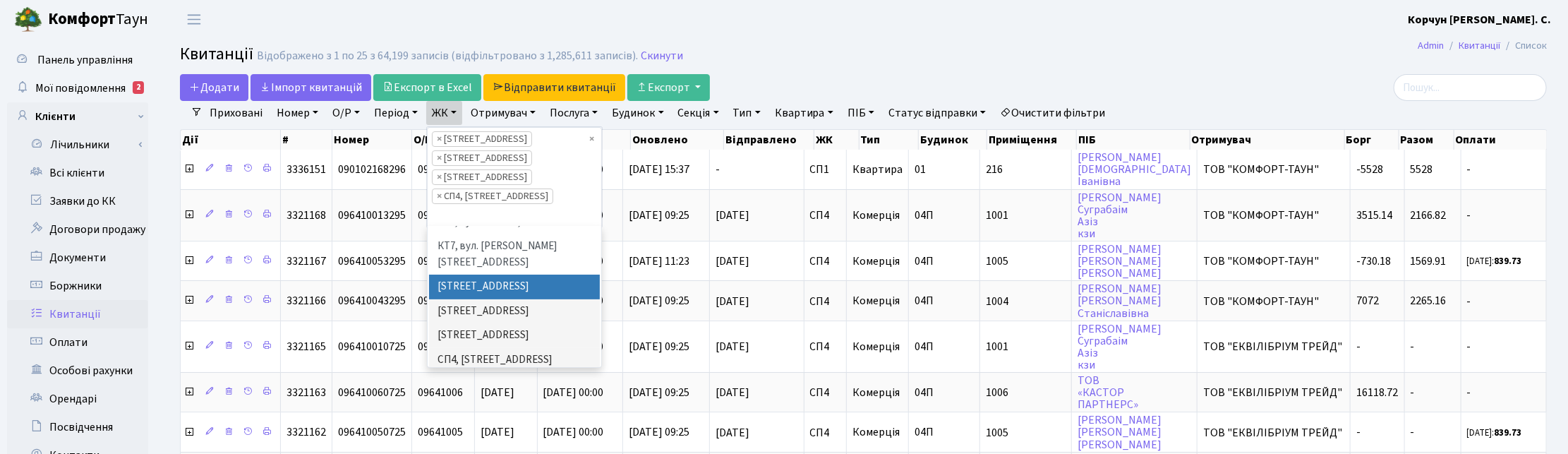
scroll to position [235, 0]
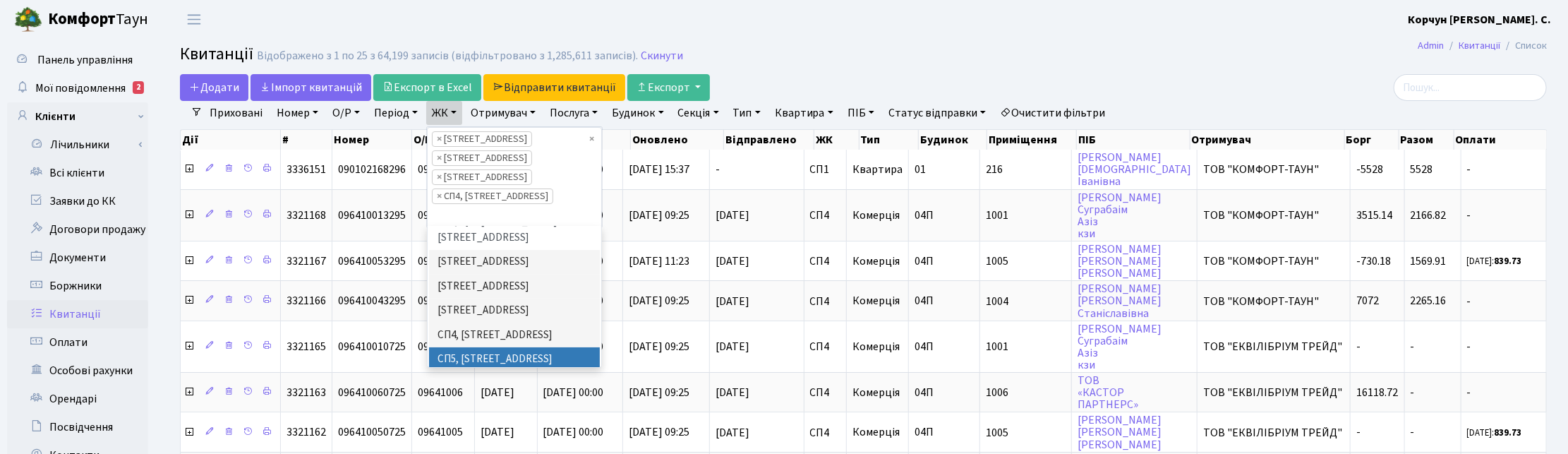
click at [478, 347] on li "СП5, [STREET_ADDRESS]" at bounding box center [514, 359] width 171 height 24
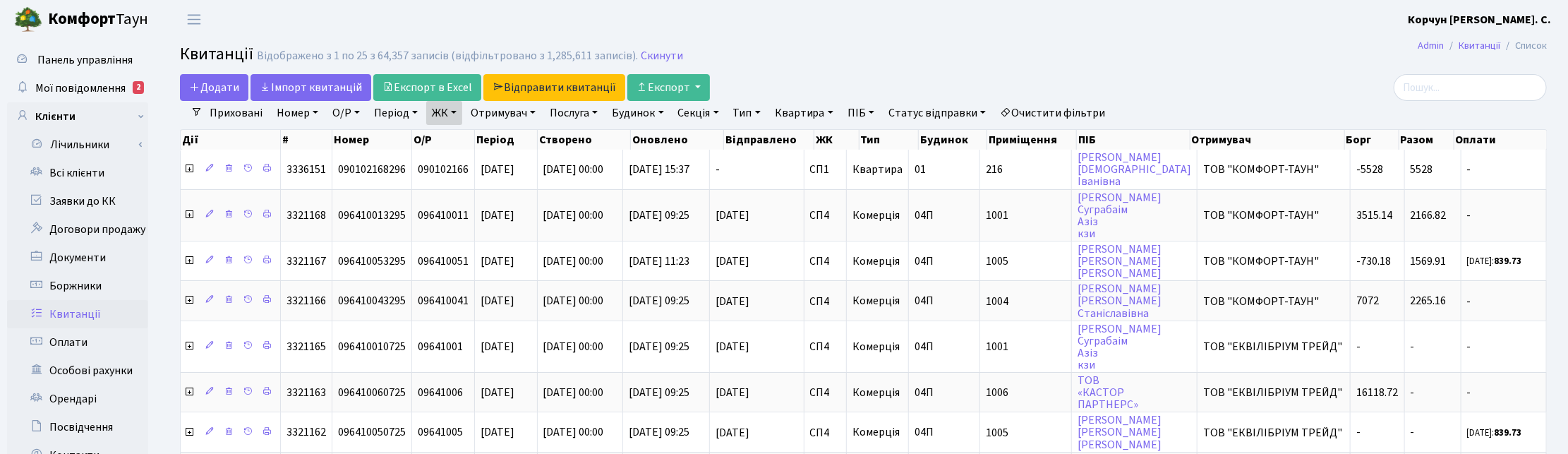
click at [456, 111] on link "ЖК" at bounding box center [444, 113] width 36 height 24
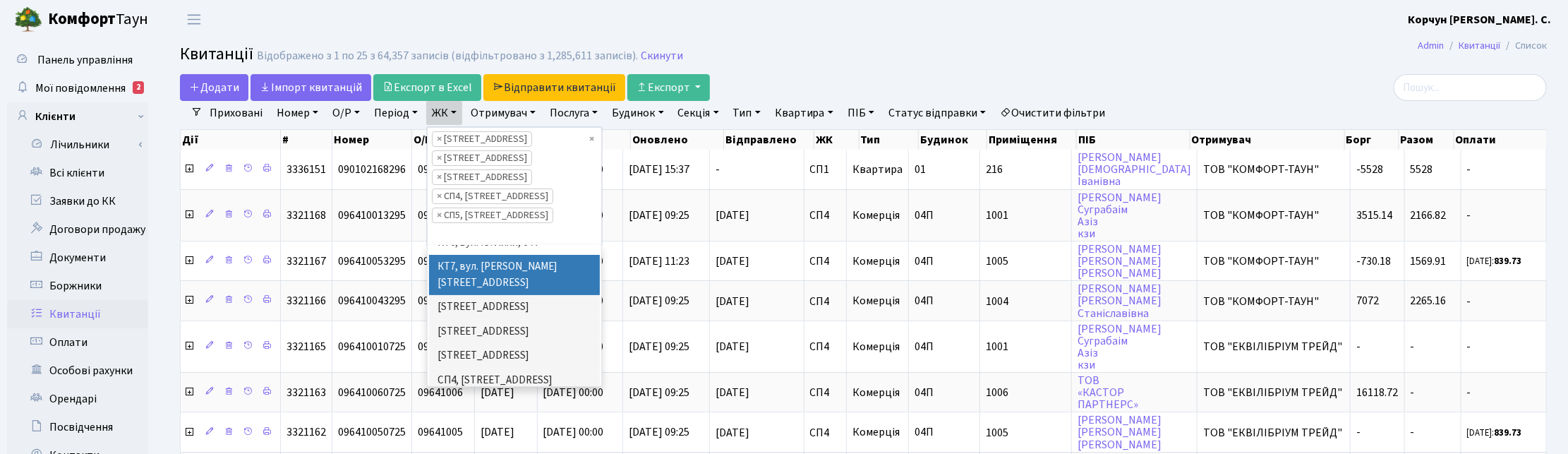
scroll to position [235, 0]
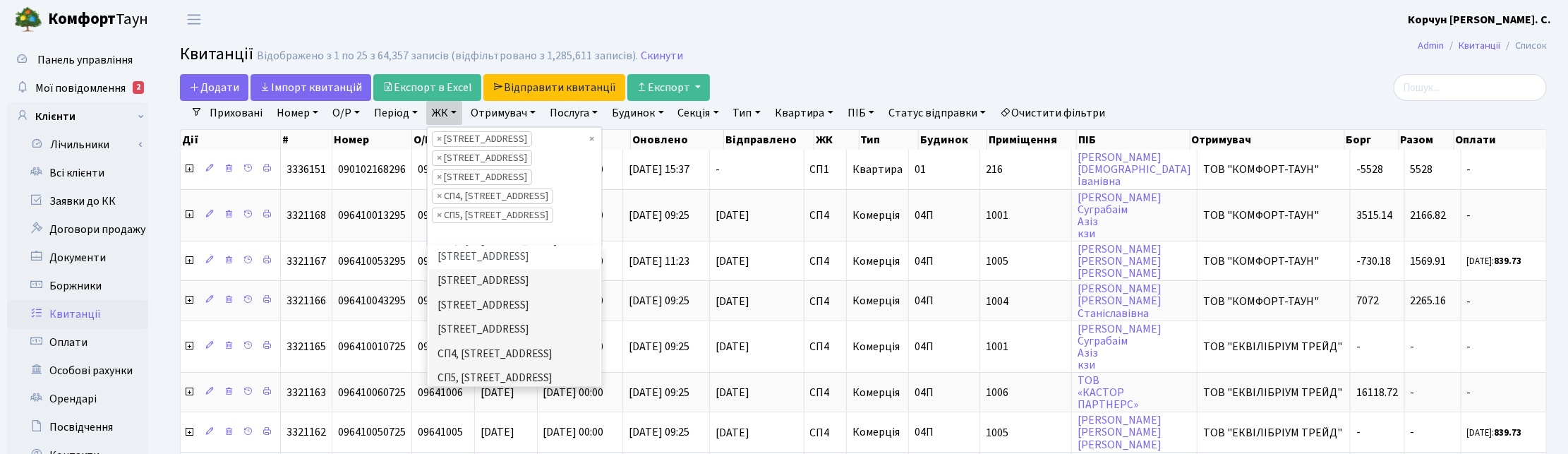
click at [467, 391] on li "СП6, [STREET_ADDRESS]" at bounding box center [514, 403] width 171 height 24
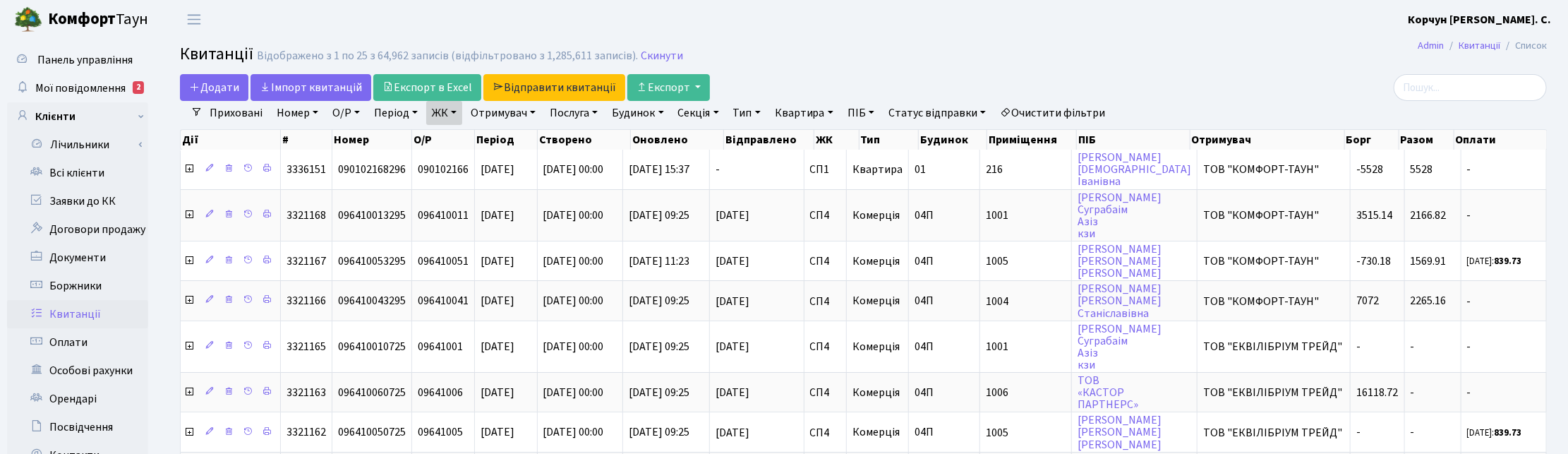
click at [527, 114] on link "Отримувач" at bounding box center [503, 113] width 76 height 24
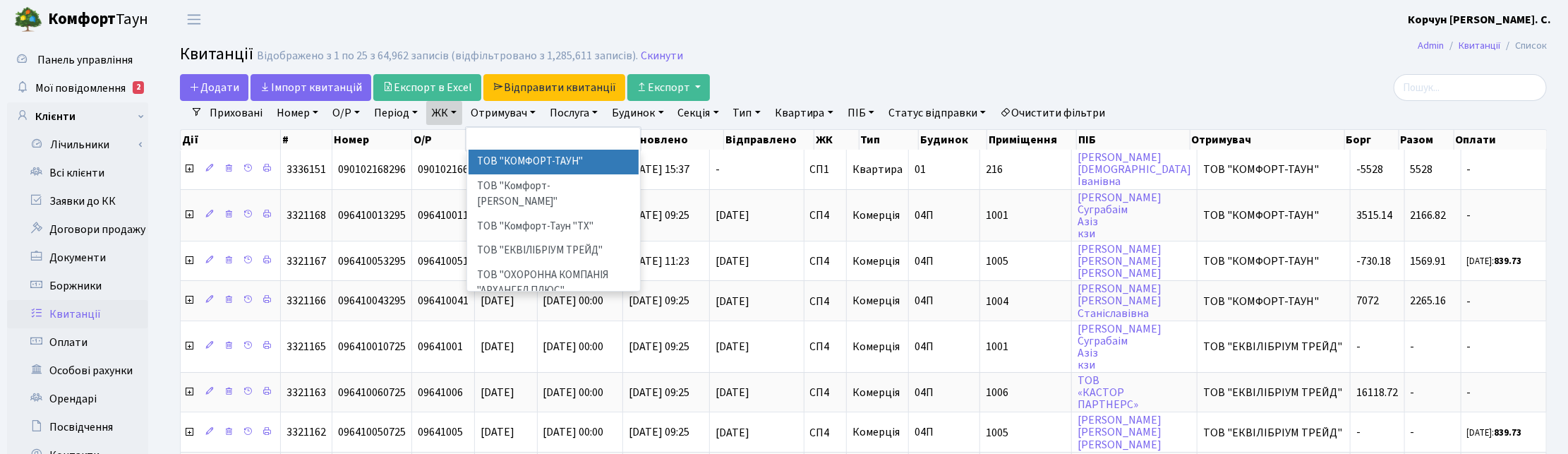
click at [530, 162] on li "ТОВ "КОМФОРТ-ТАУН"" at bounding box center [553, 162] width 171 height 24
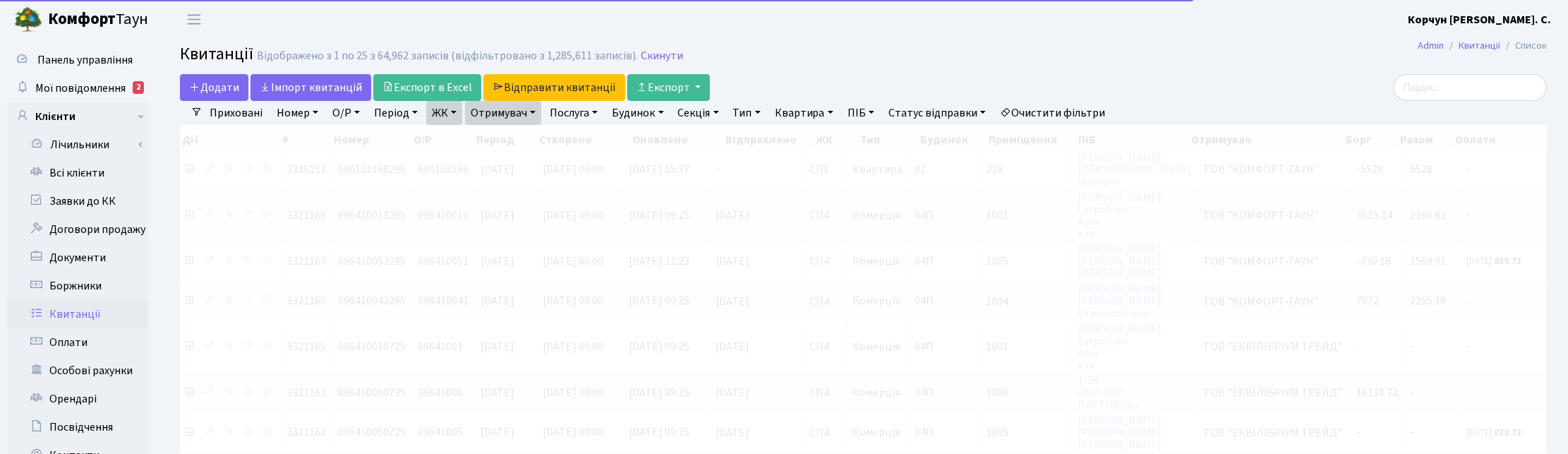
click at [522, 116] on link "Отримувач" at bounding box center [503, 113] width 76 height 24
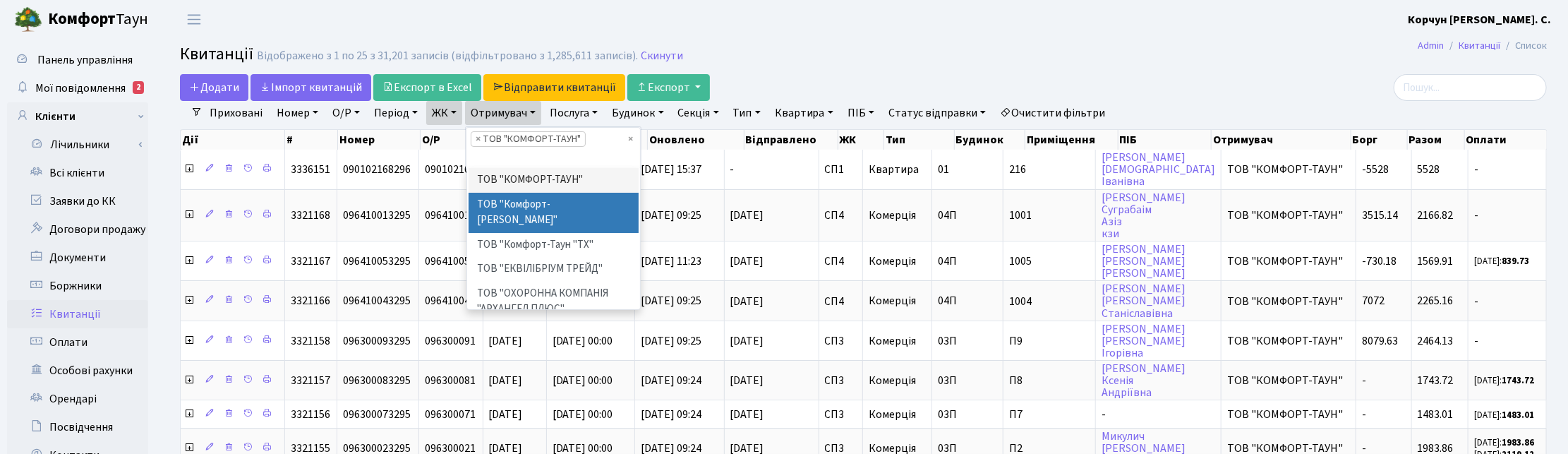
click at [540, 202] on li "ТОВ "Комфорт-Таун Ріелт"" at bounding box center [553, 213] width 171 height 41
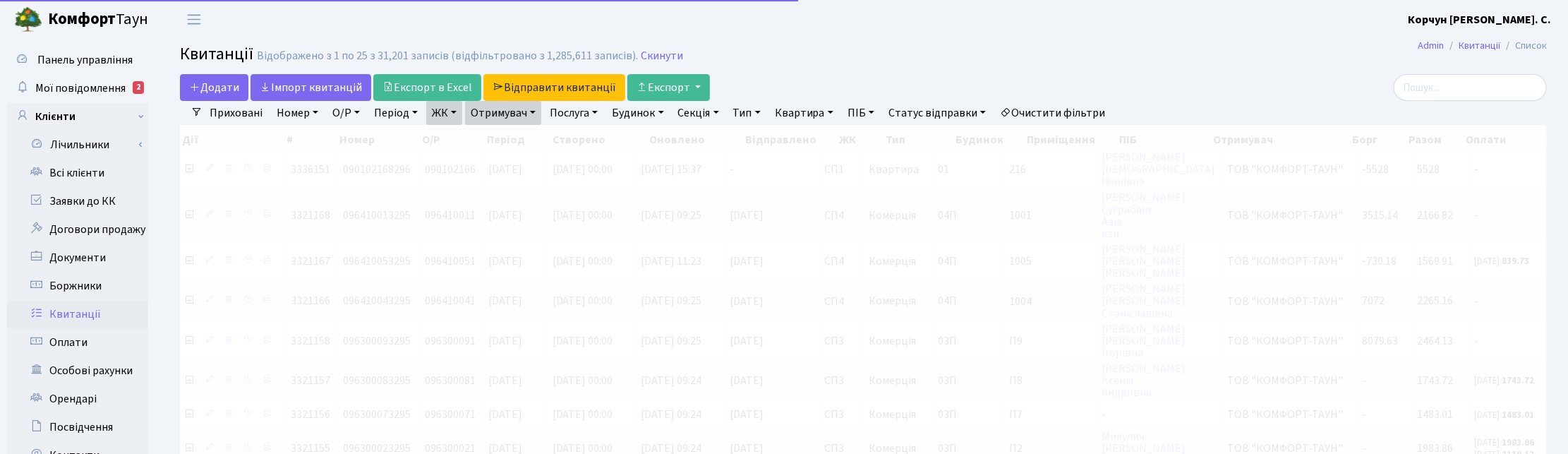
click at [534, 108] on link "Отримувач" at bounding box center [503, 113] width 76 height 24
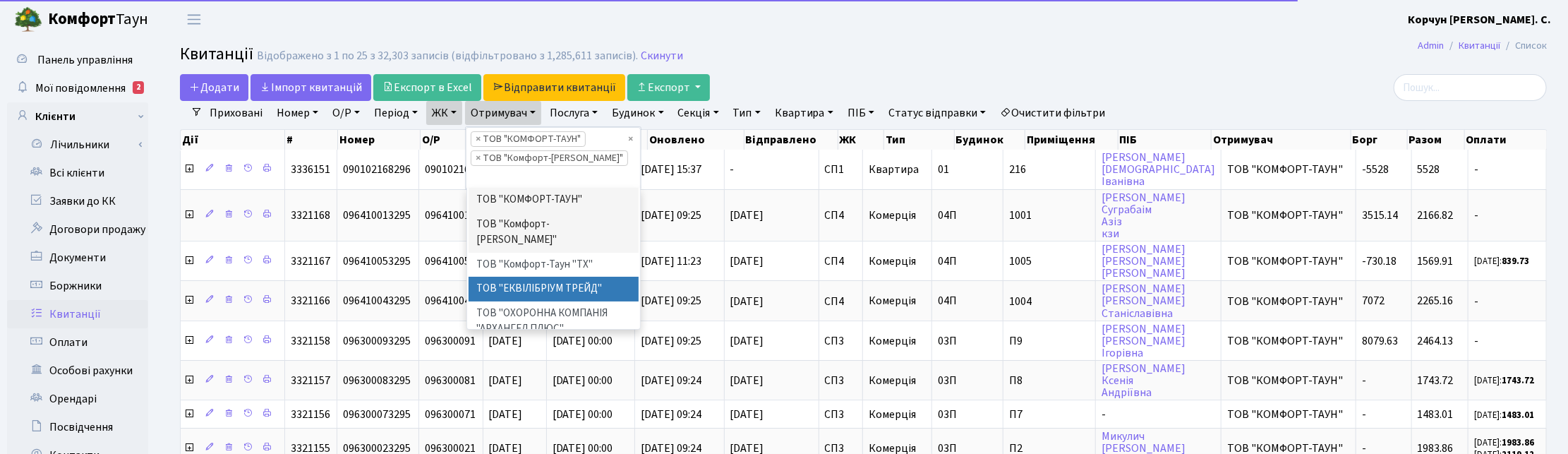
click at [568, 277] on li "ТОВ "ЕКВІЛІБРІУМ ТРЕЙД"" at bounding box center [553, 289] width 171 height 24
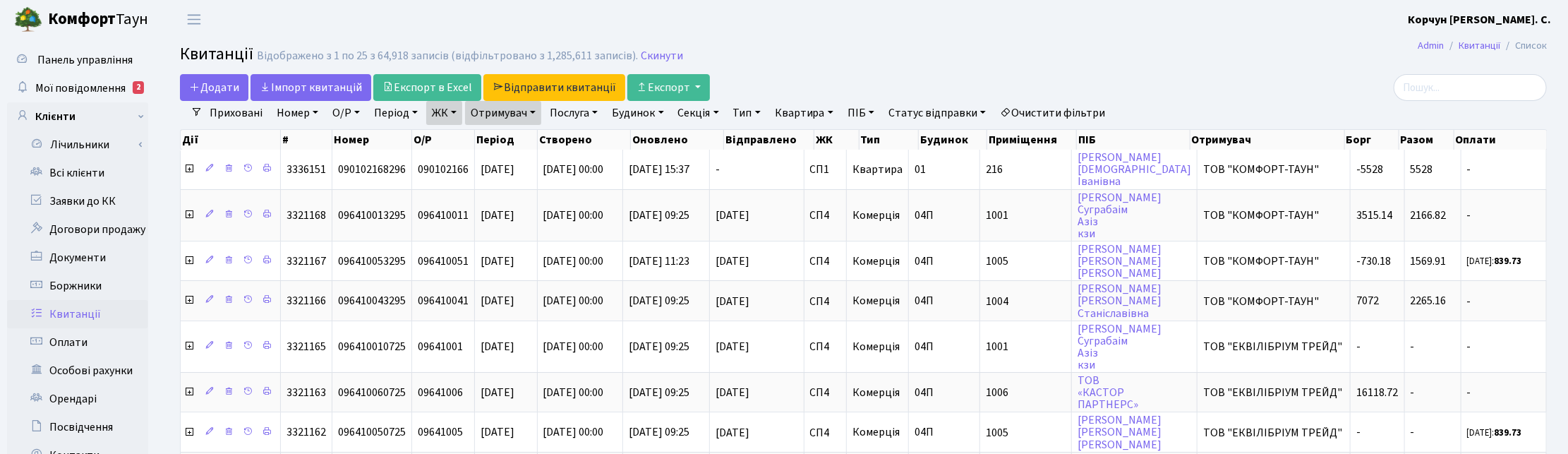
click at [585, 116] on link "Послуга" at bounding box center [574, 113] width 60 height 24
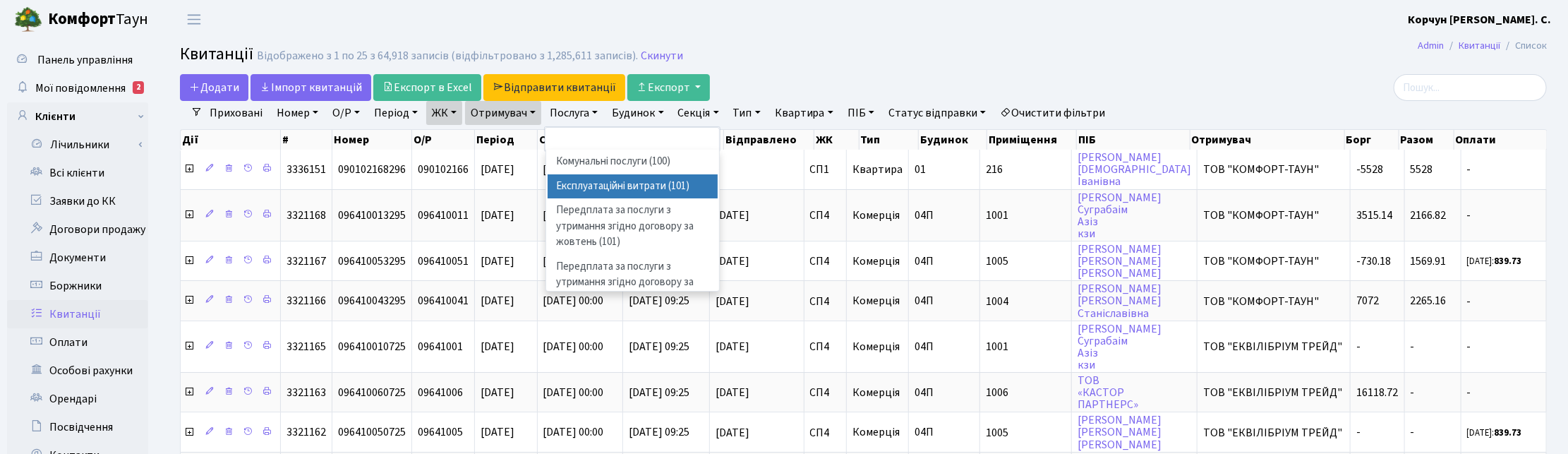
click at [590, 185] on li "Експлуатаційні витрати (101)" at bounding box center [632, 186] width 171 height 24
select select "1"
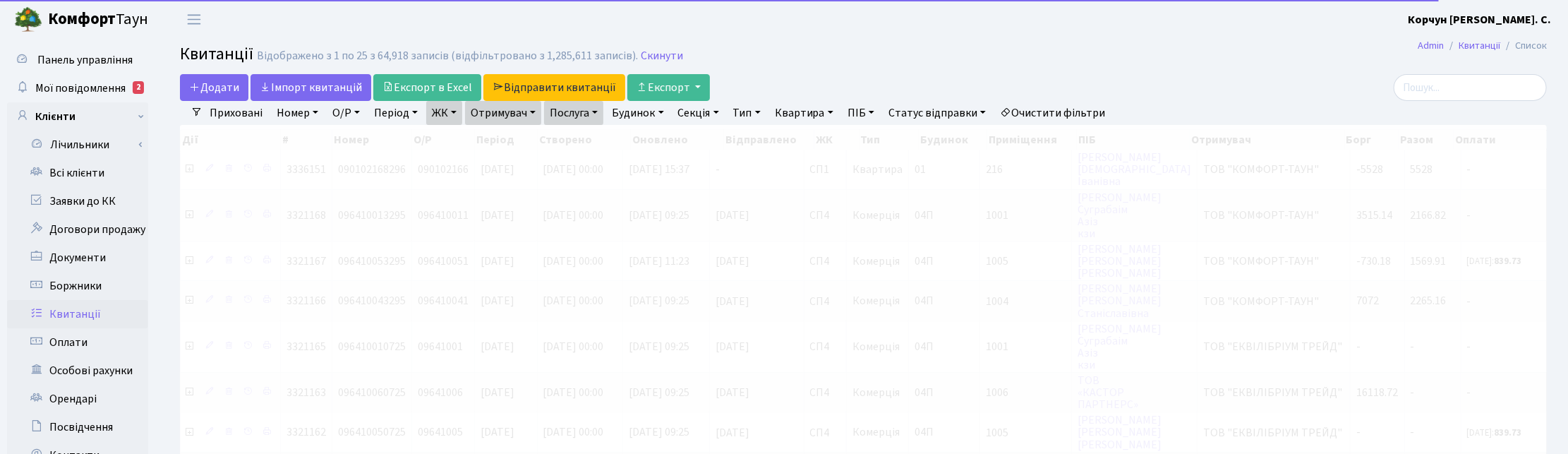
click at [593, 110] on link "Послуга" at bounding box center [574, 113] width 60 height 24
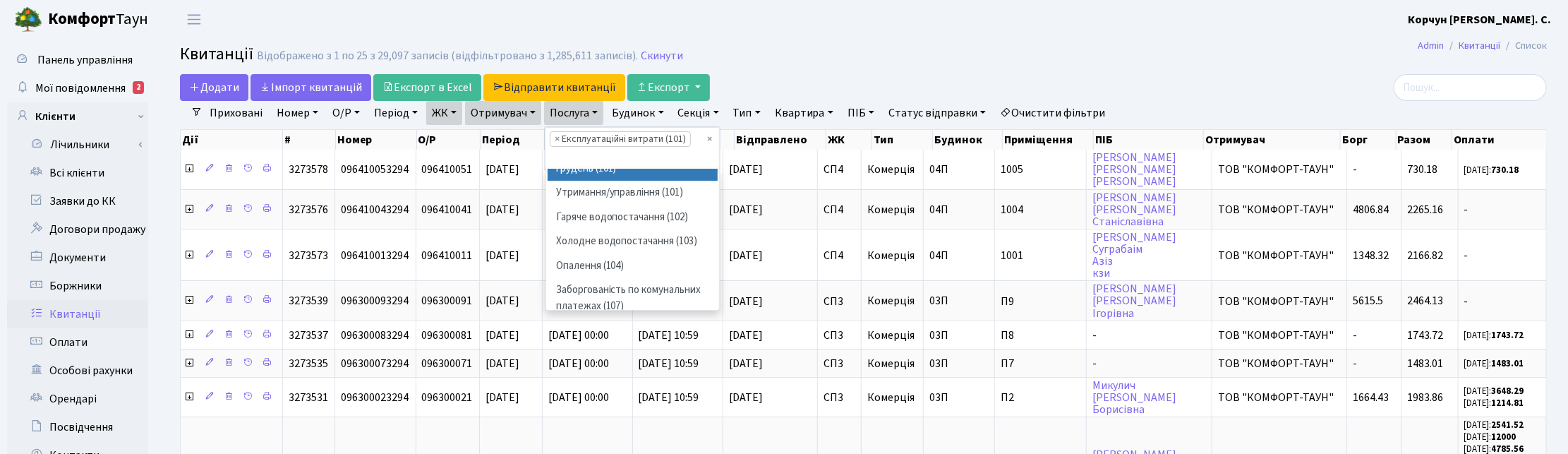
scroll to position [177, 0]
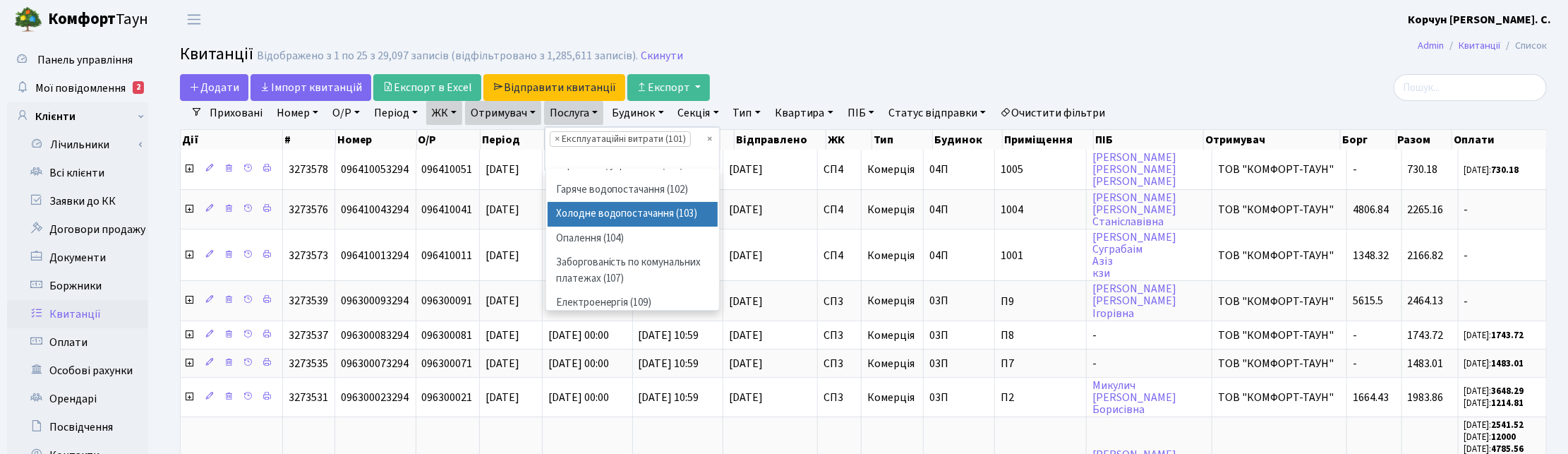
click at [601, 216] on li "Холодне водопостачання (103)" at bounding box center [632, 214] width 171 height 24
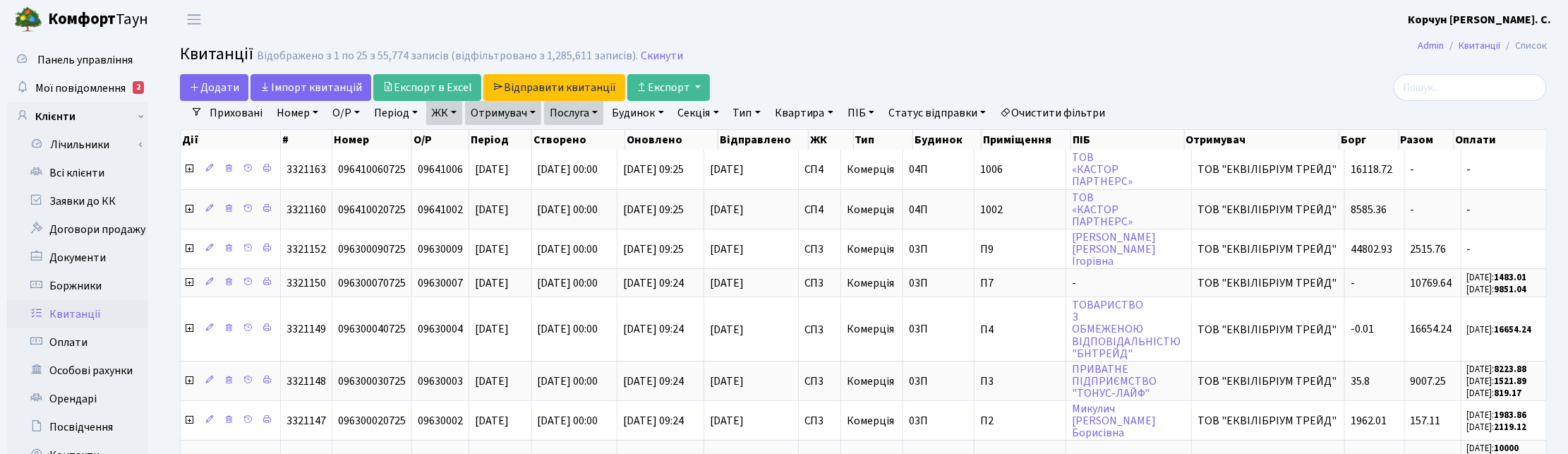
click at [595, 114] on link "Послуга" at bounding box center [574, 113] width 60 height 24
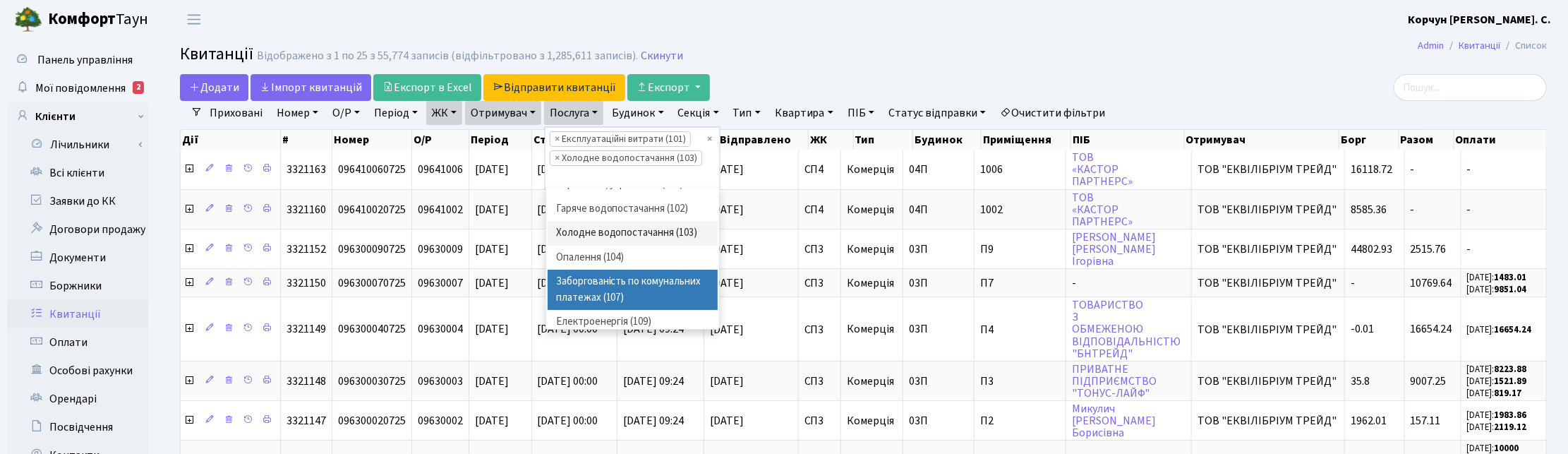
scroll to position [264, 0]
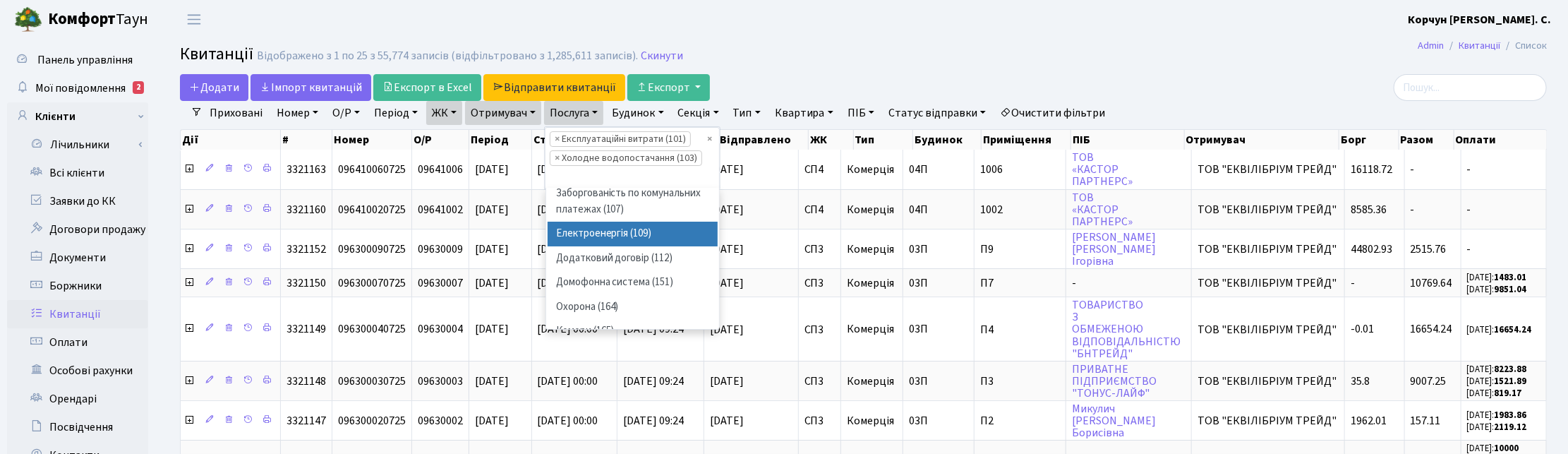
click at [619, 246] on li "Електроенергія (109)" at bounding box center [632, 234] width 171 height 24
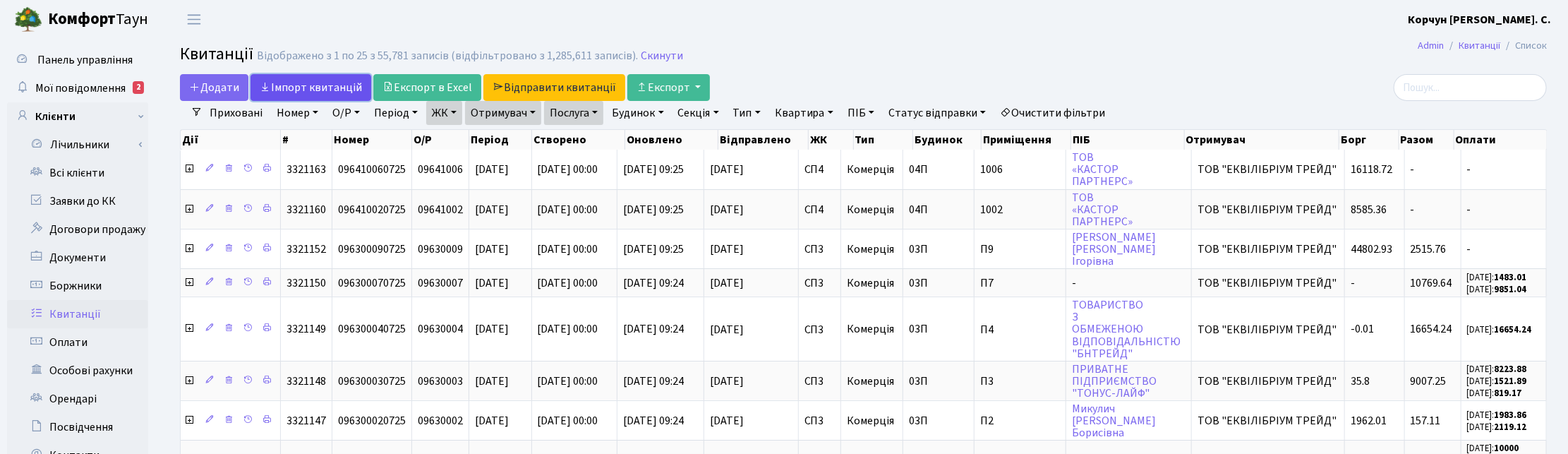
click at [334, 89] on link "Iмпорт квитанцій" at bounding box center [311, 88] width 121 height 27
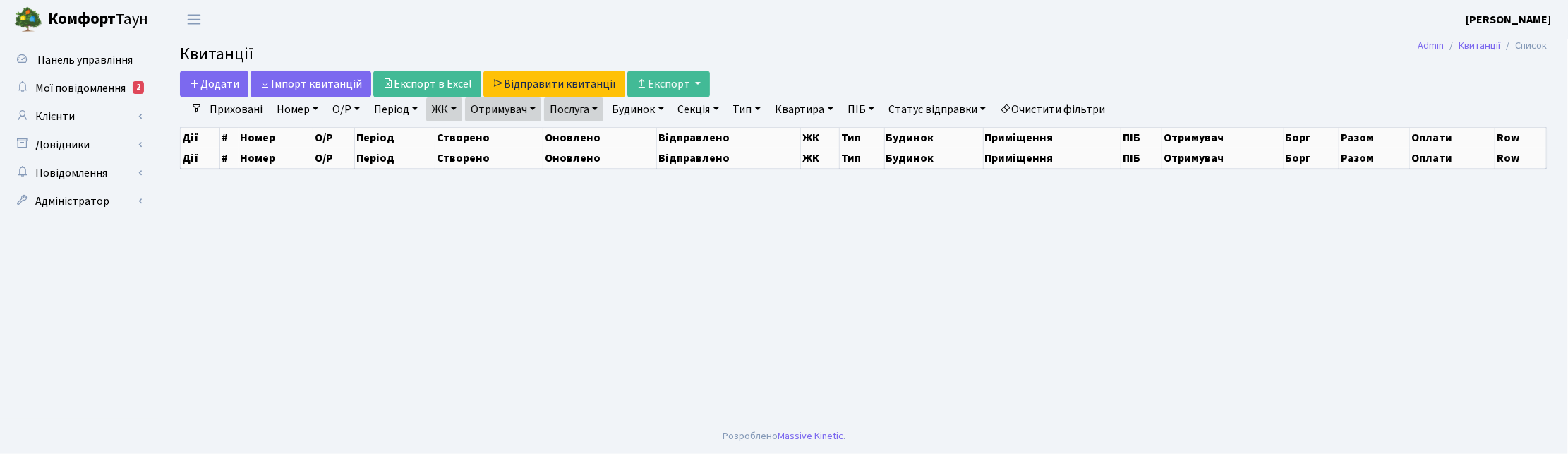
select select "25"
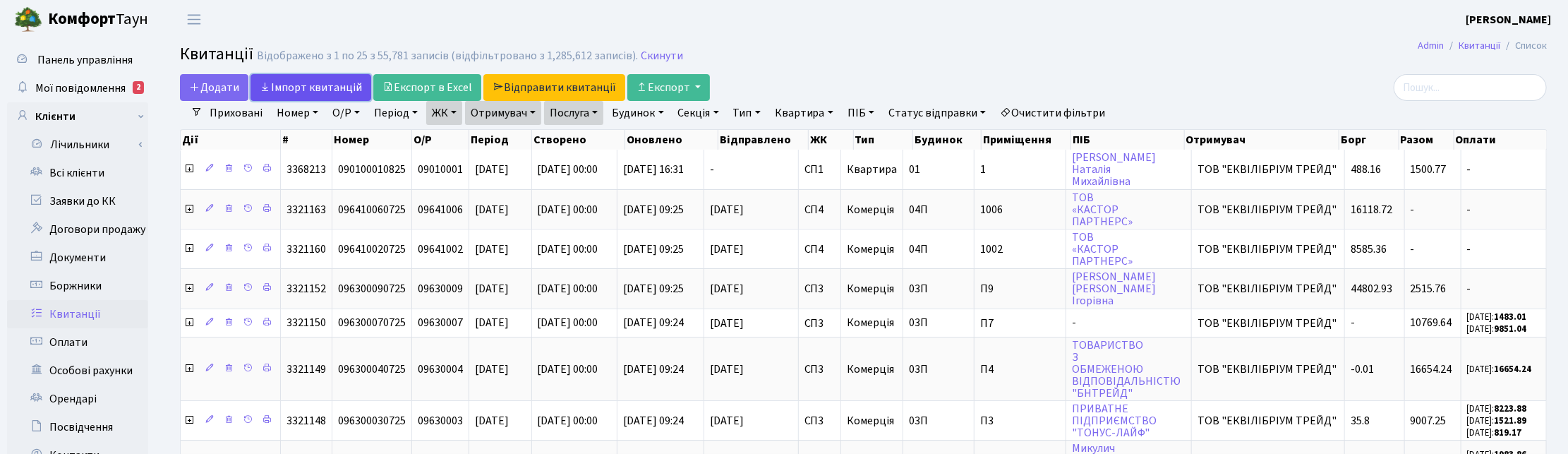
click at [332, 92] on link "Iмпорт квитанцій" at bounding box center [311, 88] width 121 height 27
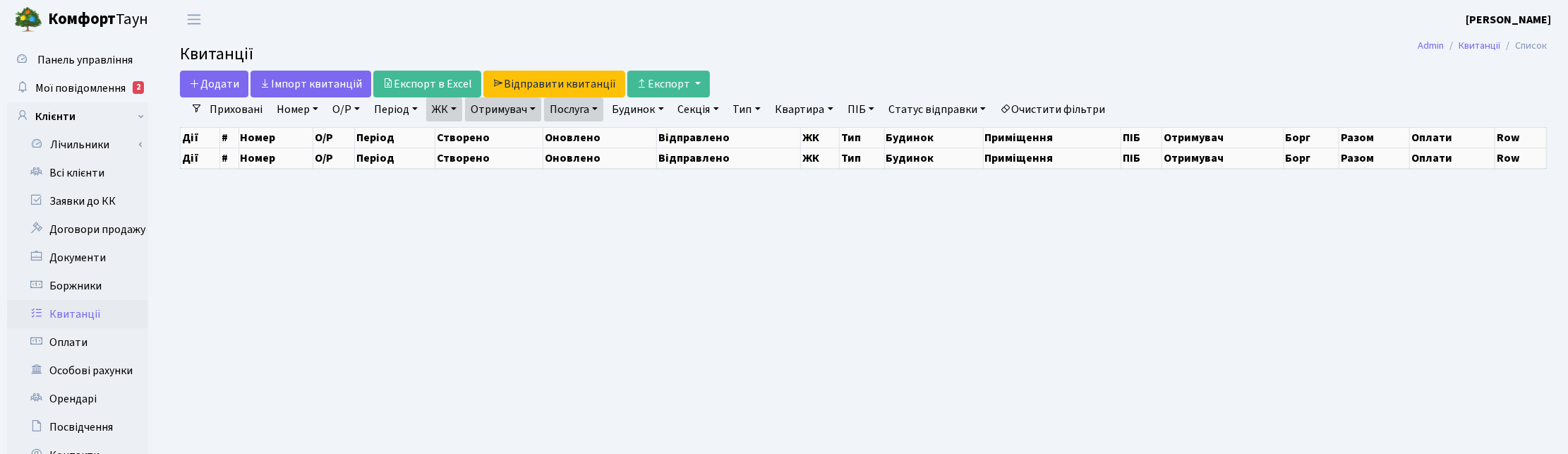
select select "25"
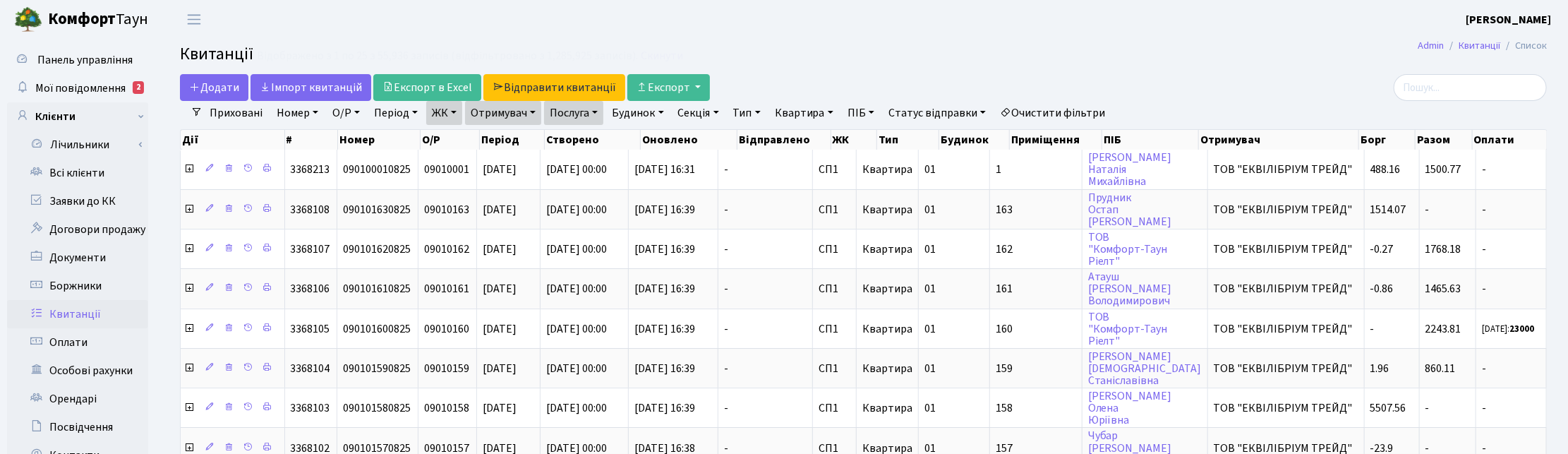
click at [1544, 120] on nav "Фільтри Приховані Номер О/Р Період [DATE] - [DATE] ЖК ТХ, вул. [PERSON_NAME], 1…" at bounding box center [862, 113] width 1367 height 24
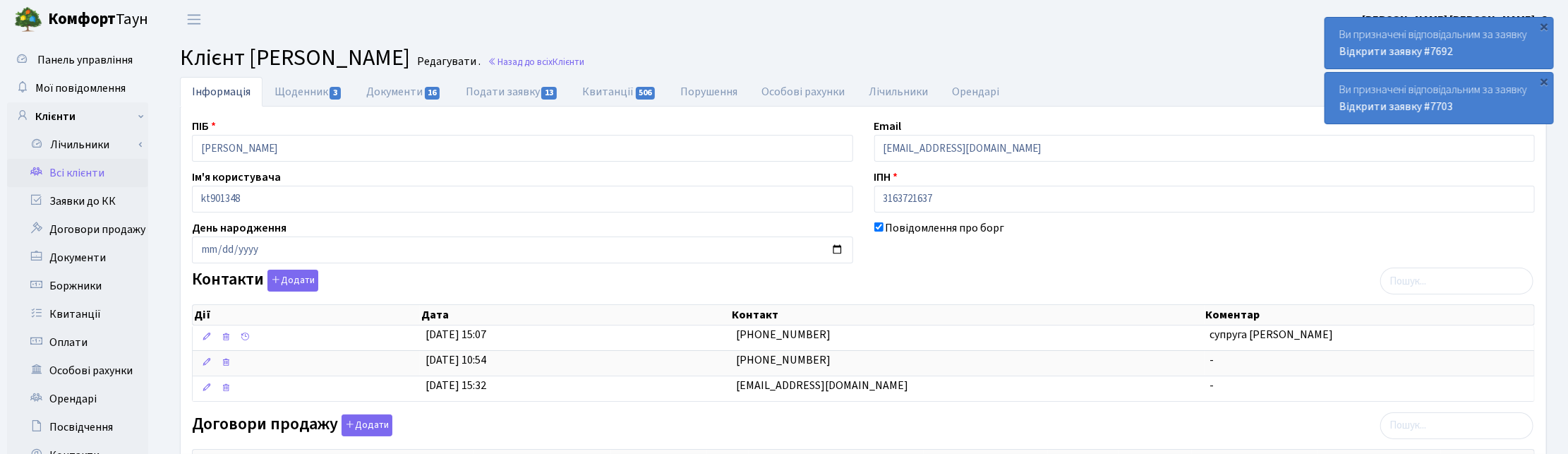
click at [75, 168] on link "Всі клієнти" at bounding box center [78, 172] width 141 height 28
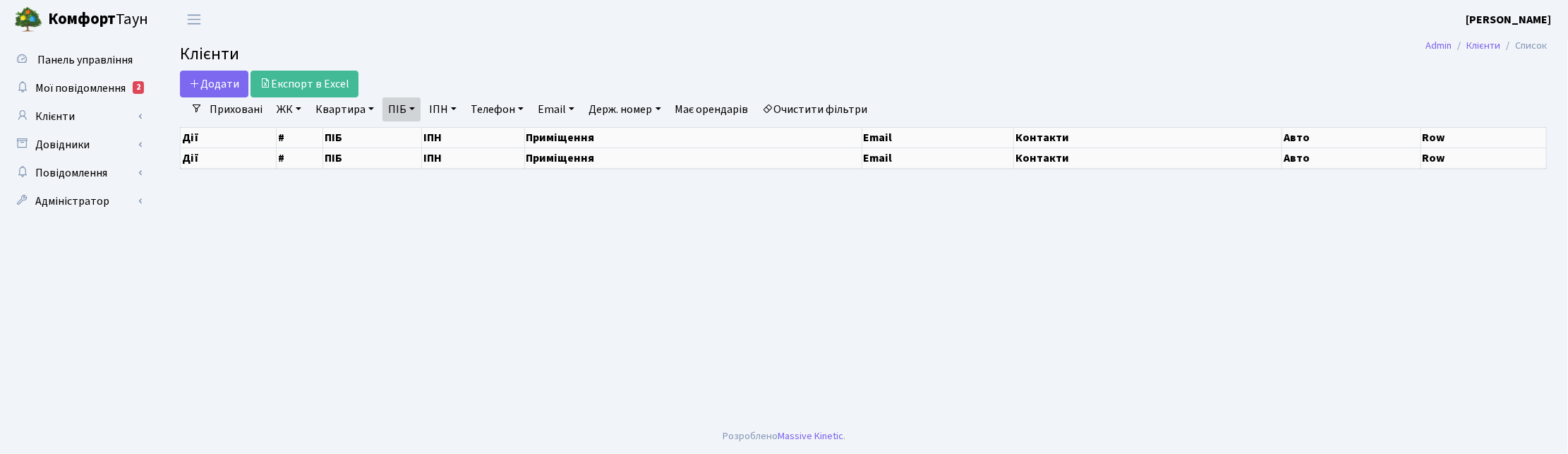
select select "25"
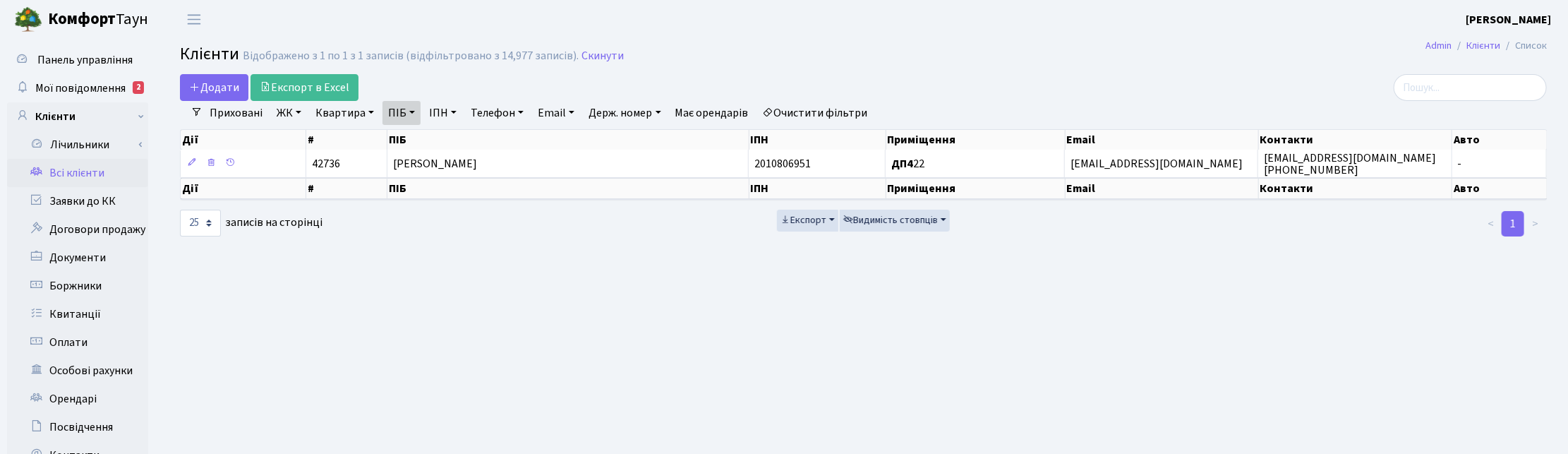
click at [413, 111] on link "ПІБ" at bounding box center [401, 113] width 38 height 24
drag, startPoint x: 475, startPoint y: 141, endPoint x: 468, endPoint y: 134, distance: 9.9
click at [475, 139] on icon at bounding box center [480, 140] width 12 height 12
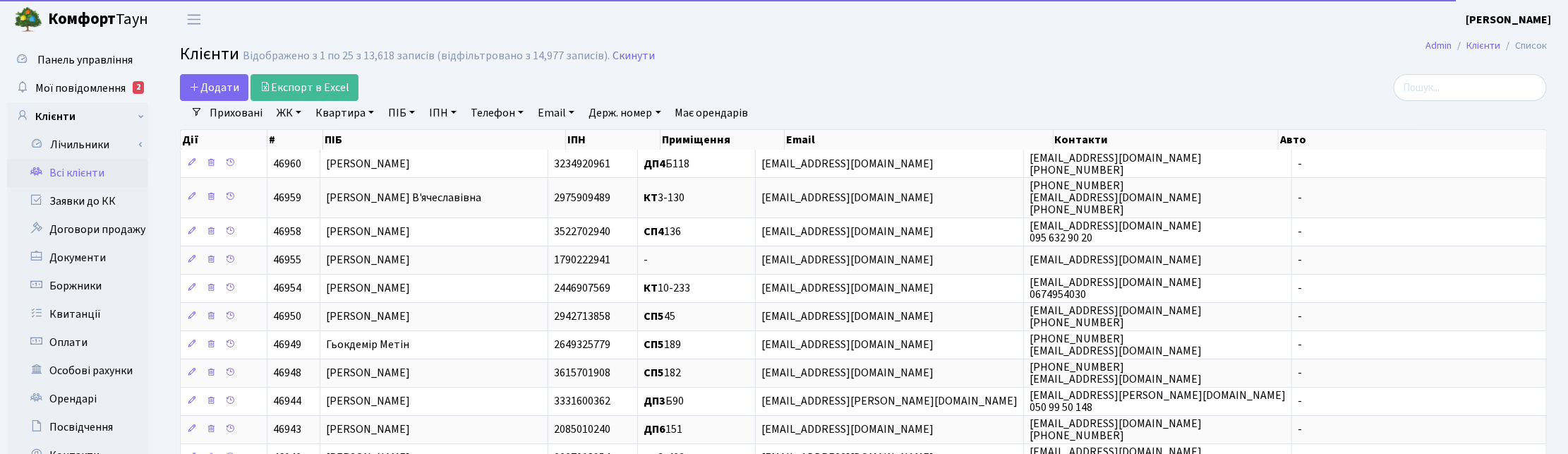
click at [343, 108] on link "Квартира" at bounding box center [344, 113] width 69 height 24
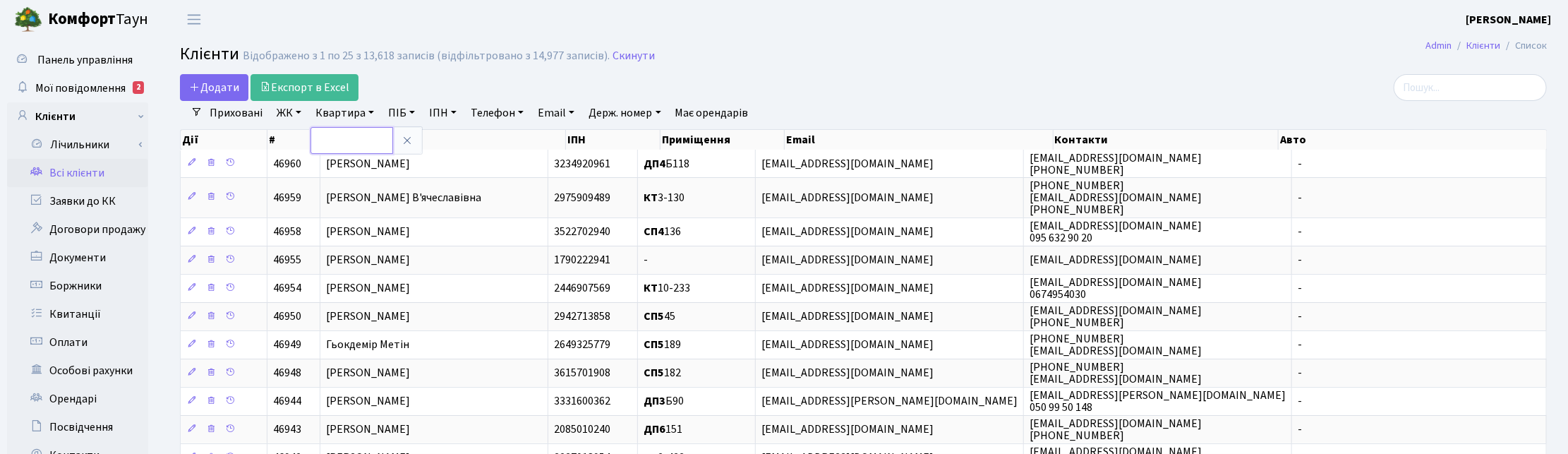
click at [344, 144] on input "text" at bounding box center [352, 141] width 83 height 27
type input "78"
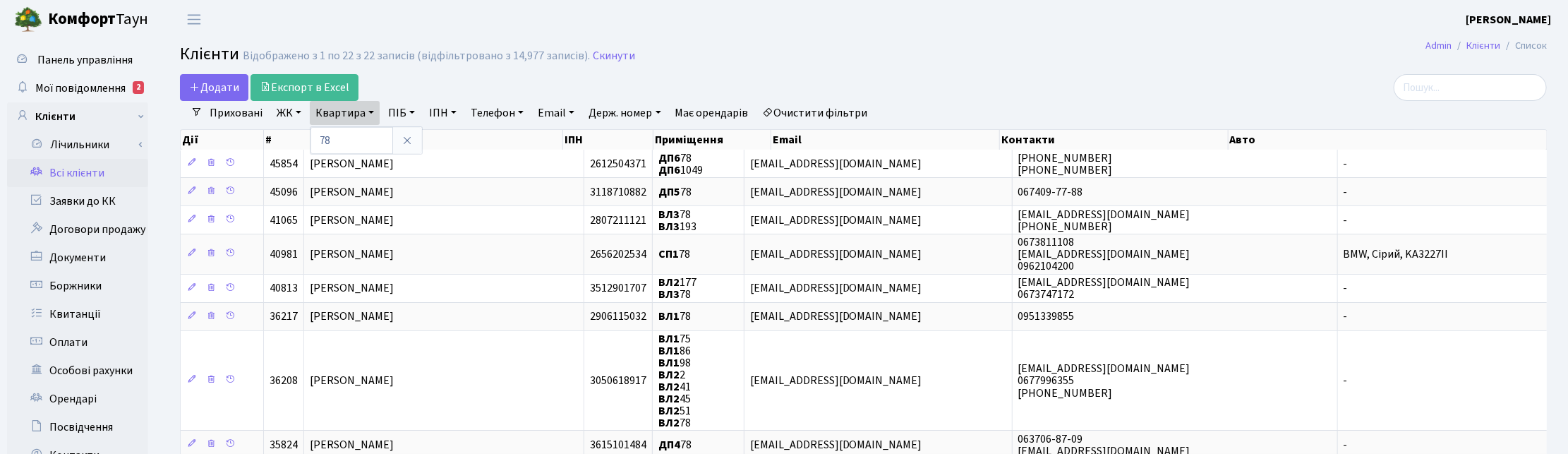
click at [281, 110] on link "ЖК" at bounding box center [289, 113] width 36 height 24
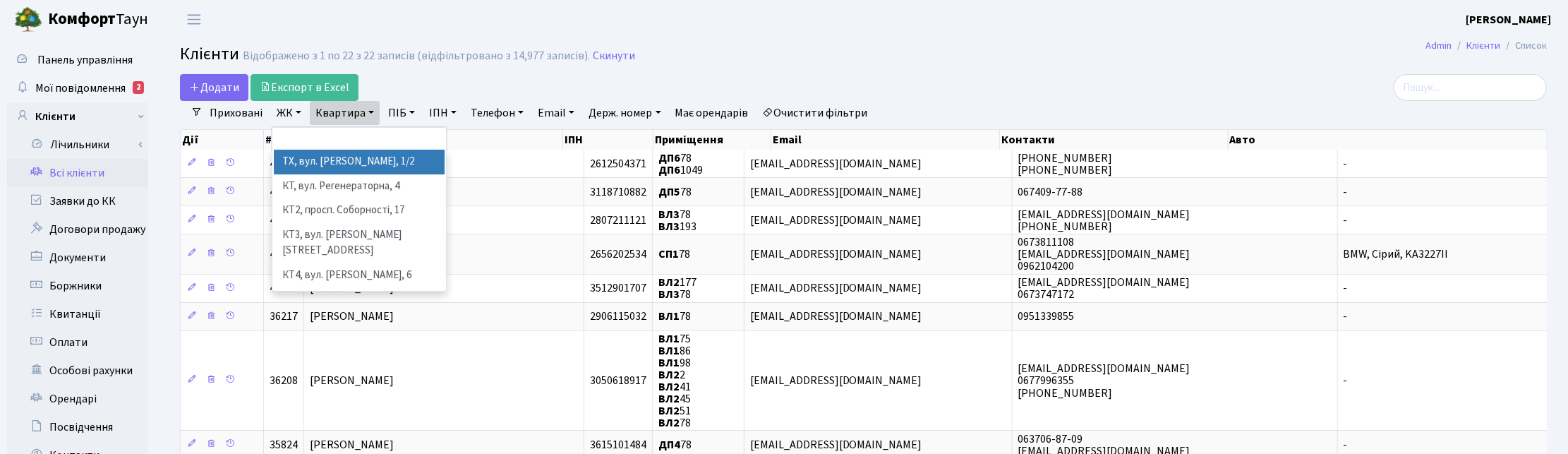
click at [314, 167] on li "ТХ, вул. Ділова, 1/2" at bounding box center [358, 162] width 171 height 24
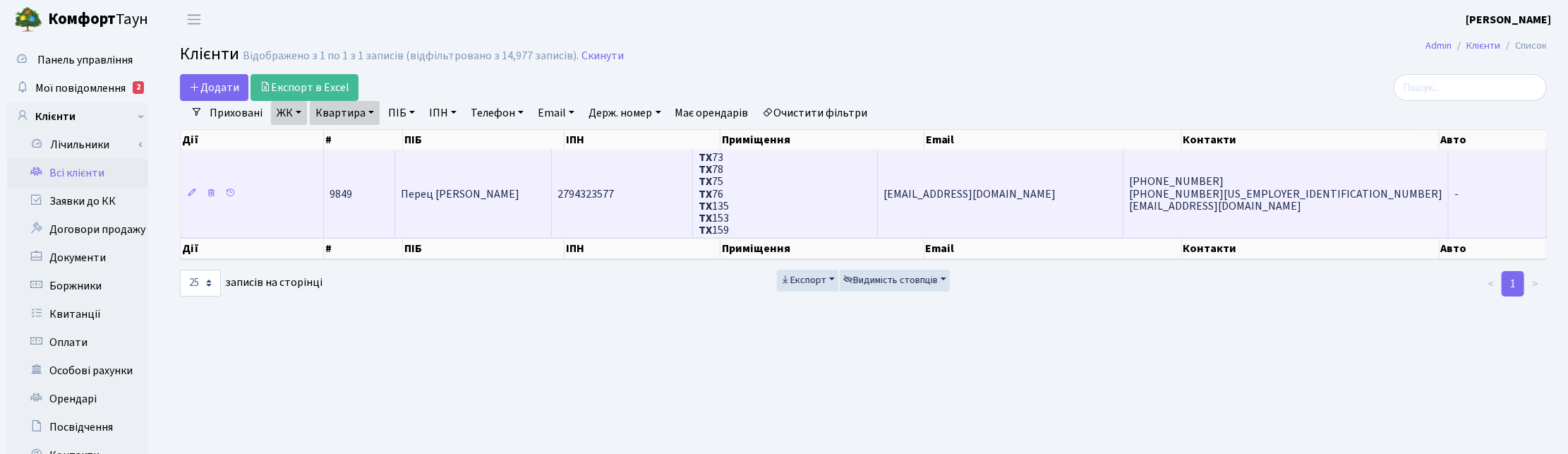
click at [450, 198] on span "Перец Еітан" at bounding box center [459, 194] width 118 height 15
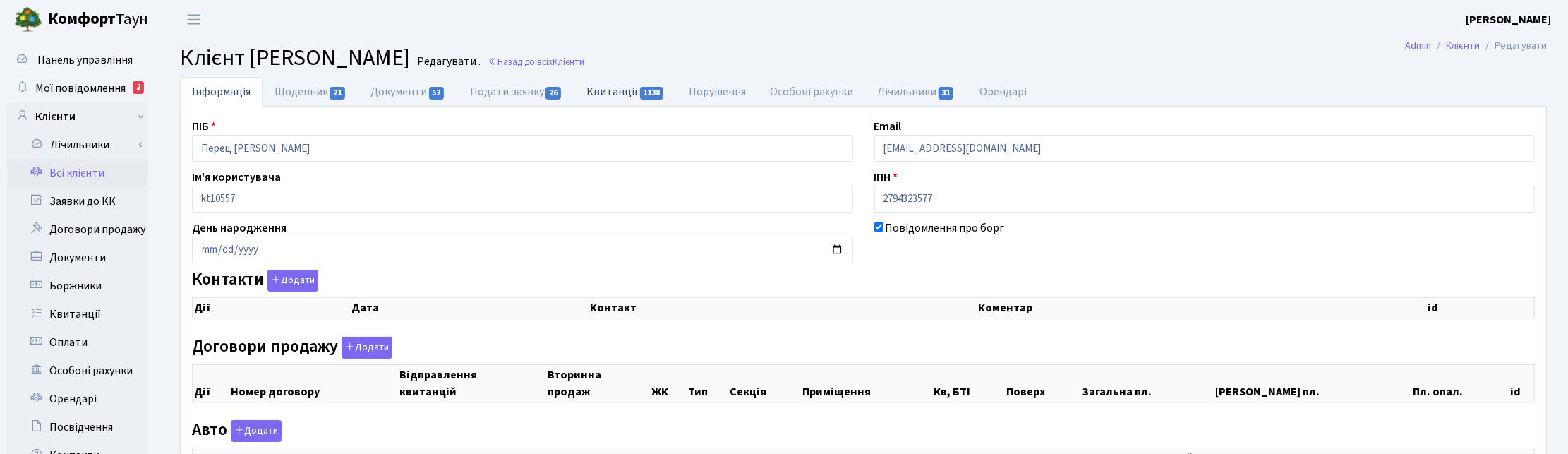
checkbox input "true"
click at [626, 92] on link "Квитанції 1138" at bounding box center [625, 91] width 102 height 29
select select "25"
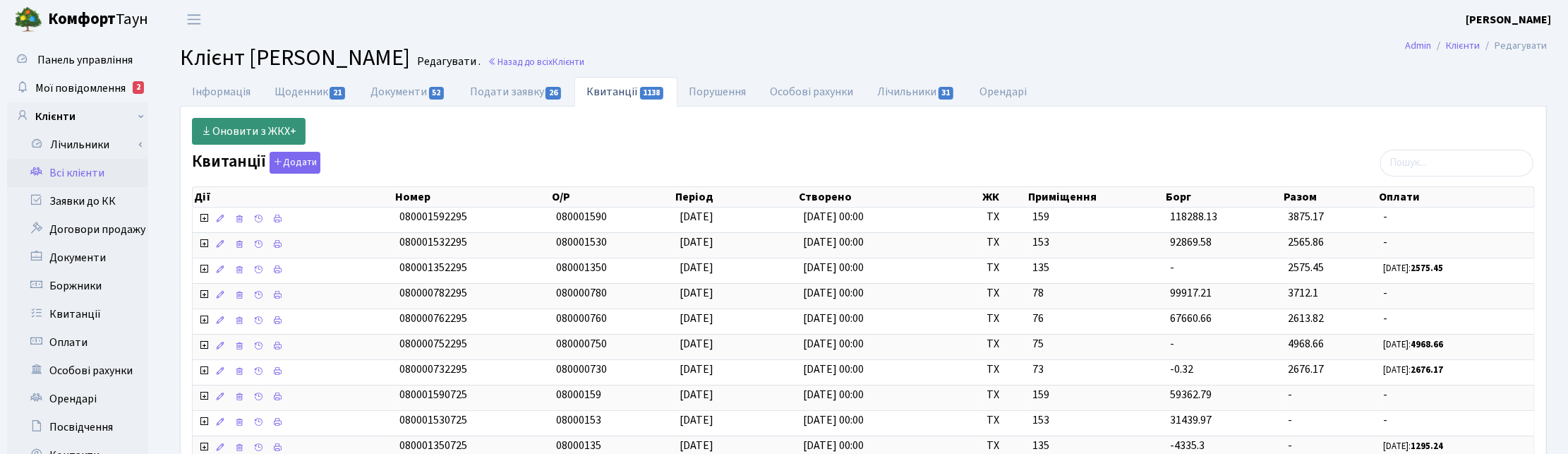
click at [237, 128] on link "Оновити з ЖКХ+" at bounding box center [249, 132] width 114 height 27
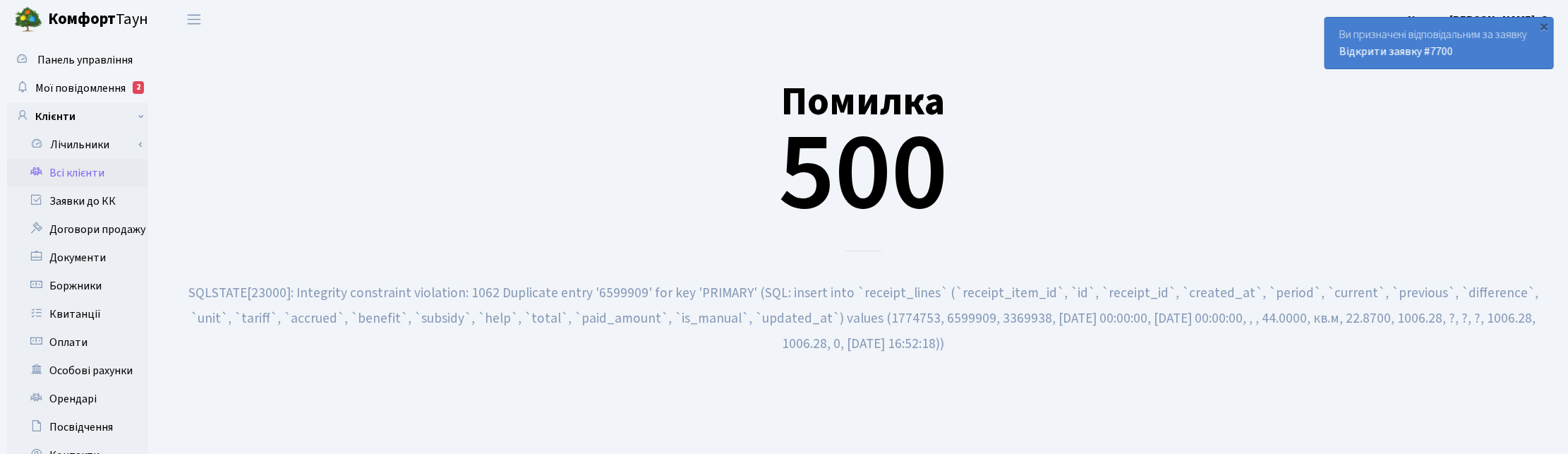
click at [61, 171] on link "Всі клієнти" at bounding box center [78, 172] width 141 height 28
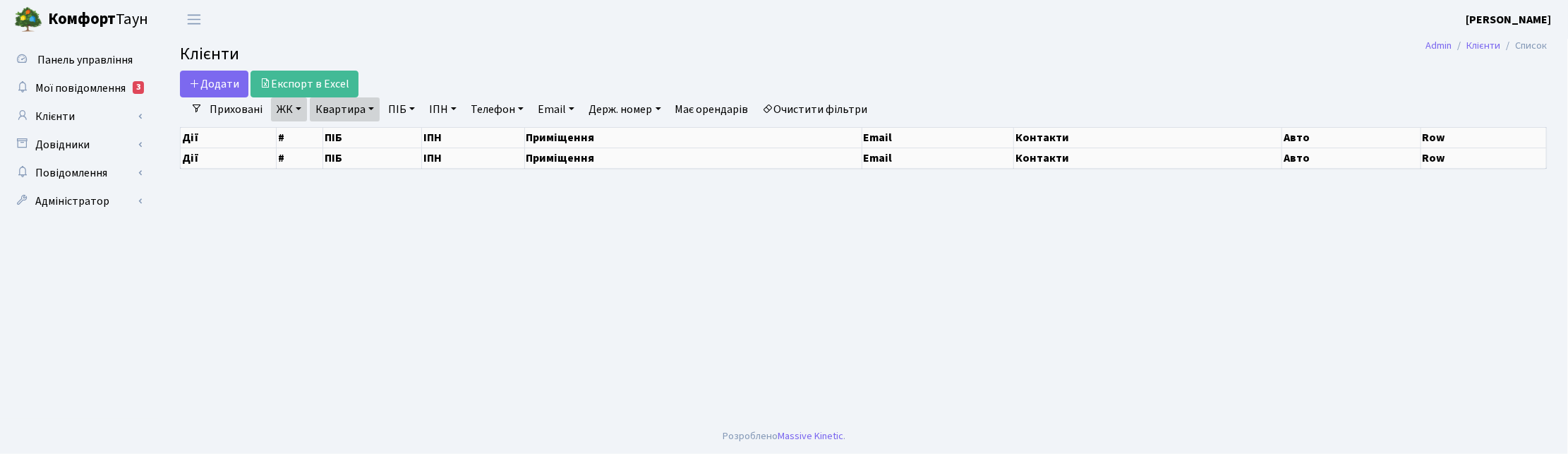
select select "25"
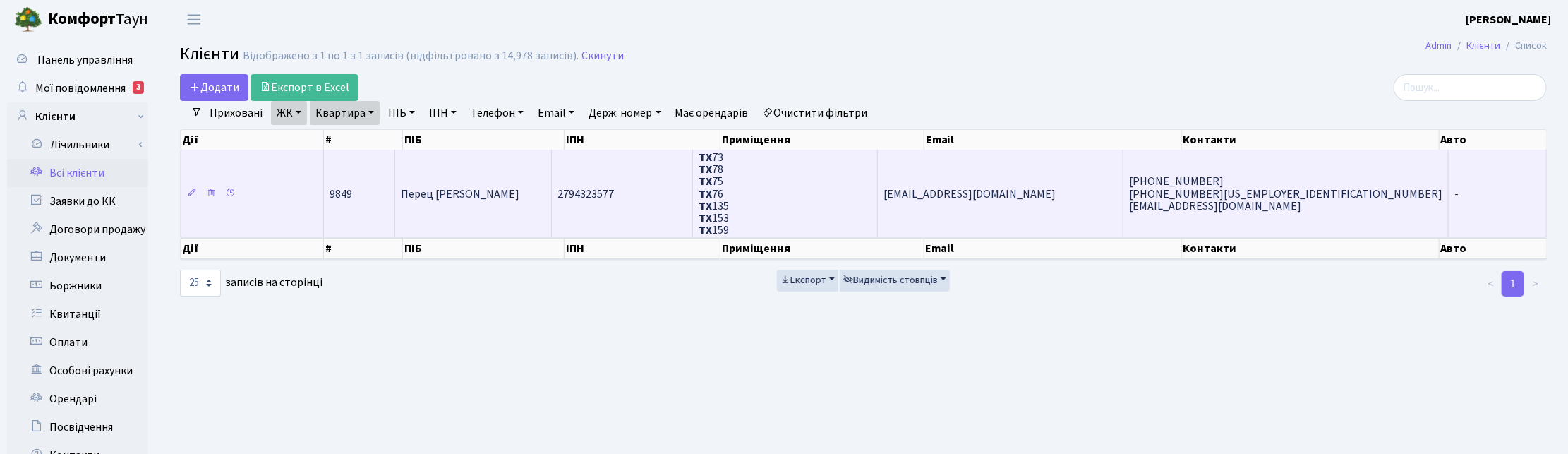
click at [456, 205] on td "Перец [PERSON_NAME]" at bounding box center [474, 193] width 157 height 88
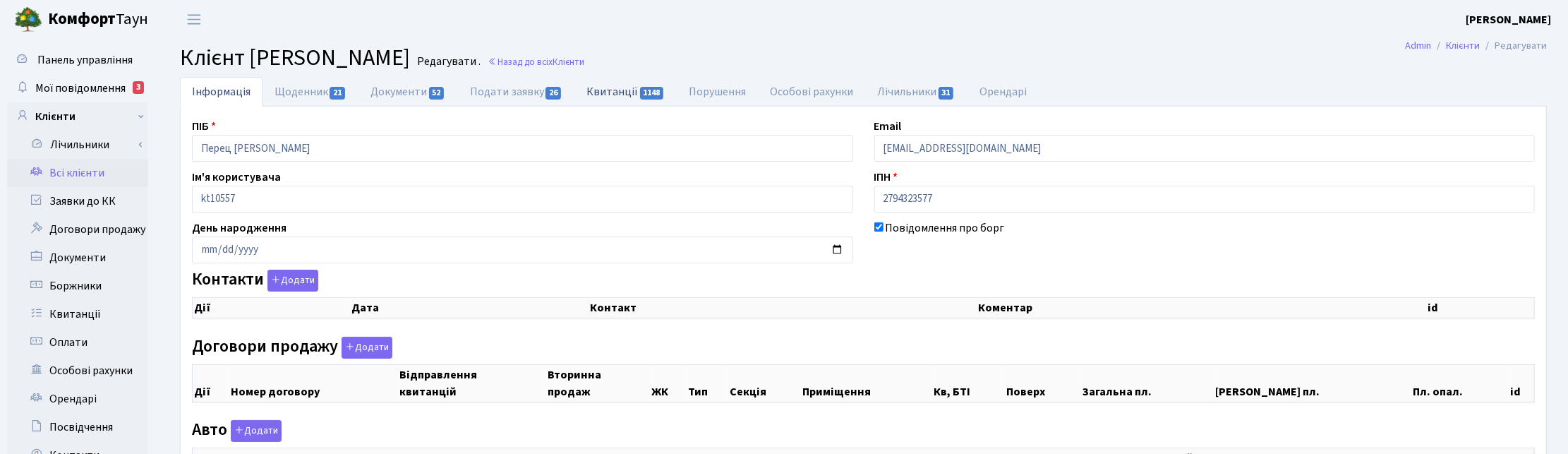
click at [627, 85] on link "Квитанції 1148" at bounding box center [625, 91] width 102 height 29
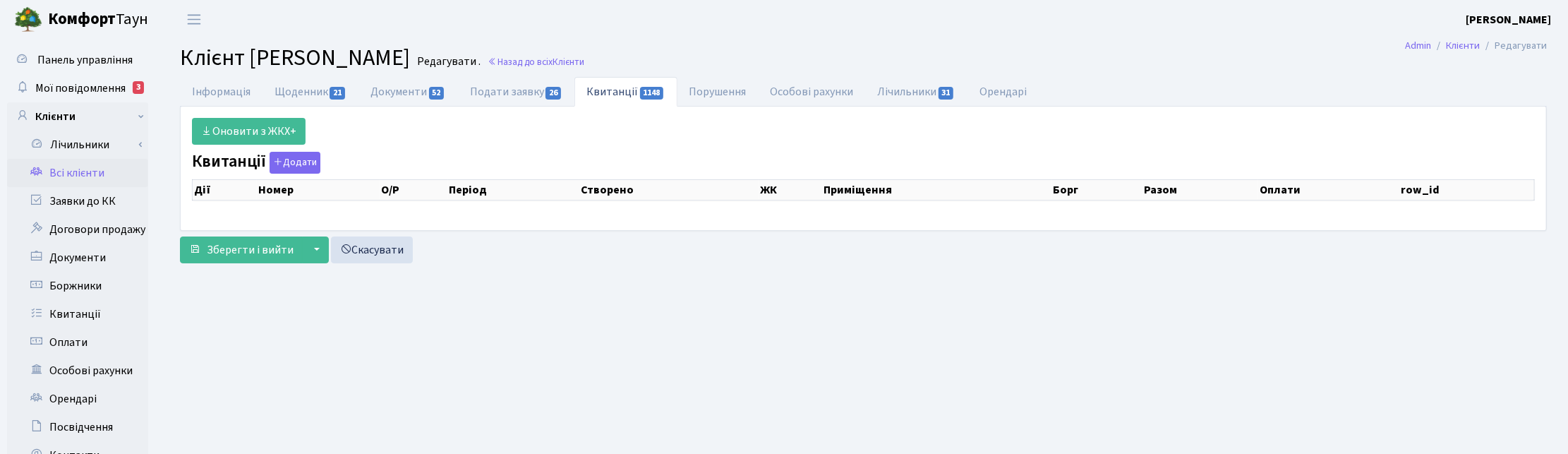
select select "25"
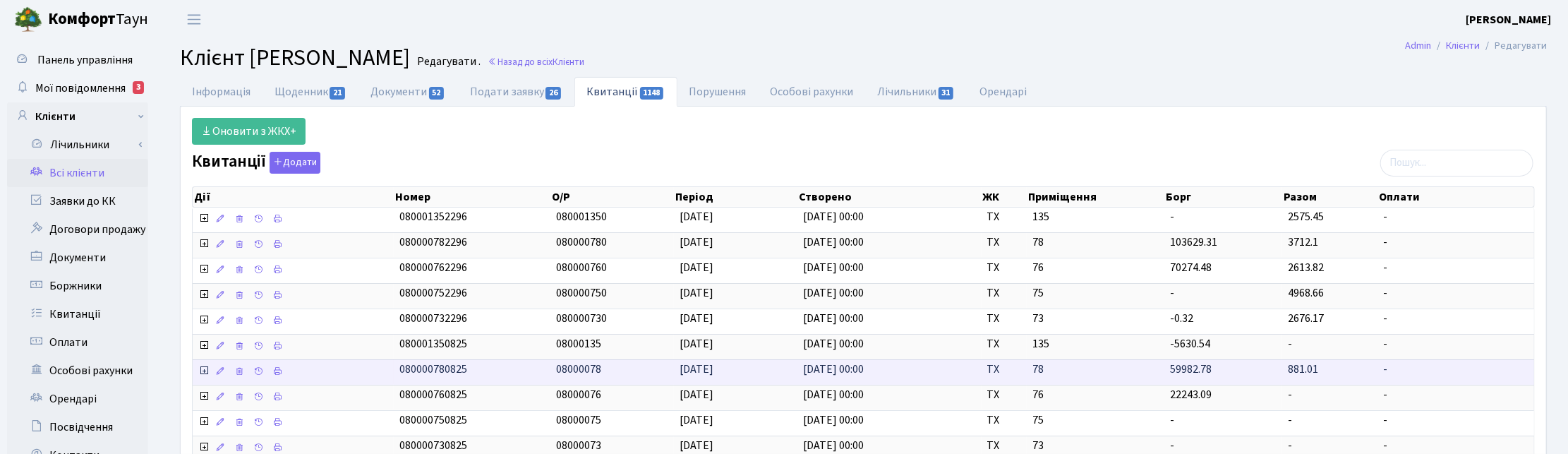
click at [203, 375] on icon at bounding box center [204, 370] width 12 height 12
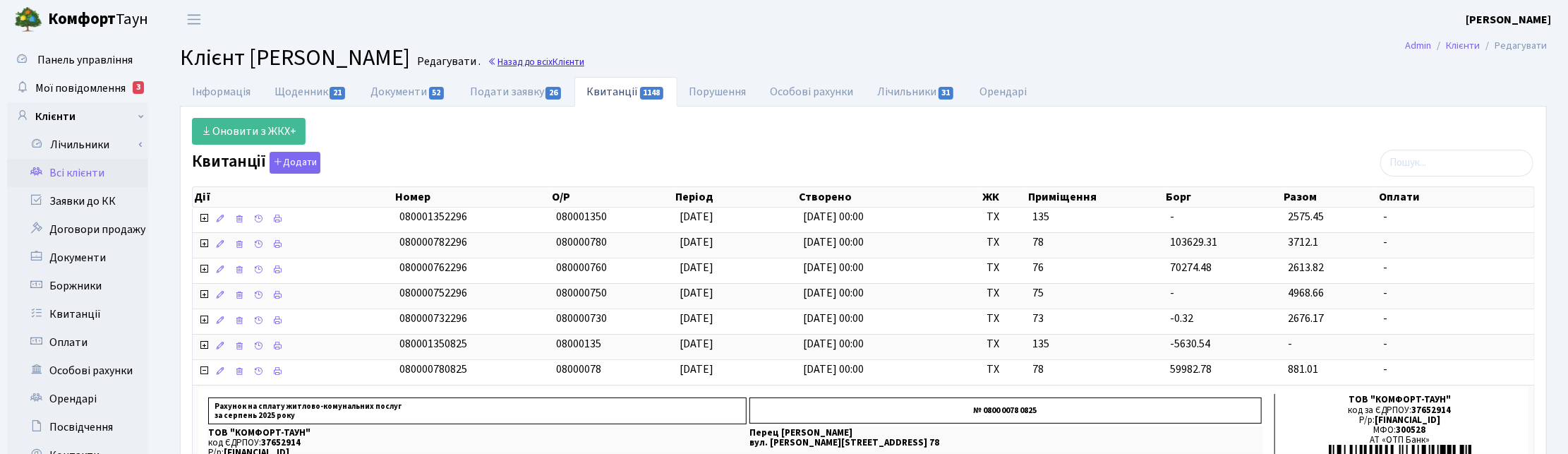
click at [488, 61] on link "Назад до всіх Клієнти" at bounding box center [536, 61] width 97 height 14
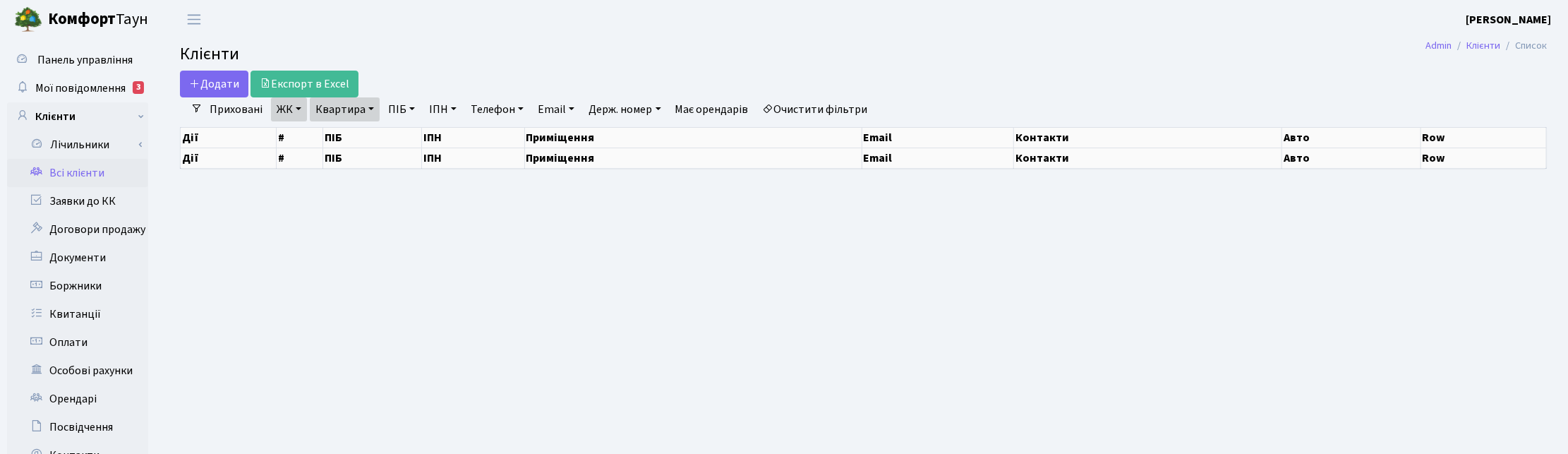
select select "25"
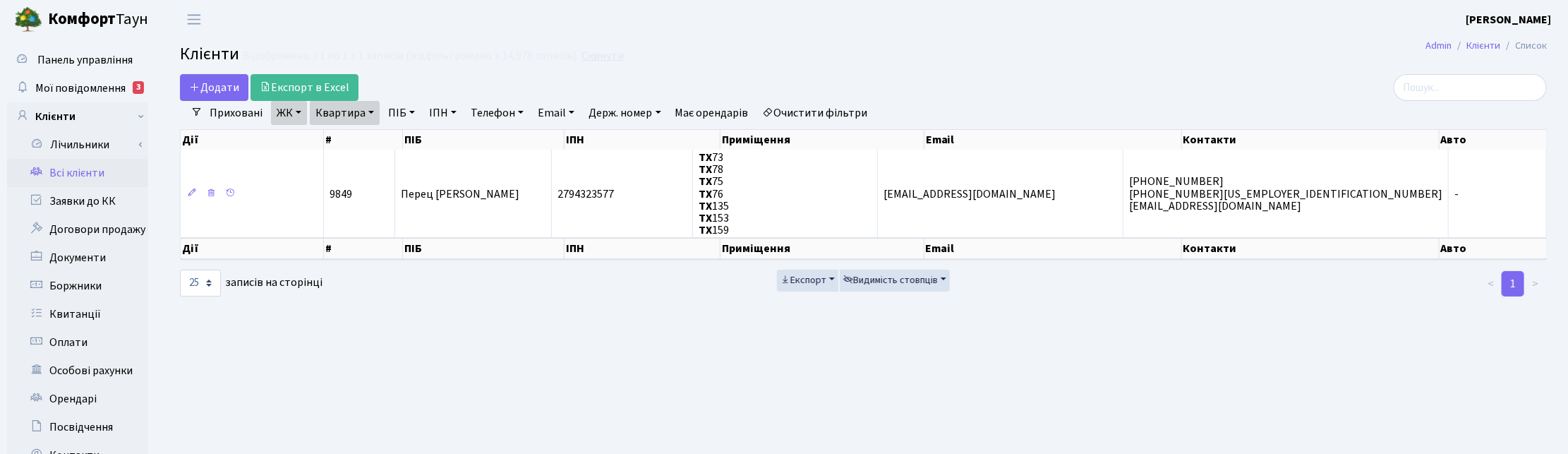
click at [587, 58] on link "Скинути" at bounding box center [603, 56] width 42 height 14
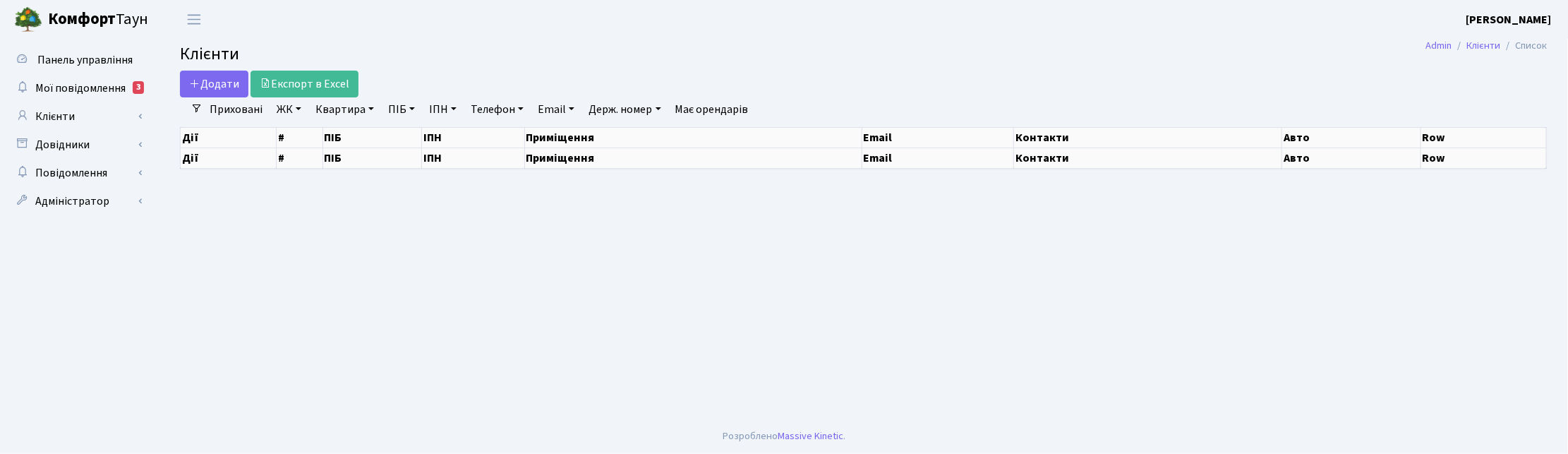
select select "25"
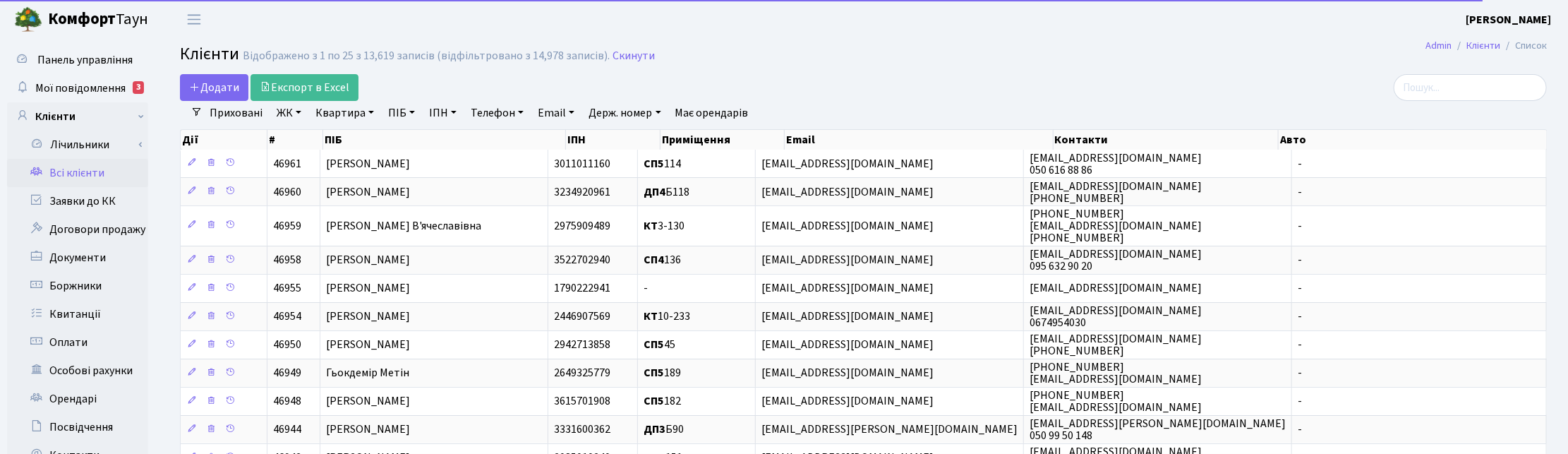
click at [562, 109] on link "Email" at bounding box center [556, 113] width 48 height 24
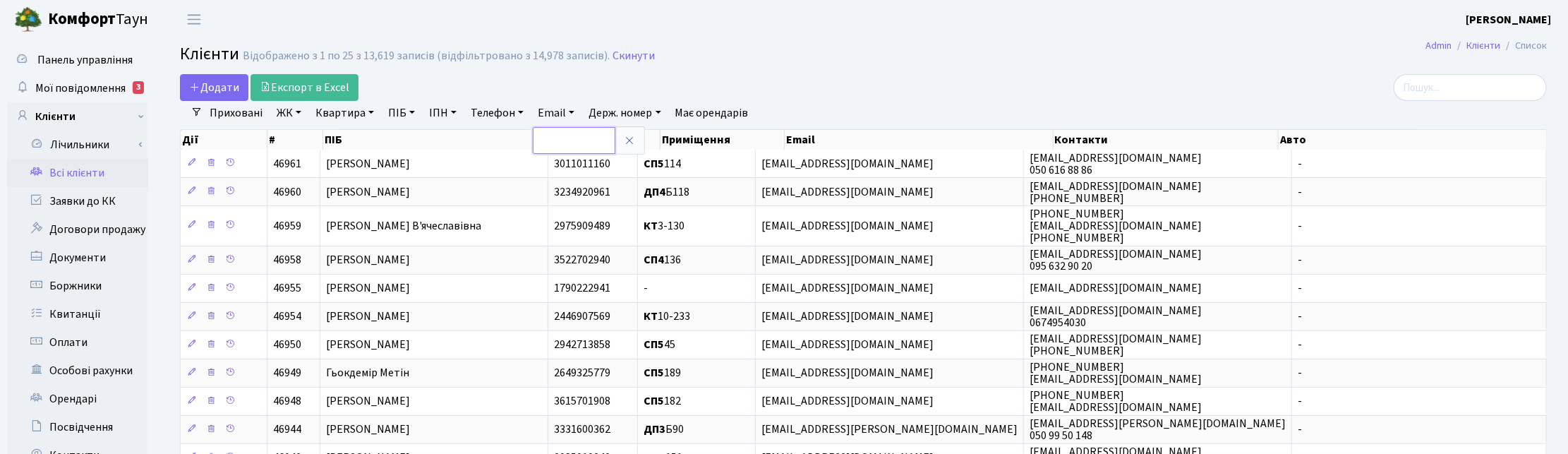
click at [561, 144] on input "text" at bounding box center [575, 141] width 83 height 27
paste input "omar_ltd@ukr.net"
type input "omar_ltd@ukr.net"
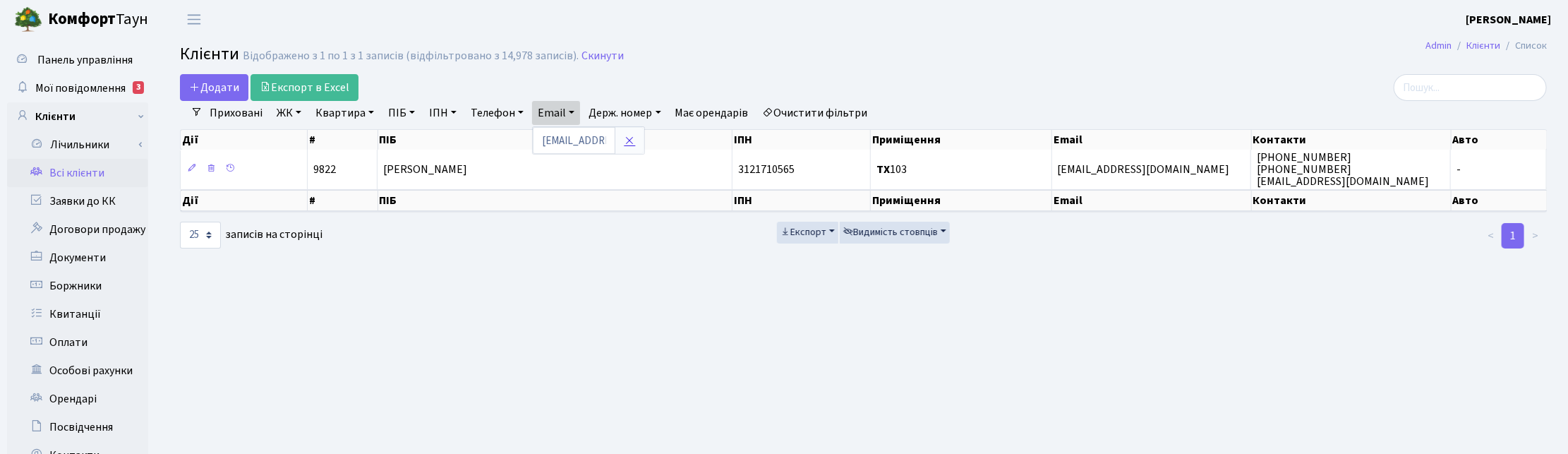
click at [630, 139] on icon at bounding box center [629, 140] width 12 height 12
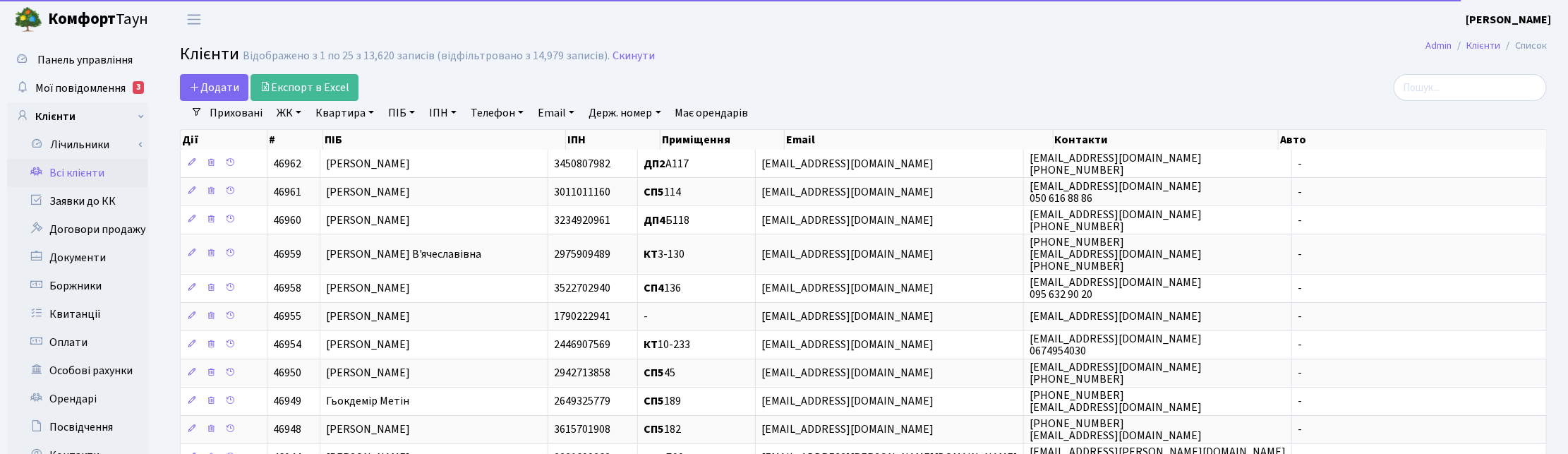
click at [570, 105] on link "Email" at bounding box center [556, 113] width 48 height 24
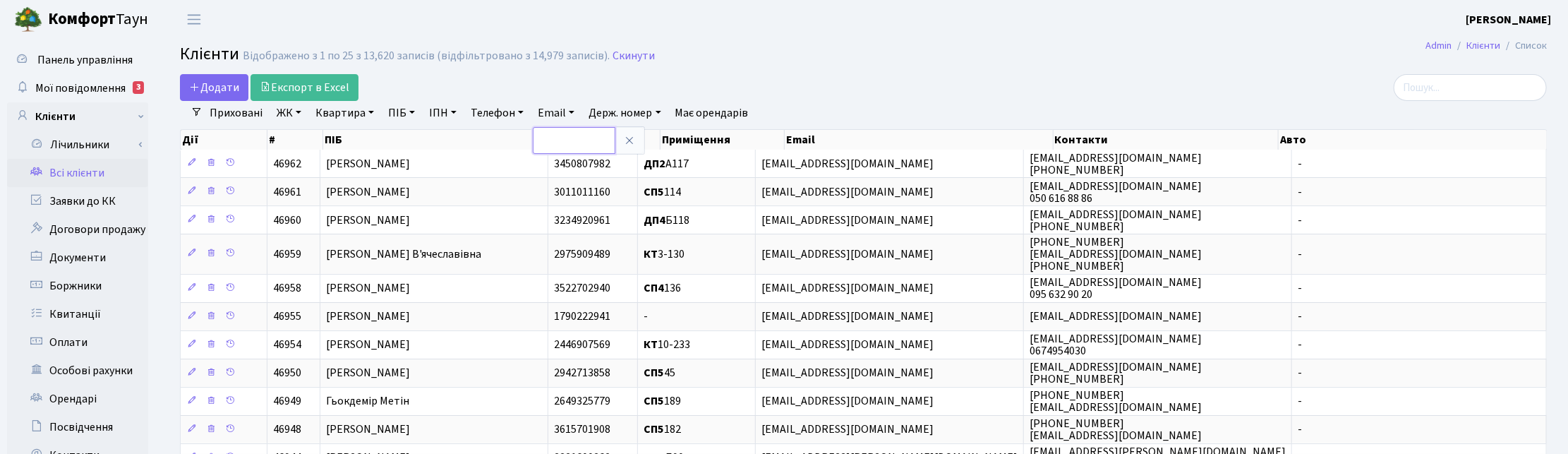
click at [573, 138] on input "text" at bounding box center [575, 141] width 83 height 27
paste input "Nataliya Kashkanova <nataljak2@ukr.net>"
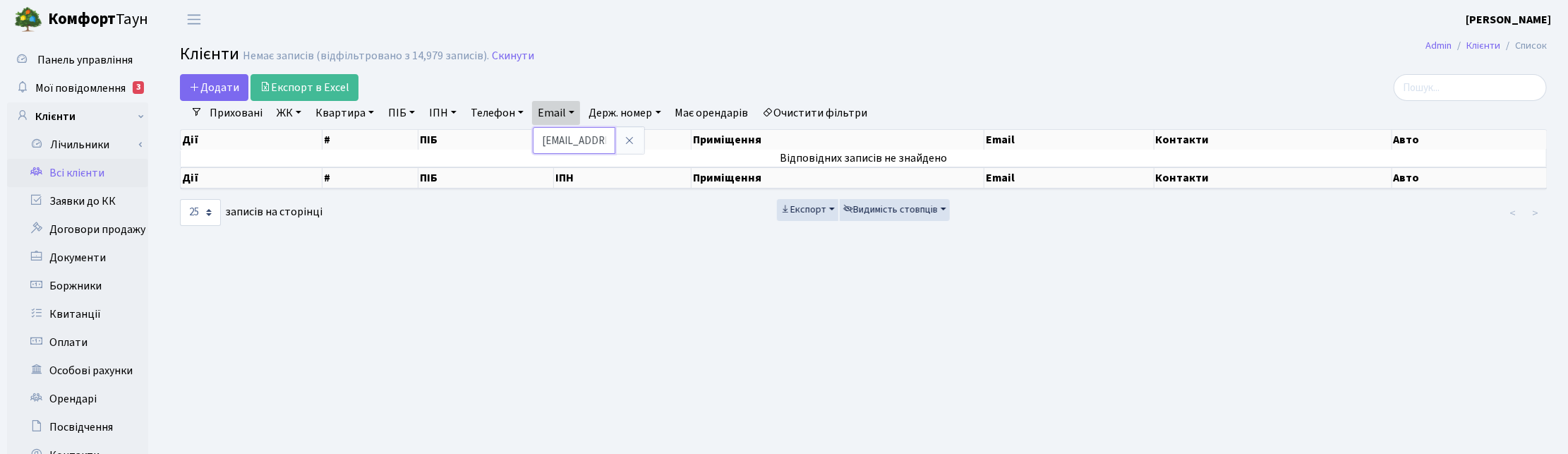
type input "nataljak2@ukr.net"
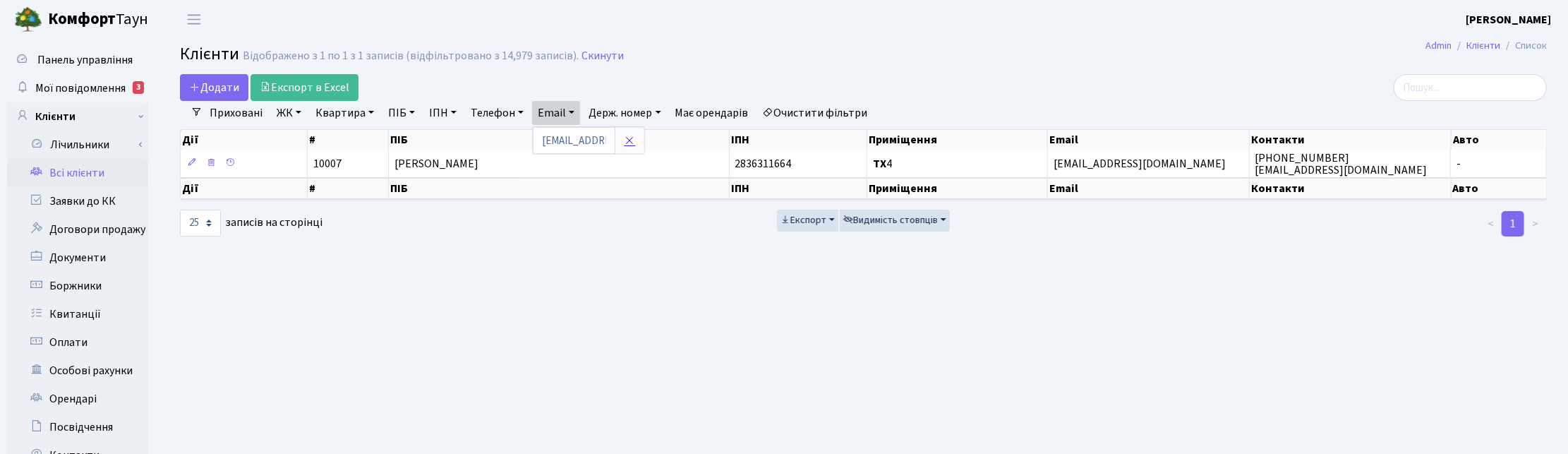
click at [624, 140] on icon at bounding box center [629, 140] width 12 height 12
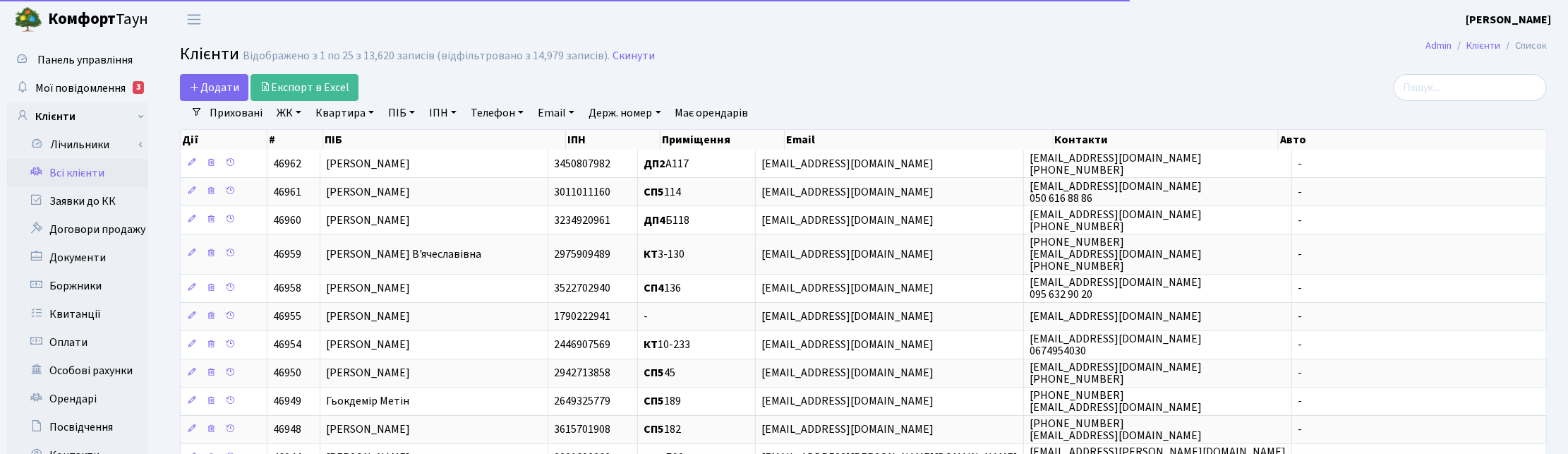
click at [563, 113] on link "Email" at bounding box center [556, 113] width 48 height 24
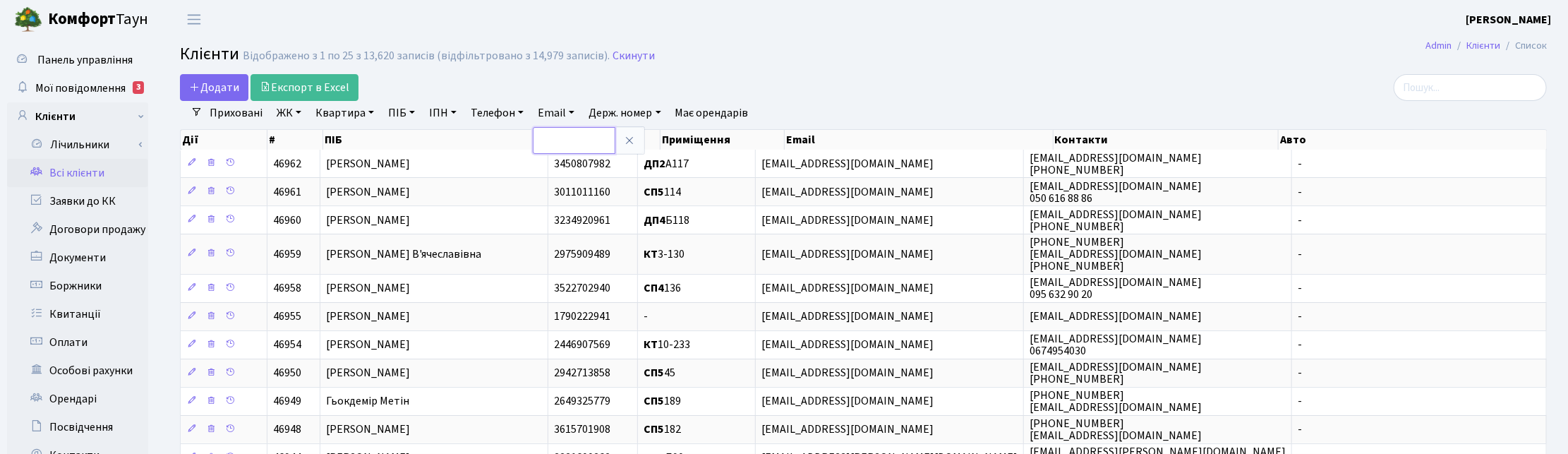
click at [559, 138] on input "text" at bounding box center [575, 141] width 83 height 27
paste input "natalia.telaviv@gmail.com"
type input "natalia.telaviv@gmail.com"
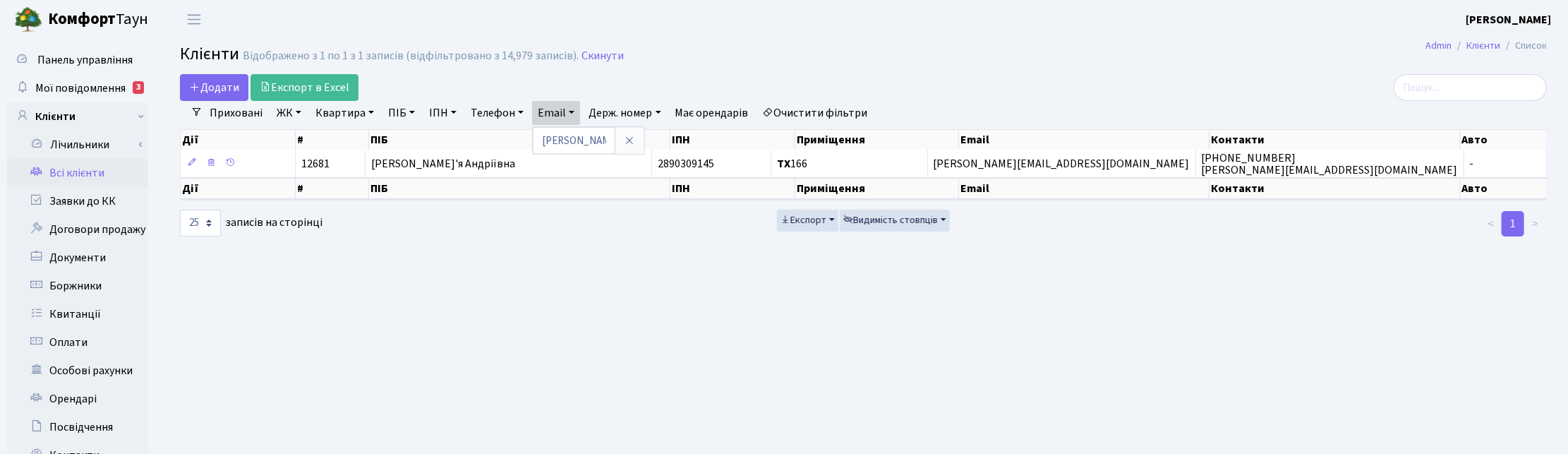
click at [1430, 373] on main "Admin Клієнти Список Клієнти Відображено з 1 по 1 з 1 записів (відфільтровано з…" at bounding box center [863, 357] width 1409 height 635
click at [1453, 354] on main "Admin Клієнти Список Клієнти Відображено з 1 по 1 з 1 записів (відфільтровано з…" at bounding box center [863, 357] width 1409 height 635
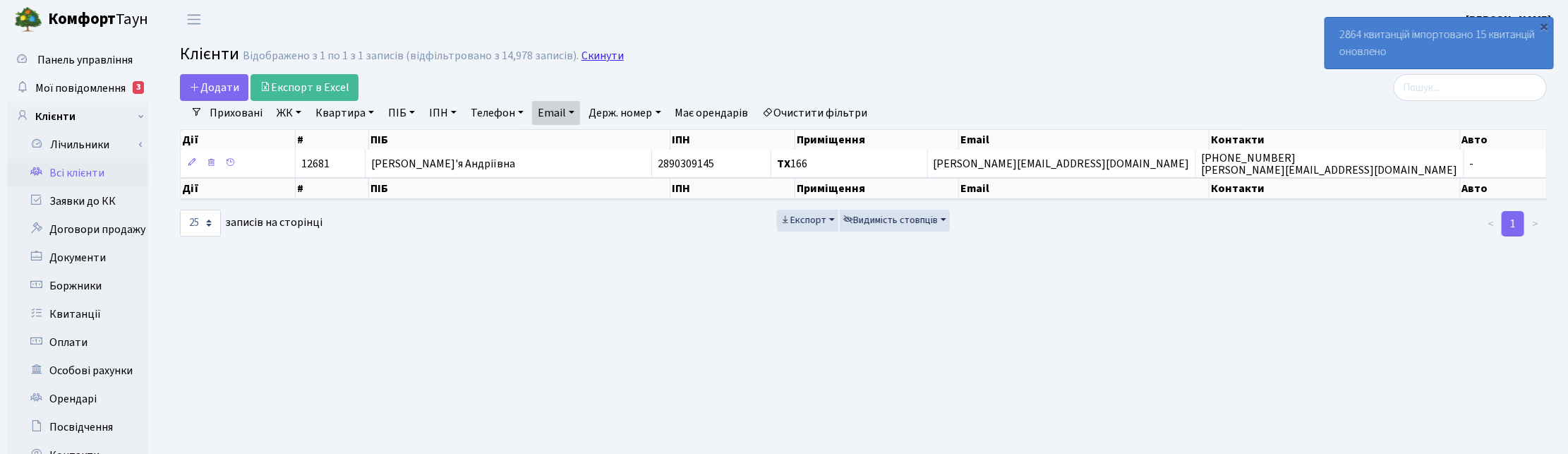
click at [604, 53] on link "Скинути" at bounding box center [603, 56] width 42 height 14
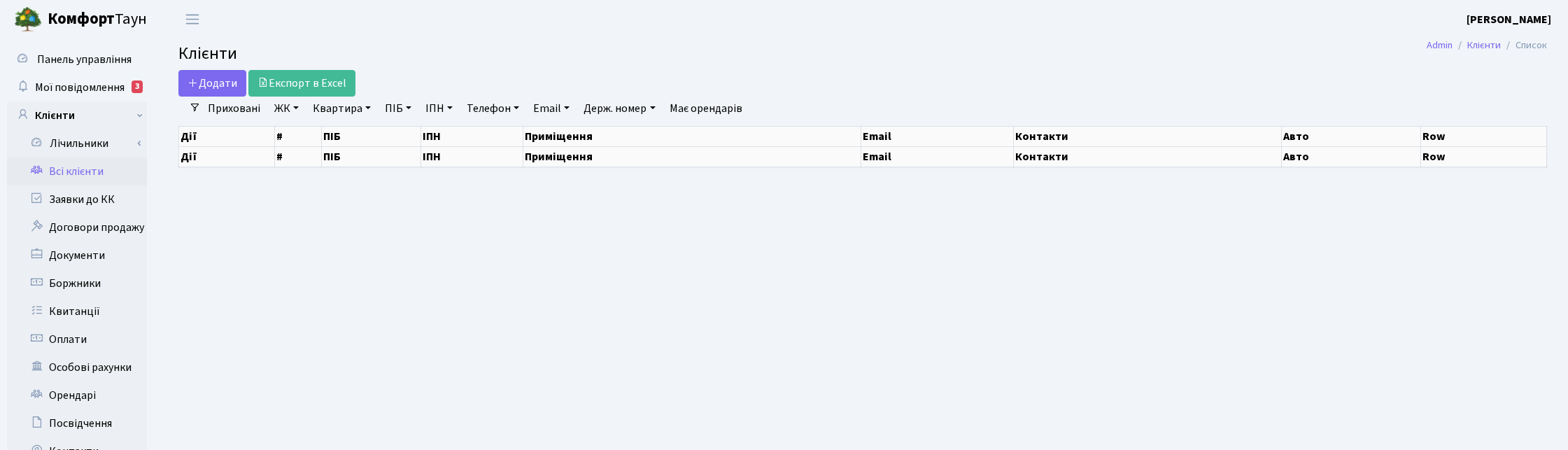
select select
select select "25"
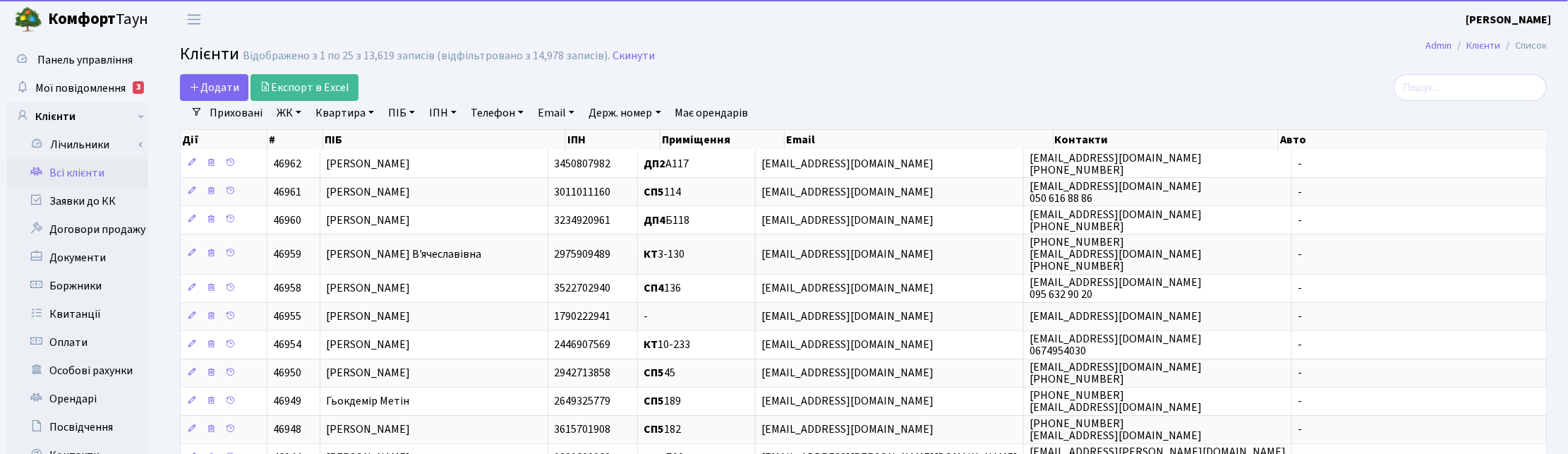
click at [295, 112] on link "ЖК" at bounding box center [289, 113] width 36 height 24
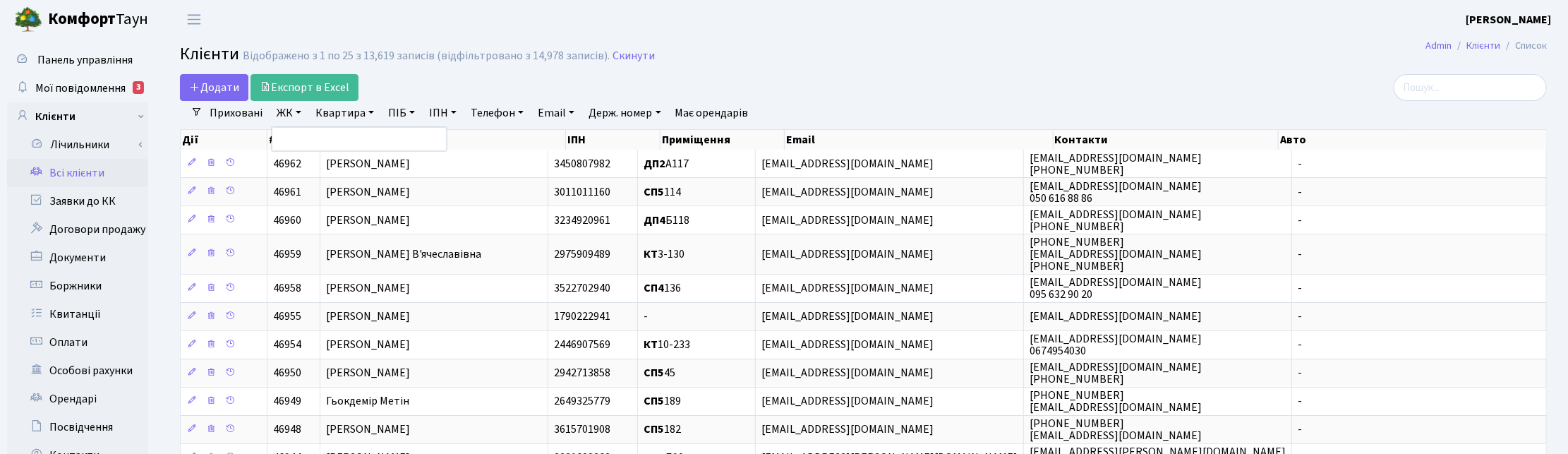
click at [349, 108] on link "Квартира" at bounding box center [344, 113] width 69 height 24
click at [365, 135] on input "text" at bounding box center [352, 141] width 83 height 27
paste input "[PERSON_NAME] <[PERSON_NAME][EMAIL_ADDRESS][DOMAIN_NAME]>"
type input "N"
type input "Y13"
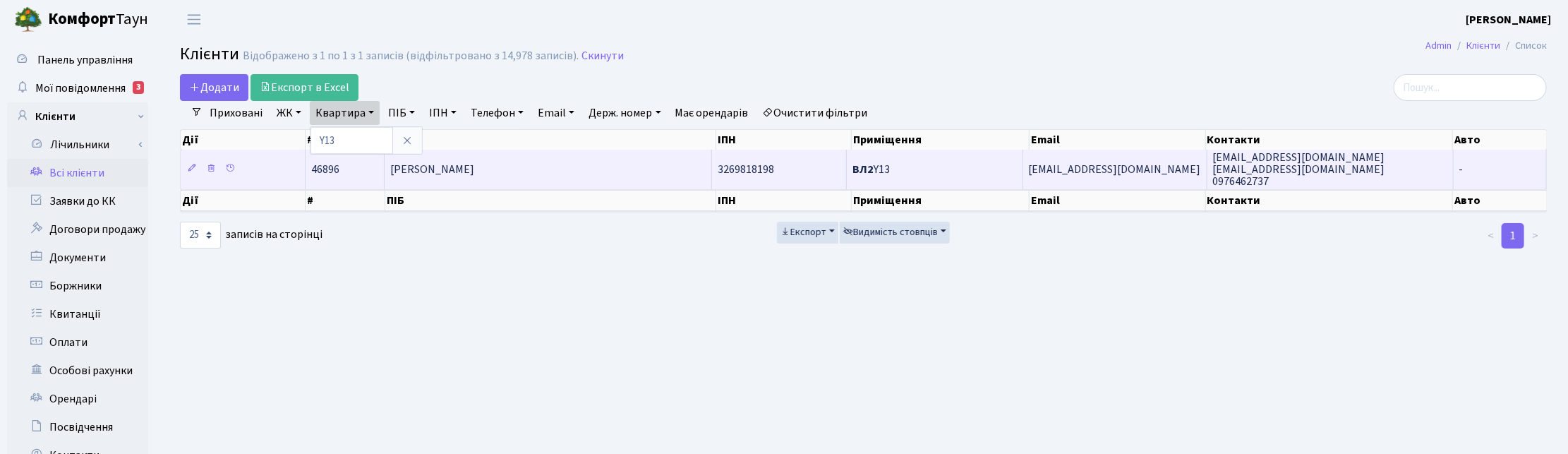
drag, startPoint x: 568, startPoint y: 161, endPoint x: 403, endPoint y: 161, distance: 165.0
click at [403, 161] on td "[PERSON_NAME]" at bounding box center [548, 169] width 327 height 39
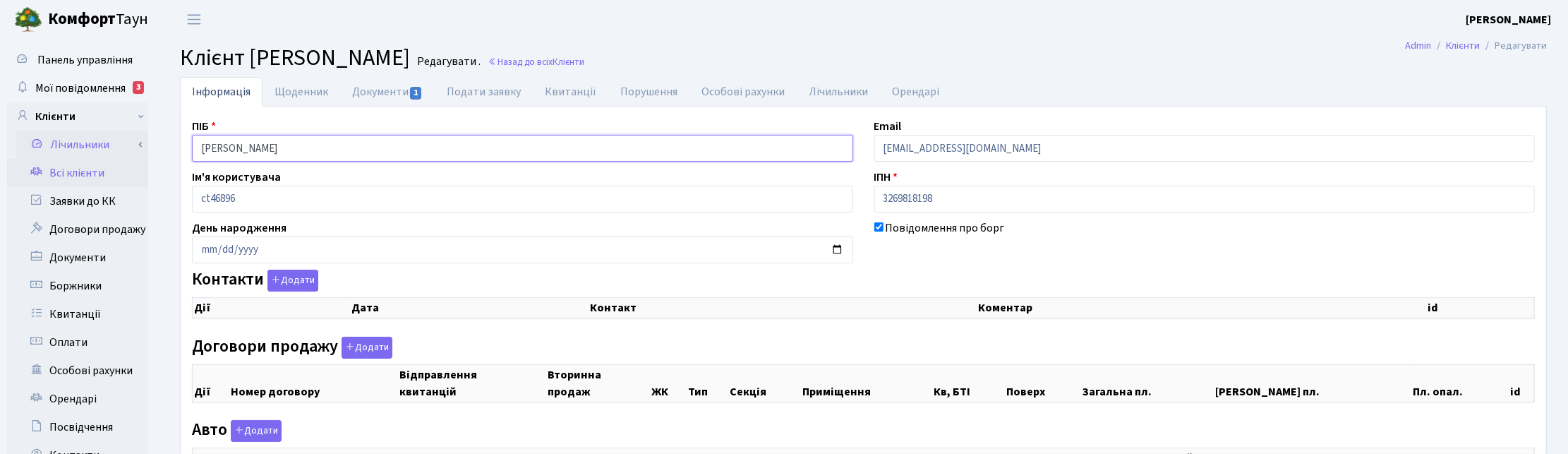
drag, startPoint x: 360, startPoint y: 144, endPoint x: 143, endPoint y: 140, distance: 217.0
click at [143, 140] on div "Панель управління Мої повідомлення 3 Клієнти Лічильники Показання" at bounding box center [784, 357] width 1568 height 635
checkbox input "true"
select select "25"
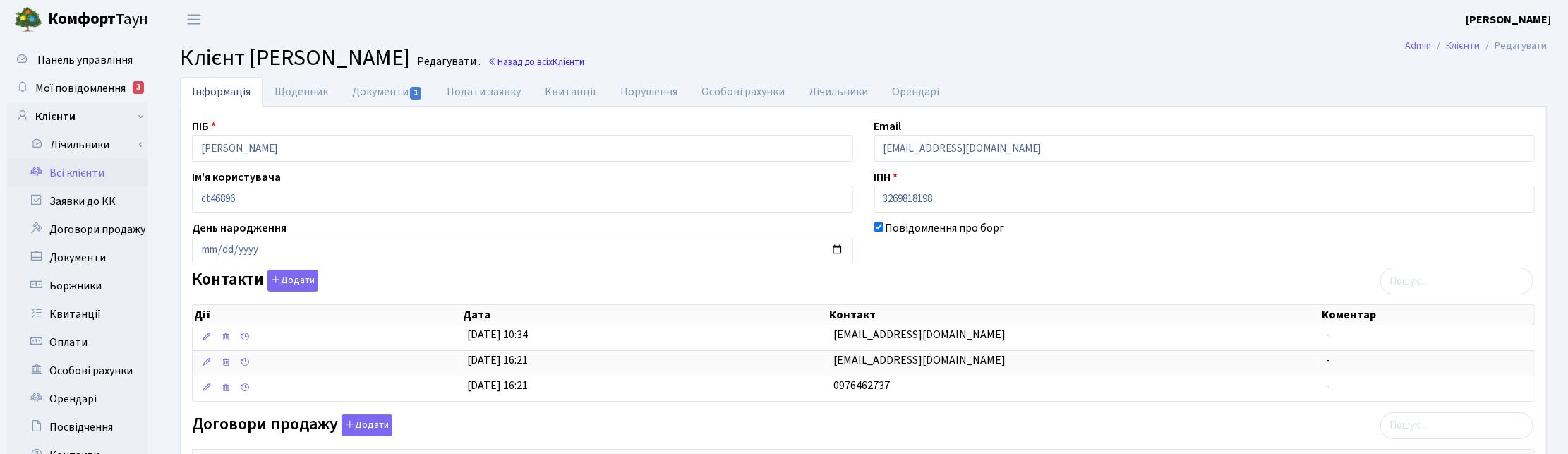
click at [585, 62] on link "Назад до всіх Клієнти" at bounding box center [536, 61] width 97 height 14
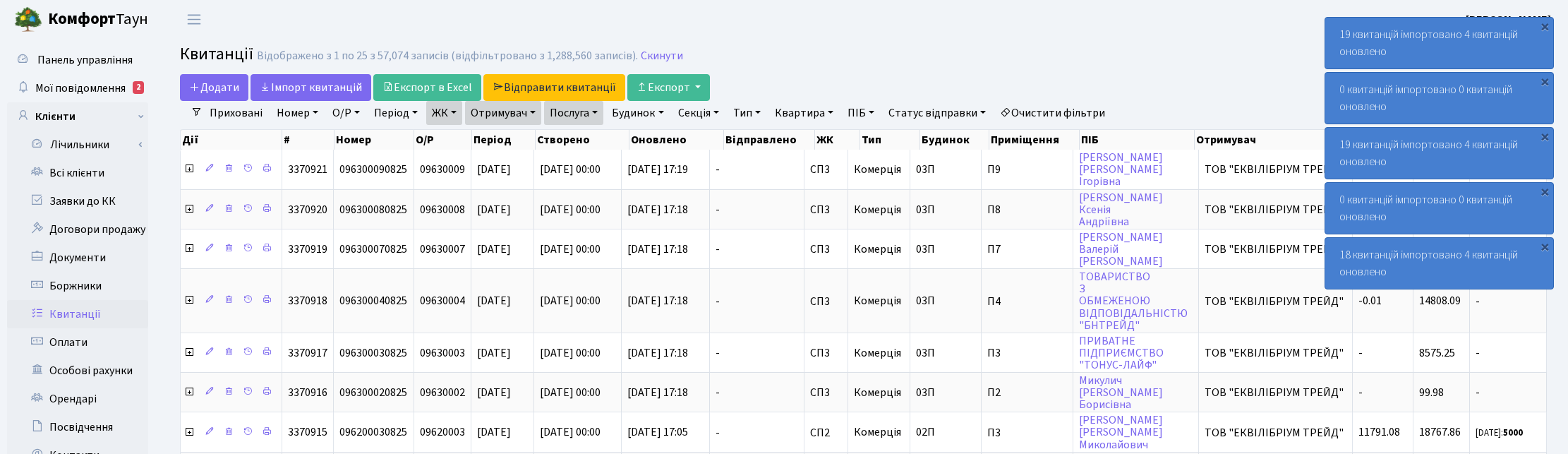
select select "25"
click at [1544, 23] on div "×" at bounding box center [1545, 26] width 14 height 14
click at [650, 58] on link "Скинути" at bounding box center [661, 56] width 42 height 14
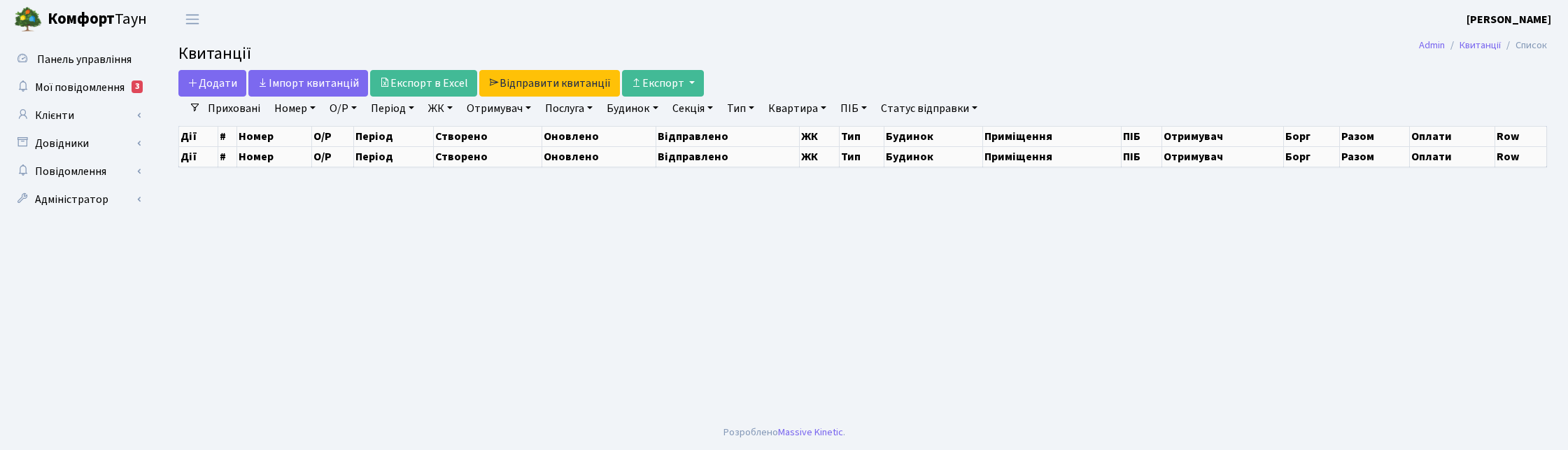
select select
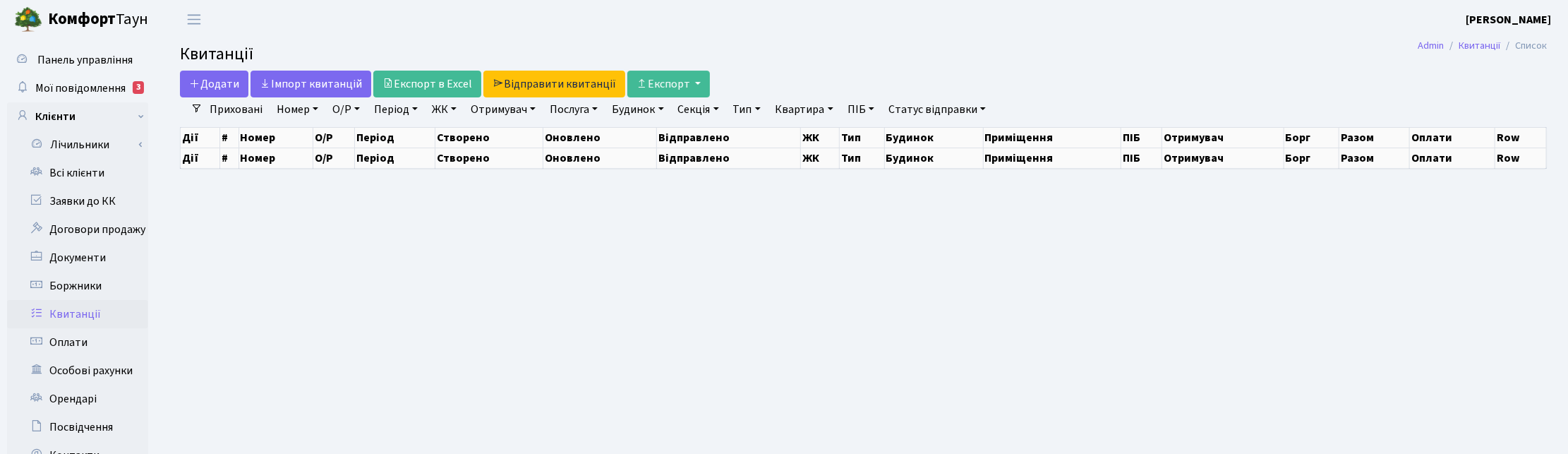
select select "25"
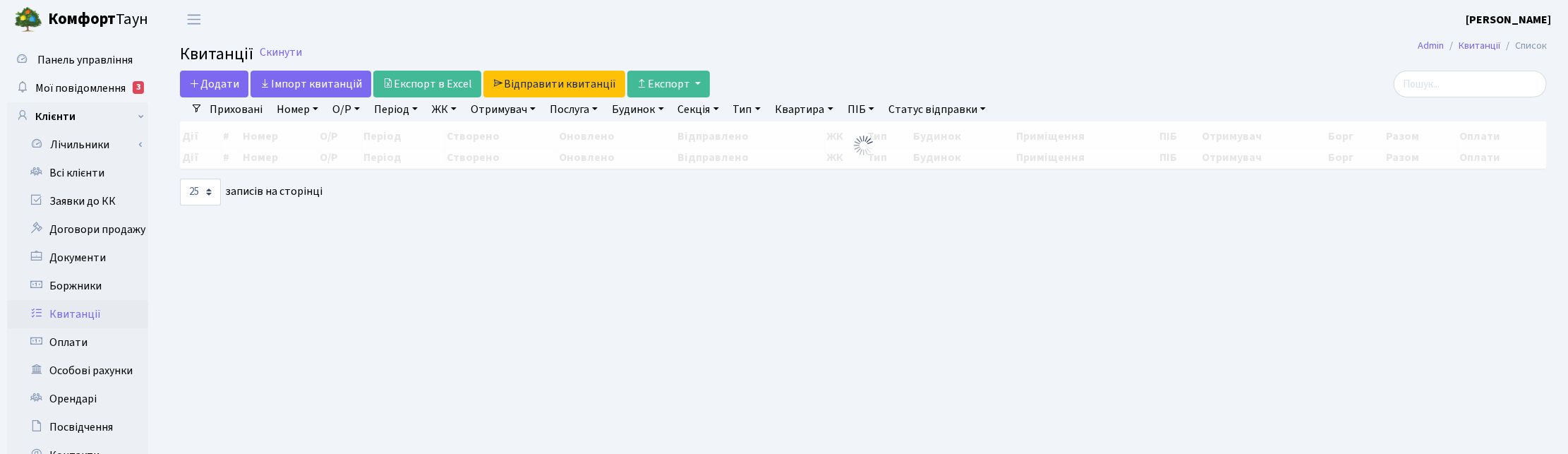
click at [456, 110] on link "ЖК" at bounding box center [444, 109] width 36 height 24
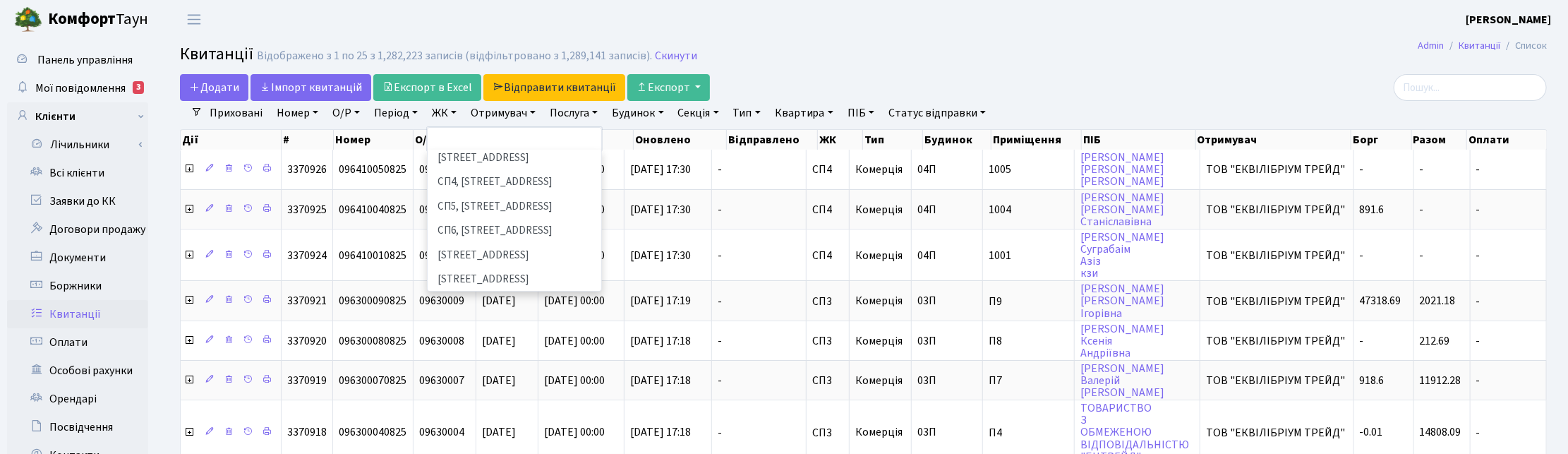
scroll to position [264, 0]
click at [473, 273] on li "ВЛ1, Ужгородський пров., 4/1" at bounding box center [514, 285] width 171 height 24
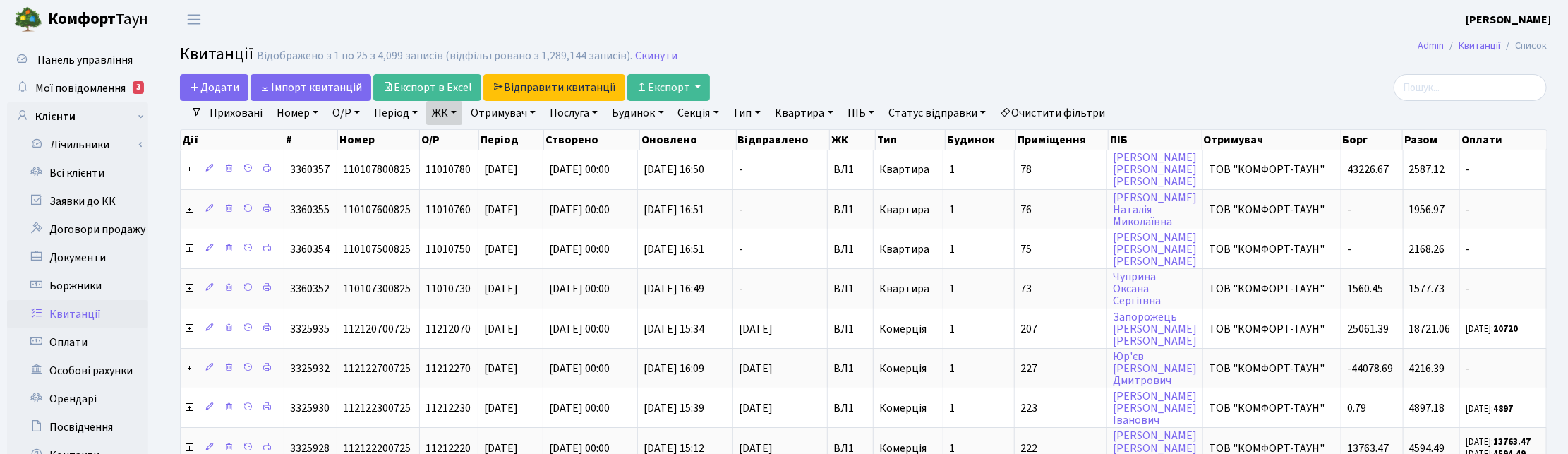
click at [452, 114] on link "ЖК" at bounding box center [444, 113] width 36 height 24
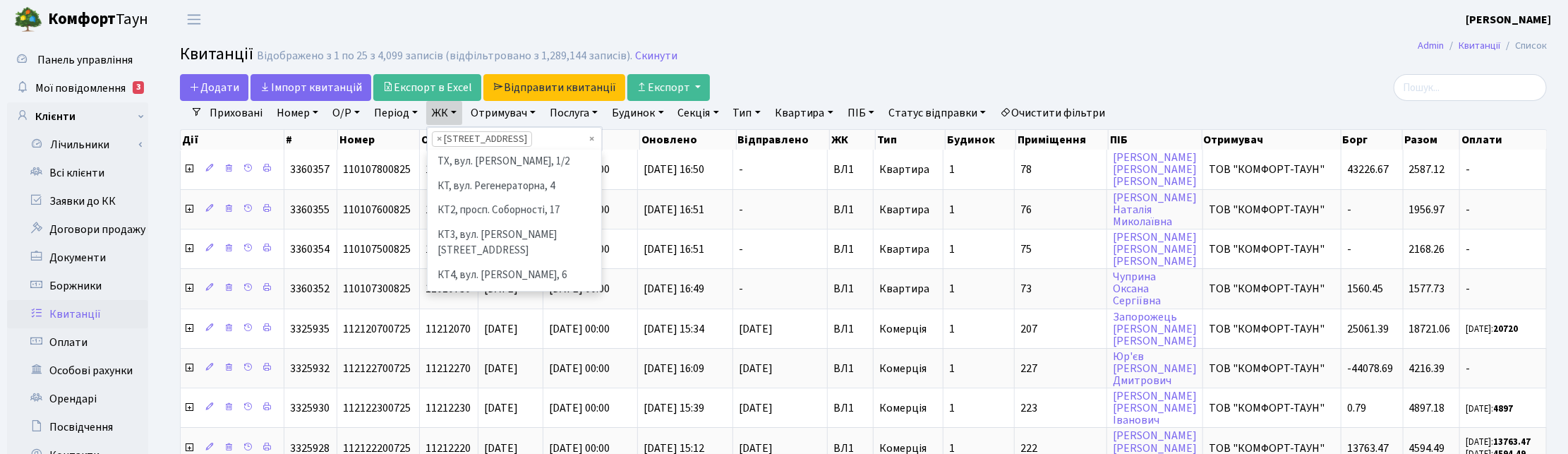
scroll to position [316, 0]
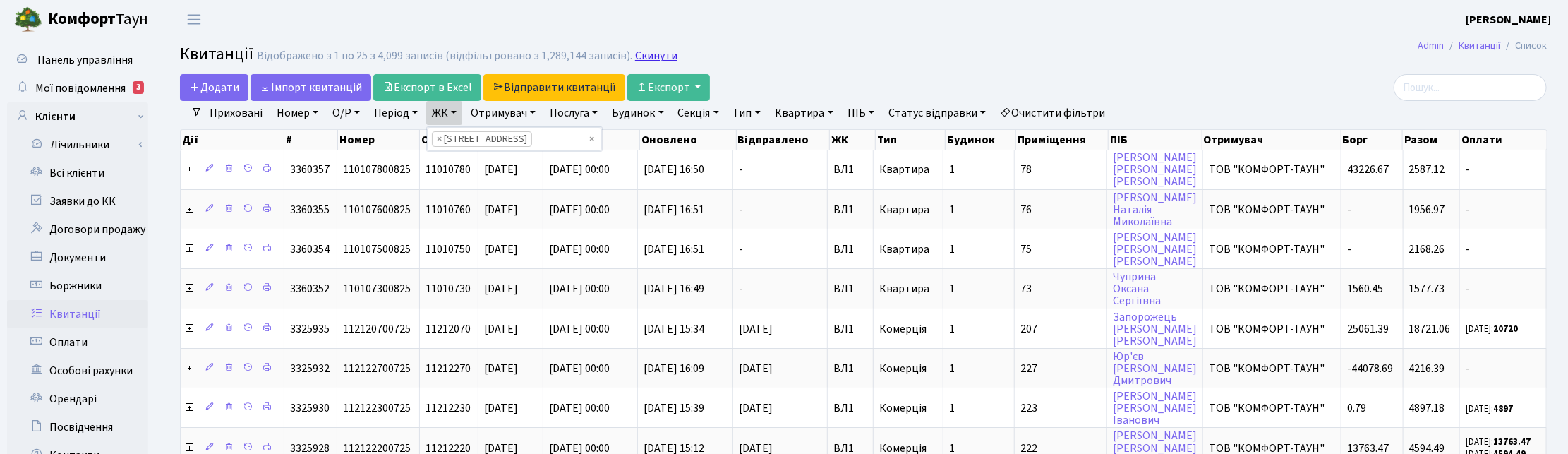
click at [659, 51] on link "Скинути" at bounding box center [656, 56] width 42 height 14
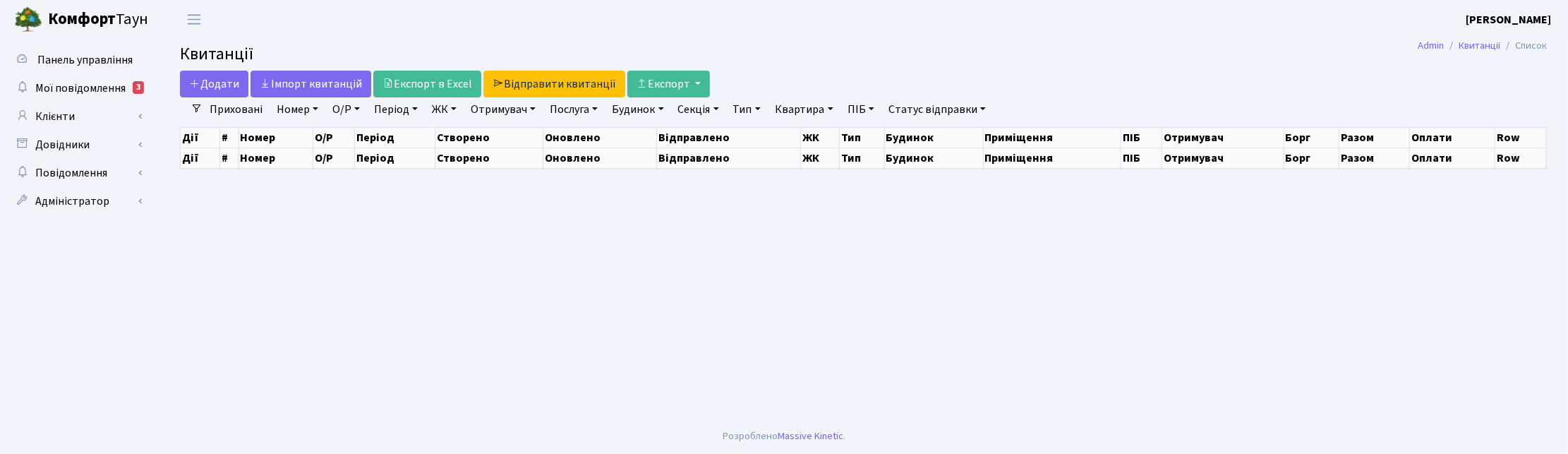
select select "25"
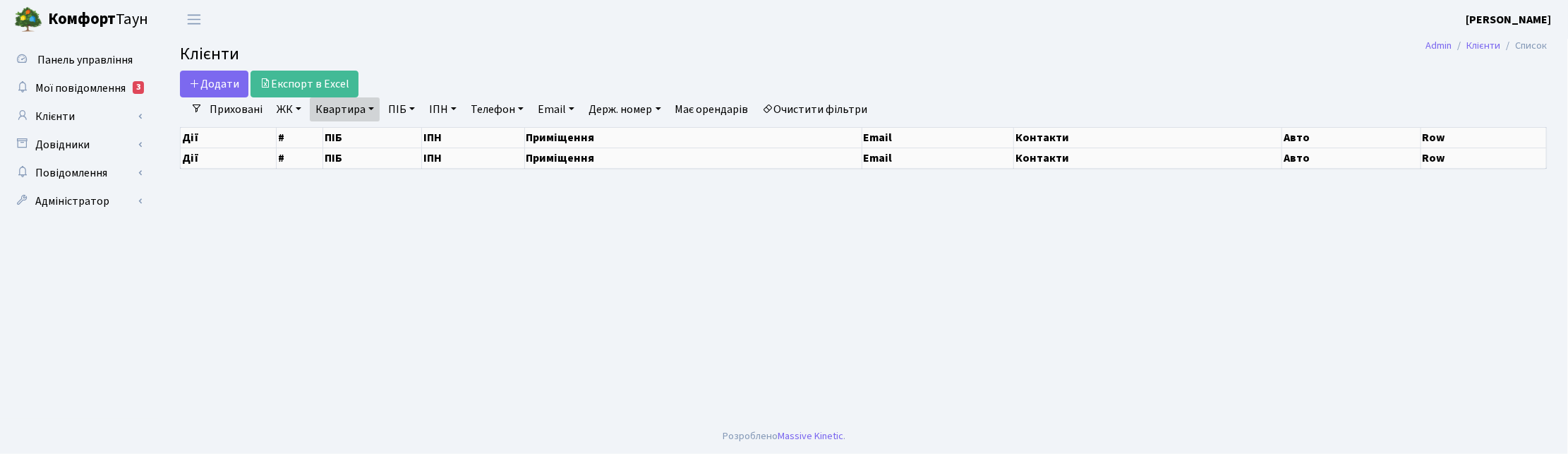
select select "25"
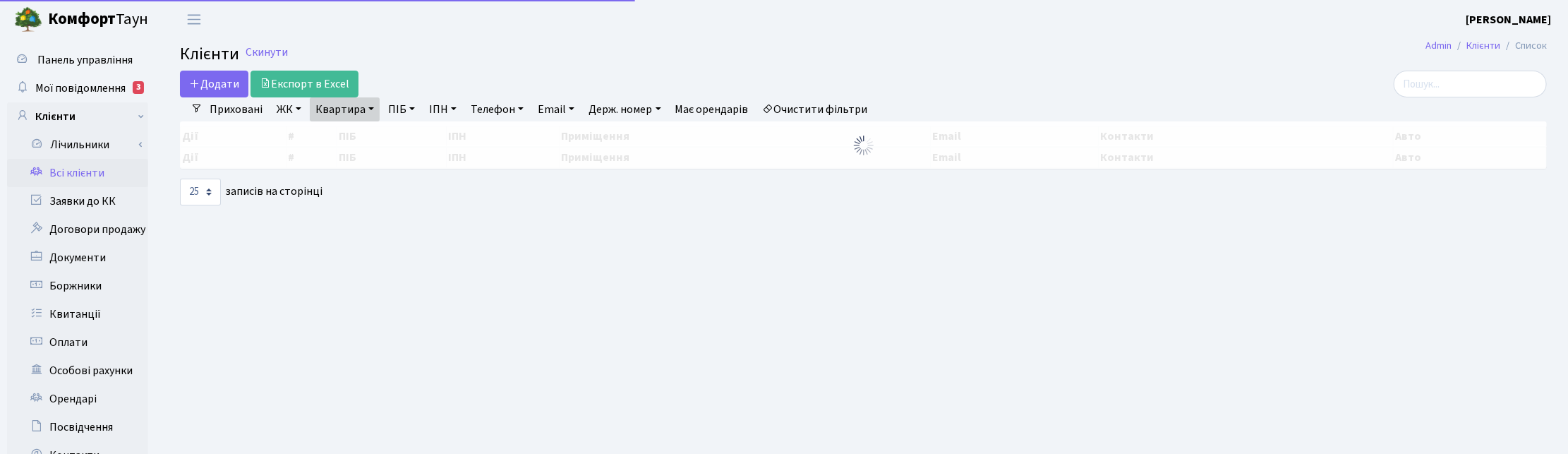
click at [364, 107] on link "Квартира" at bounding box center [344, 109] width 69 height 24
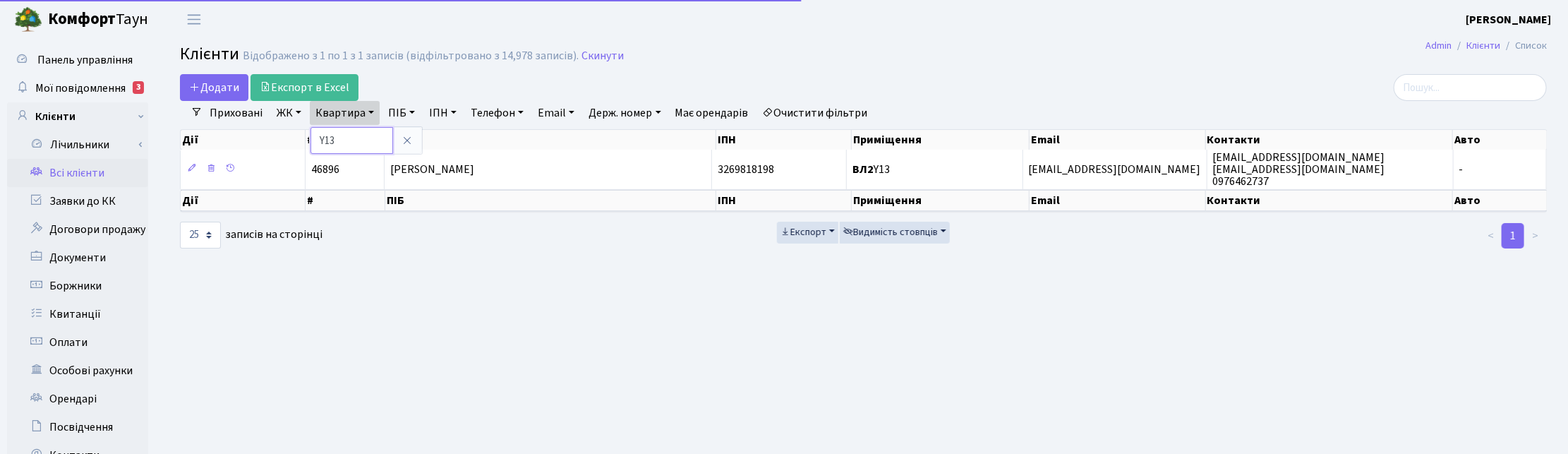
click at [355, 129] on input "Y13" at bounding box center [352, 141] width 83 height 27
type input "Y"
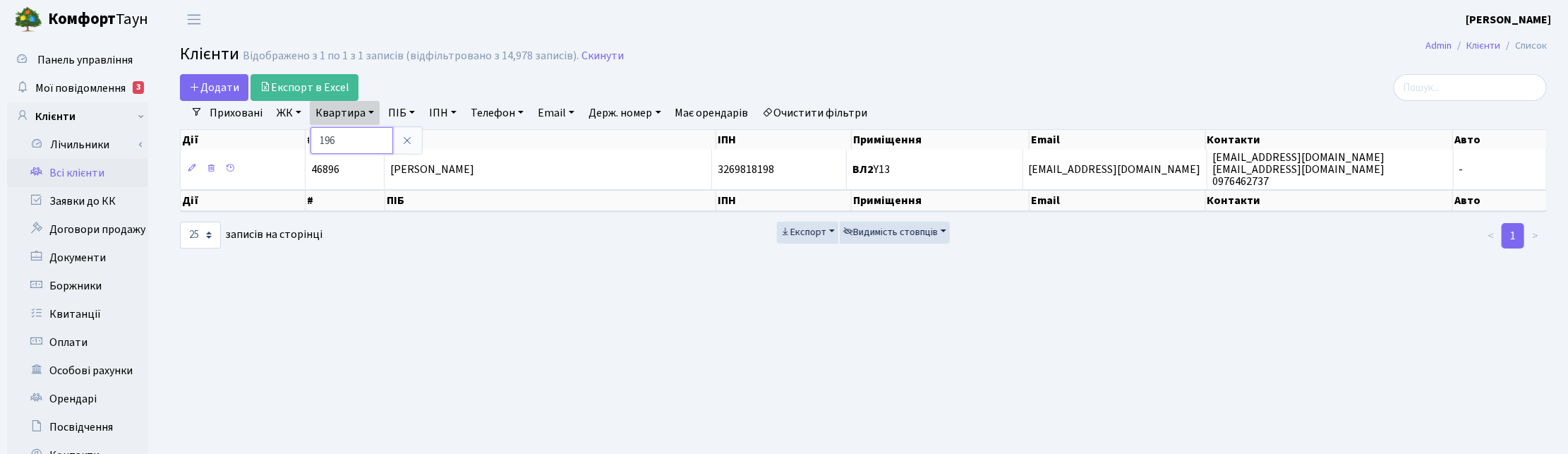
type input "196"
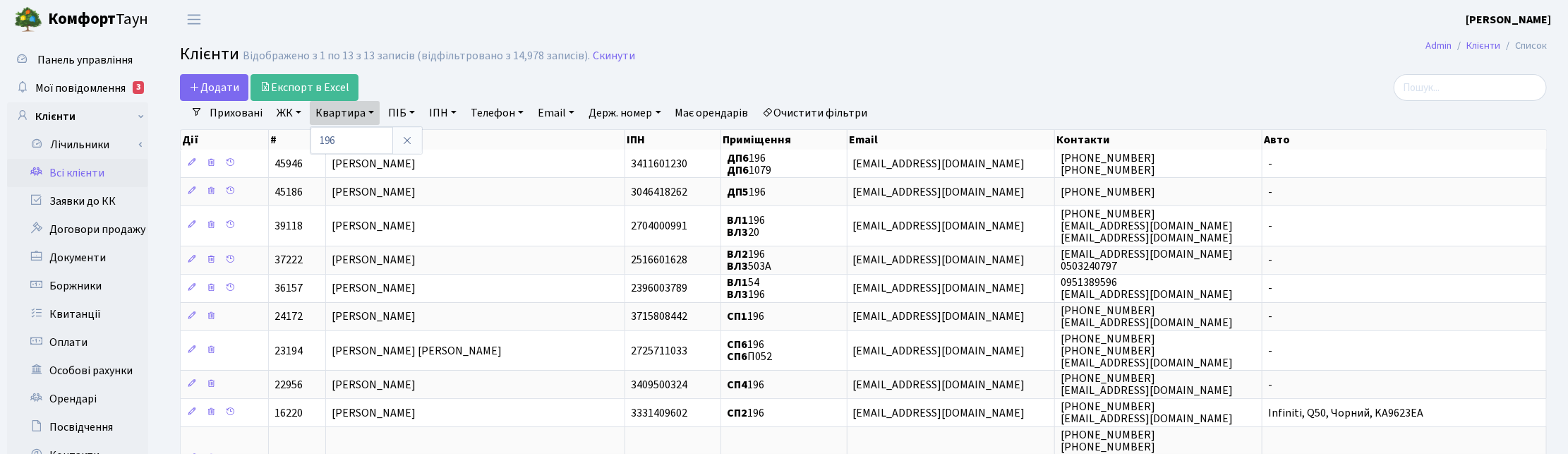
click at [293, 112] on link "ЖК" at bounding box center [289, 113] width 36 height 24
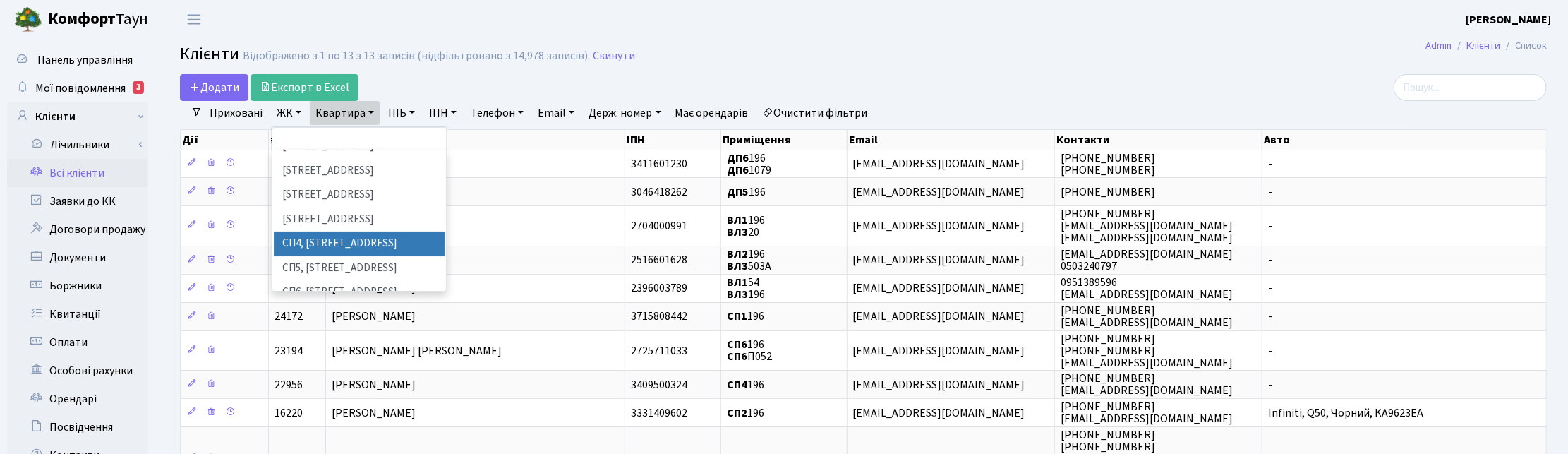
scroll to position [264, 0]
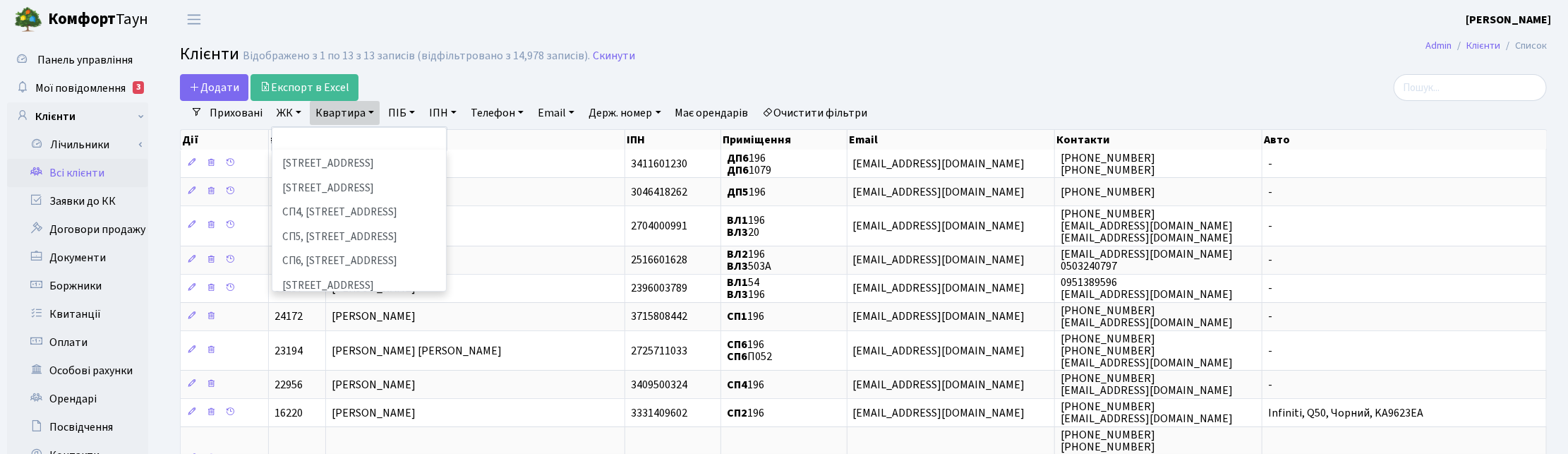
click at [314, 322] on li "ВЛ3, пр.Голосіївський, 78/2" at bounding box center [358, 342] width 171 height 41
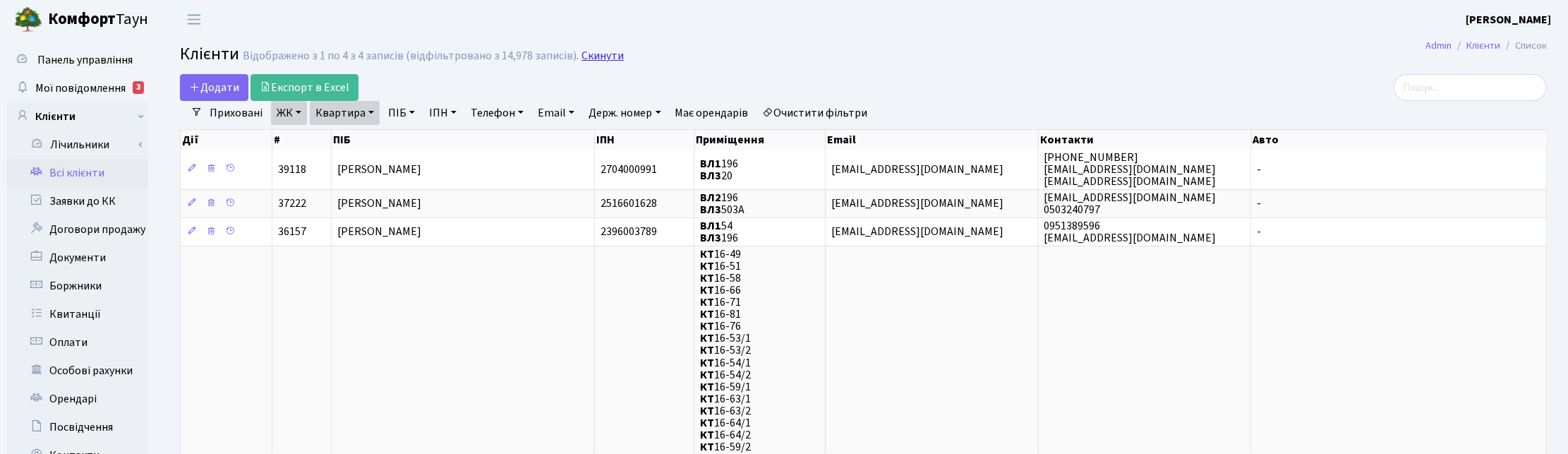
click at [591, 57] on link "Скинути" at bounding box center [603, 56] width 42 height 14
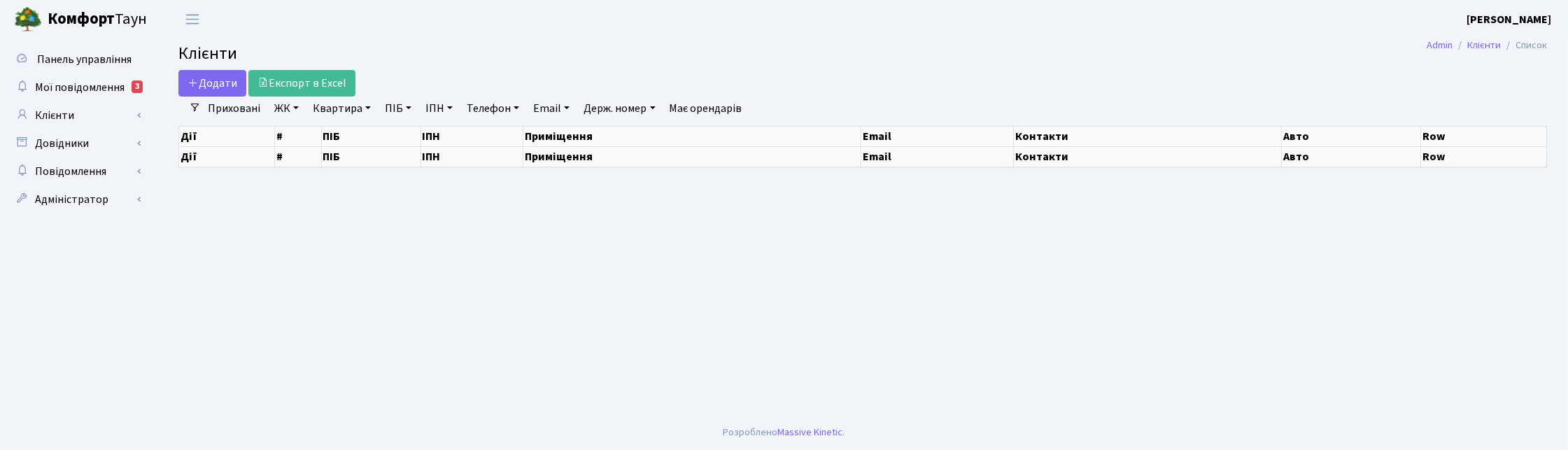
select select "25"
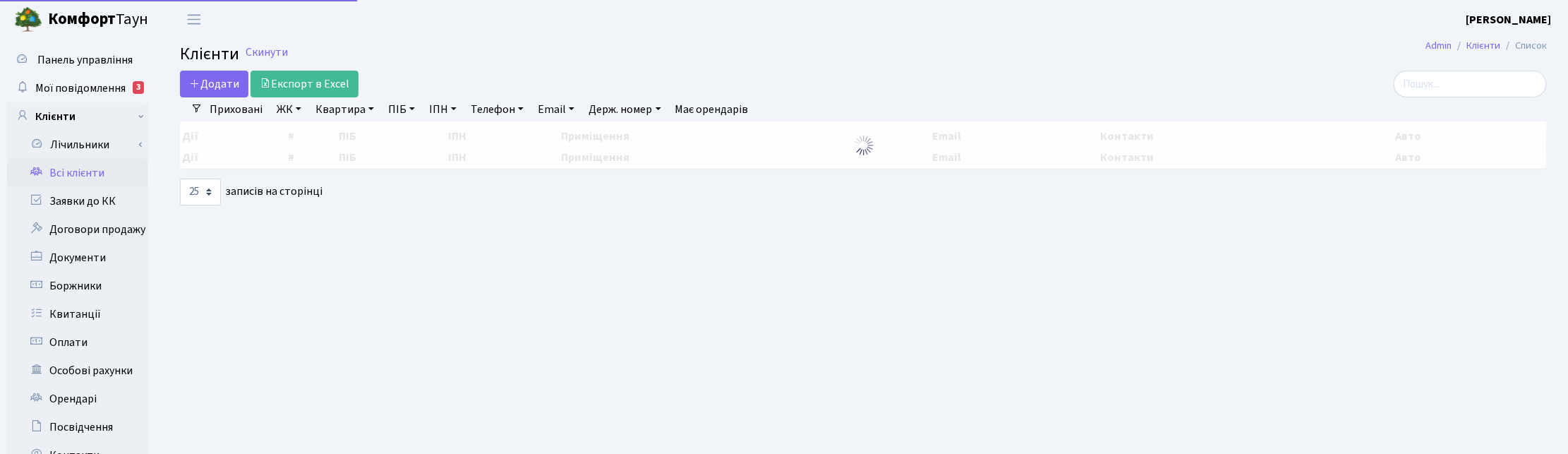
click at [403, 110] on link "ПІБ" at bounding box center [401, 109] width 38 height 24
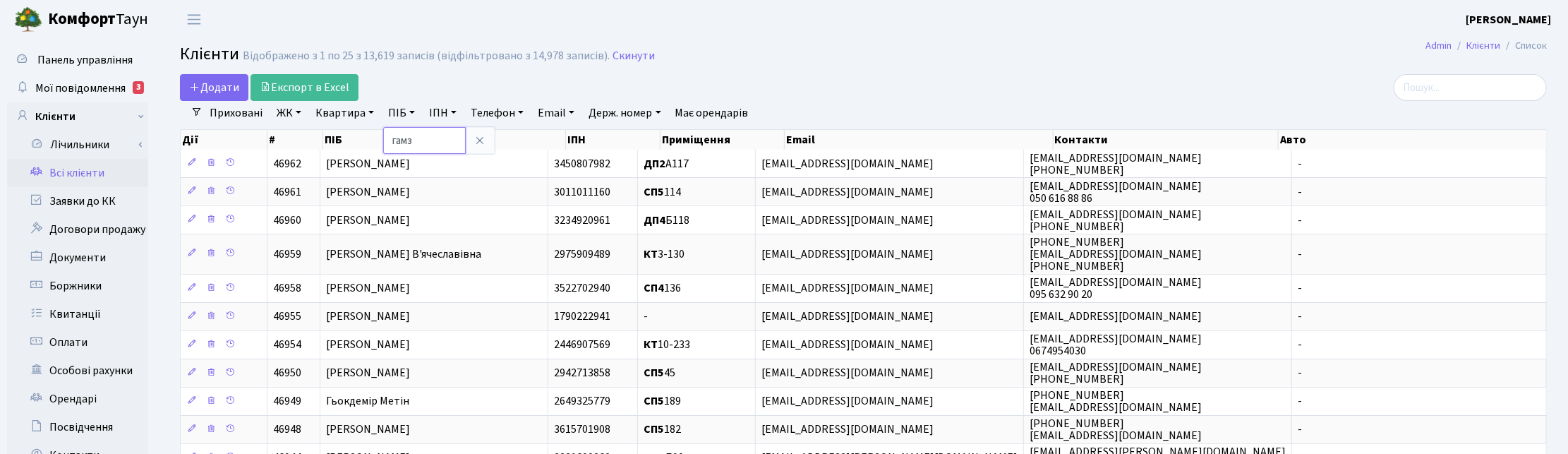
type input "гамз"
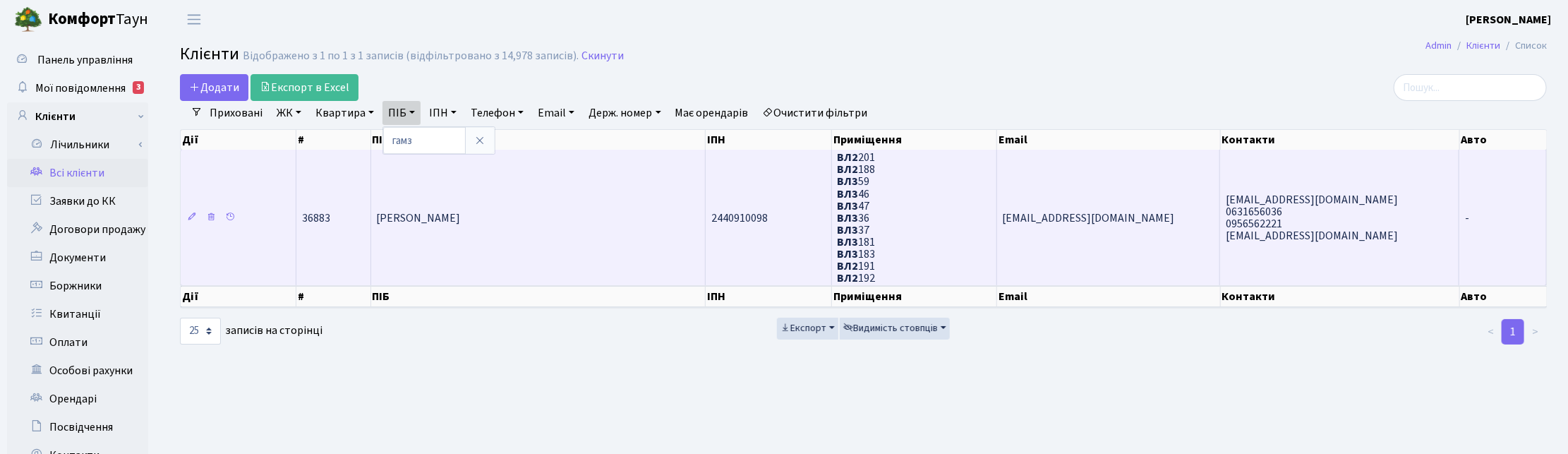
click at [519, 251] on td "[PERSON_NAME]" at bounding box center [539, 218] width 336 height 135
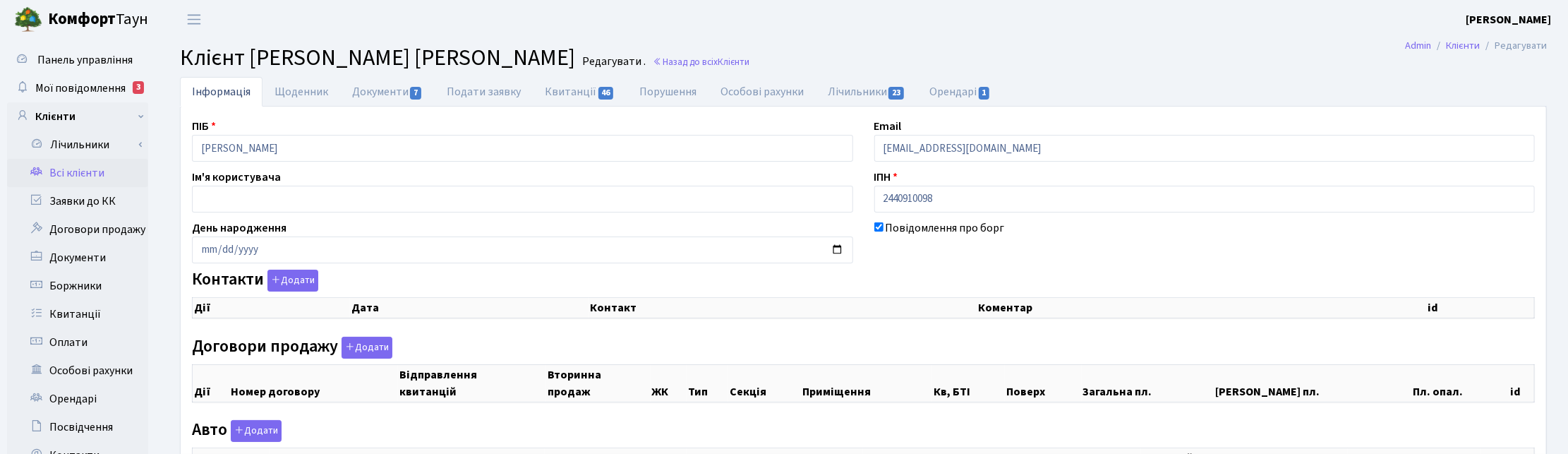
checkbox input "true"
select select "25"
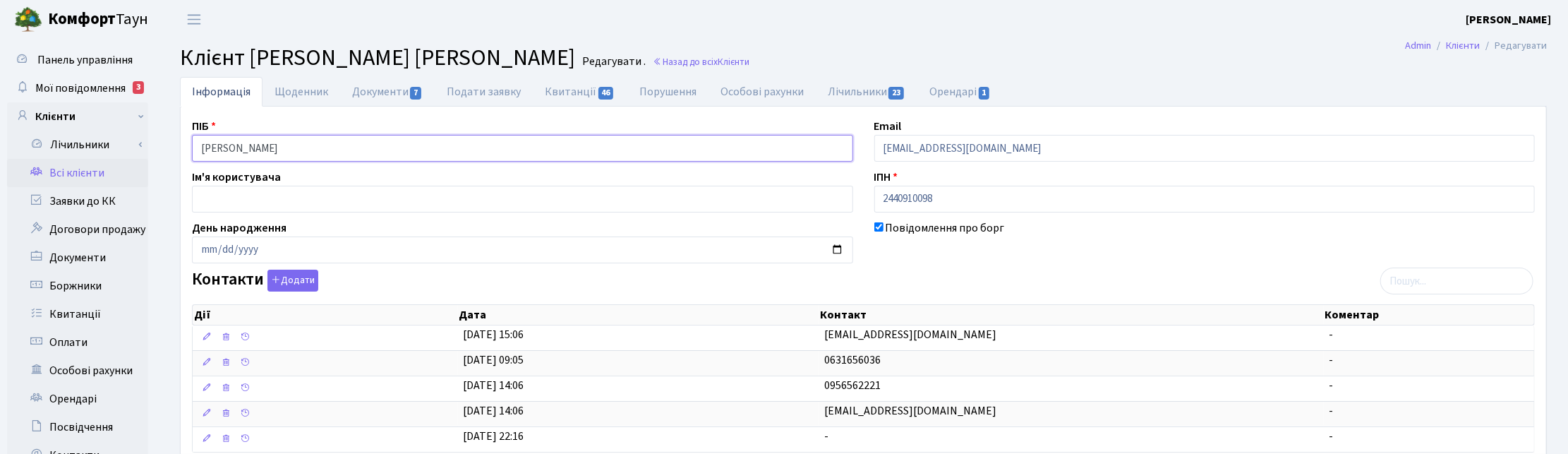
drag, startPoint x: 364, startPoint y: 150, endPoint x: 175, endPoint y: 150, distance: 189.0
